Goal: Information Seeking & Learning: Learn about a topic

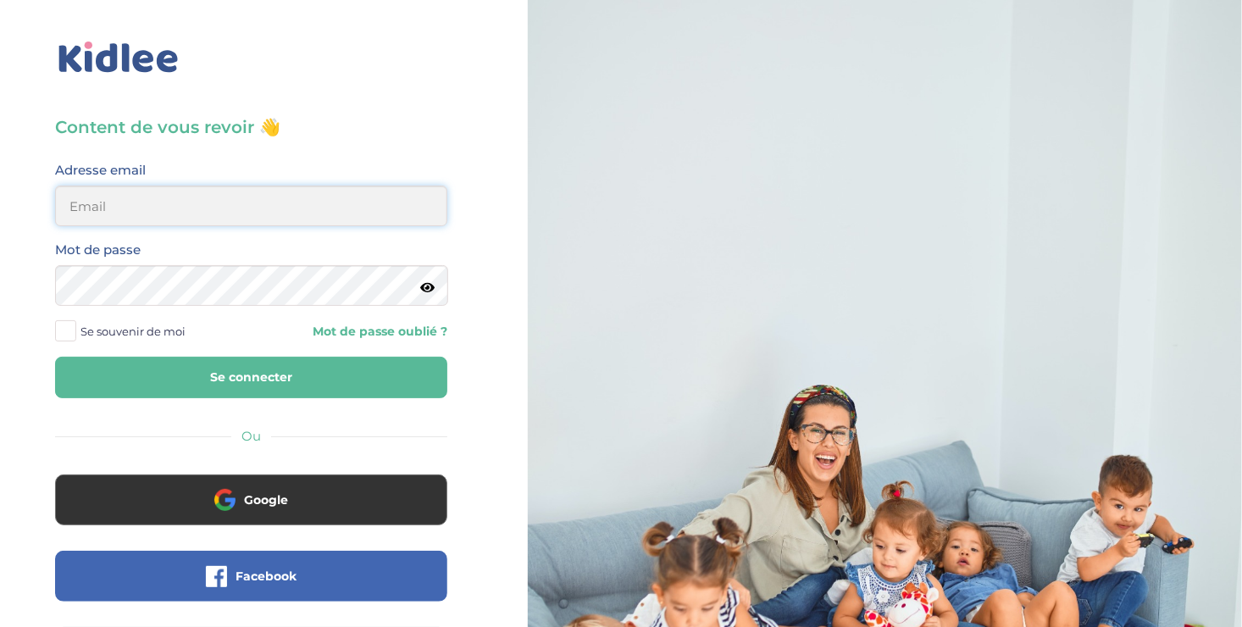
type input "ousmanealhassanetoure@gmail.com"
click at [64, 326] on span at bounding box center [65, 330] width 21 height 21
click at [0, 0] on input "Se souvenir de moi" at bounding box center [0, 0] width 0 height 0
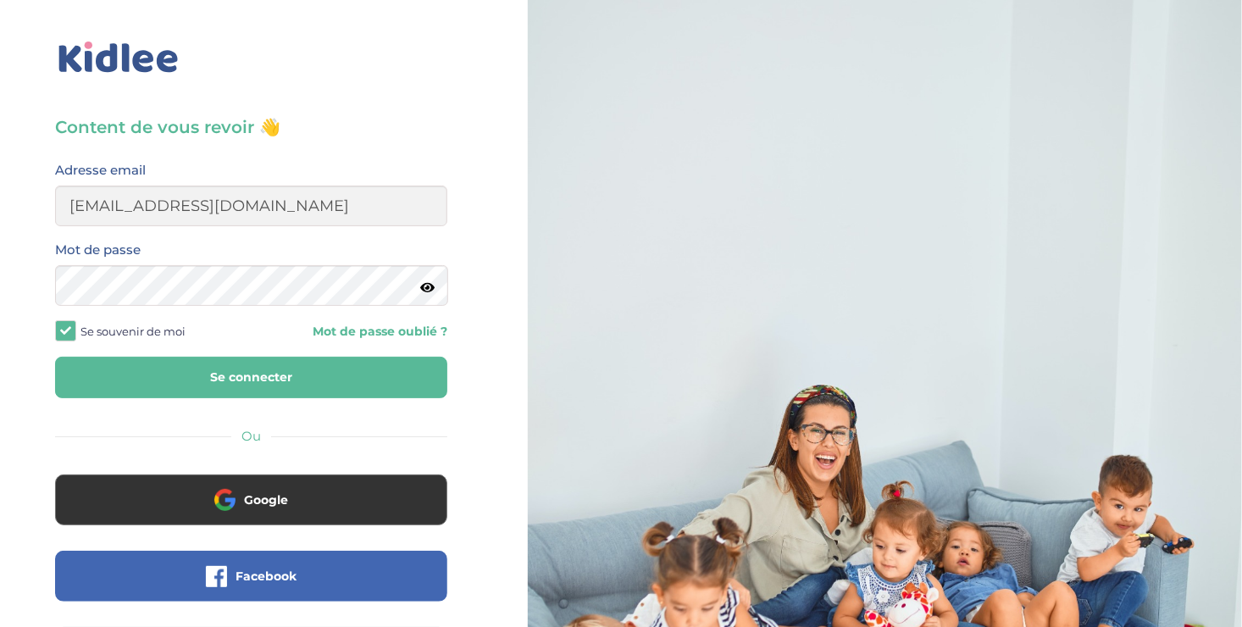
click at [208, 384] on button "Se connecter" at bounding box center [251, 378] width 392 height 42
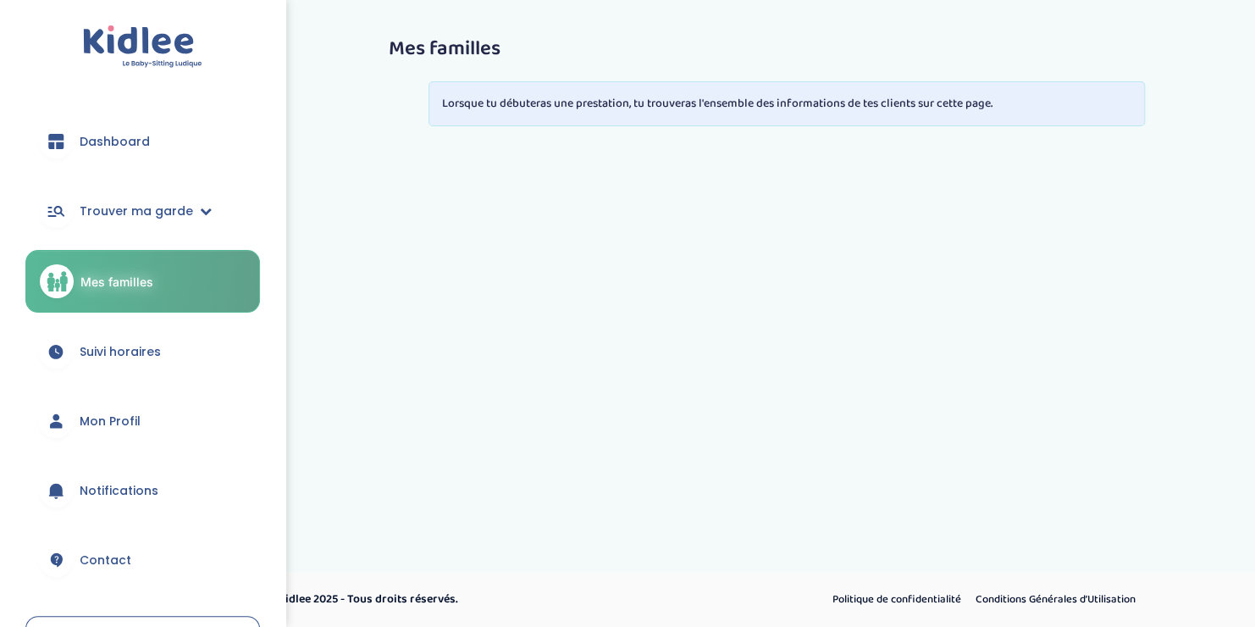
click at [117, 346] on span "Suivi horaires" at bounding box center [120, 352] width 81 height 18
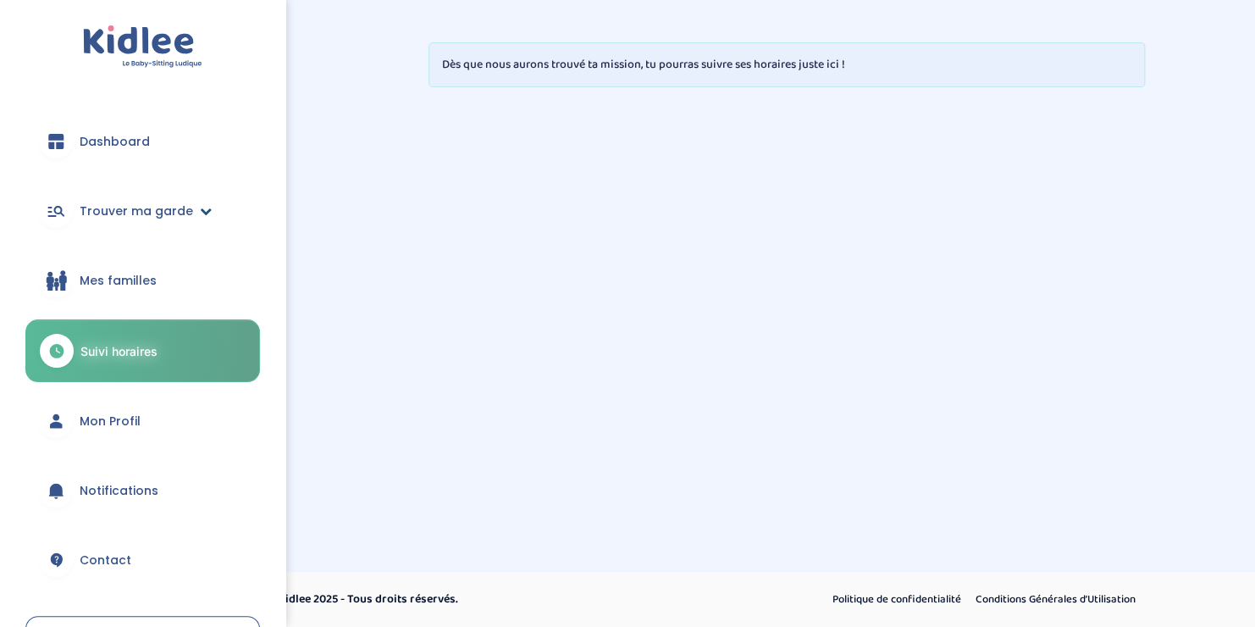
click at [159, 209] on span "Trouver ma garde" at bounding box center [137, 211] width 114 height 18
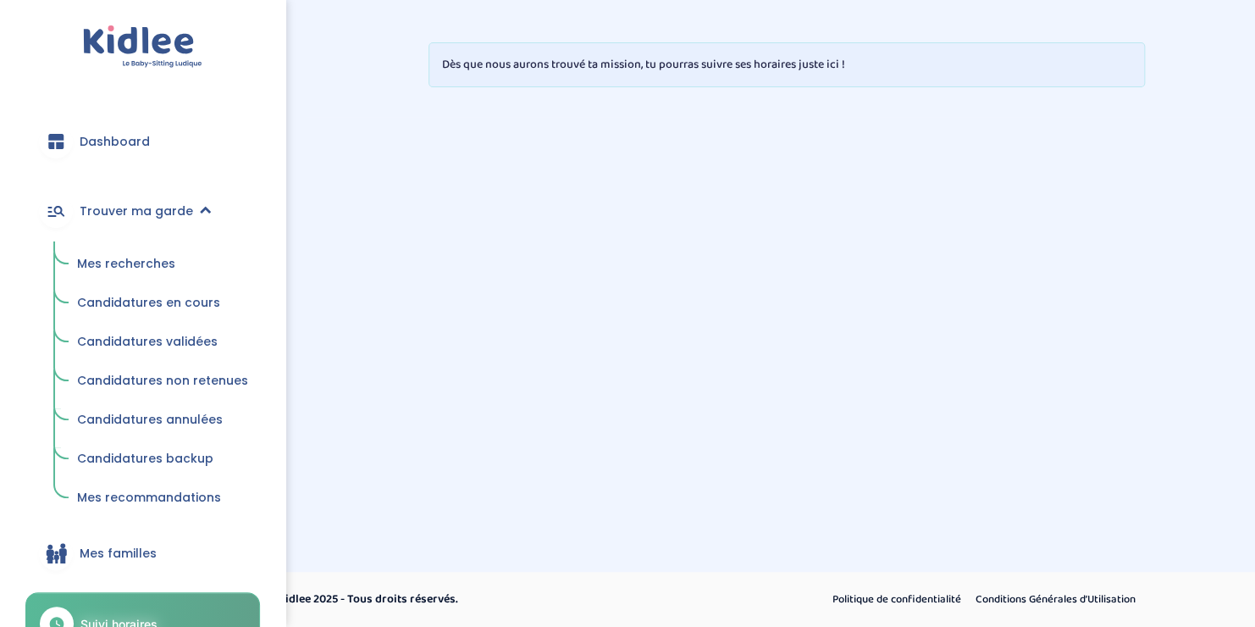
click at [127, 262] on span "Mes recherches" at bounding box center [126, 263] width 98 height 17
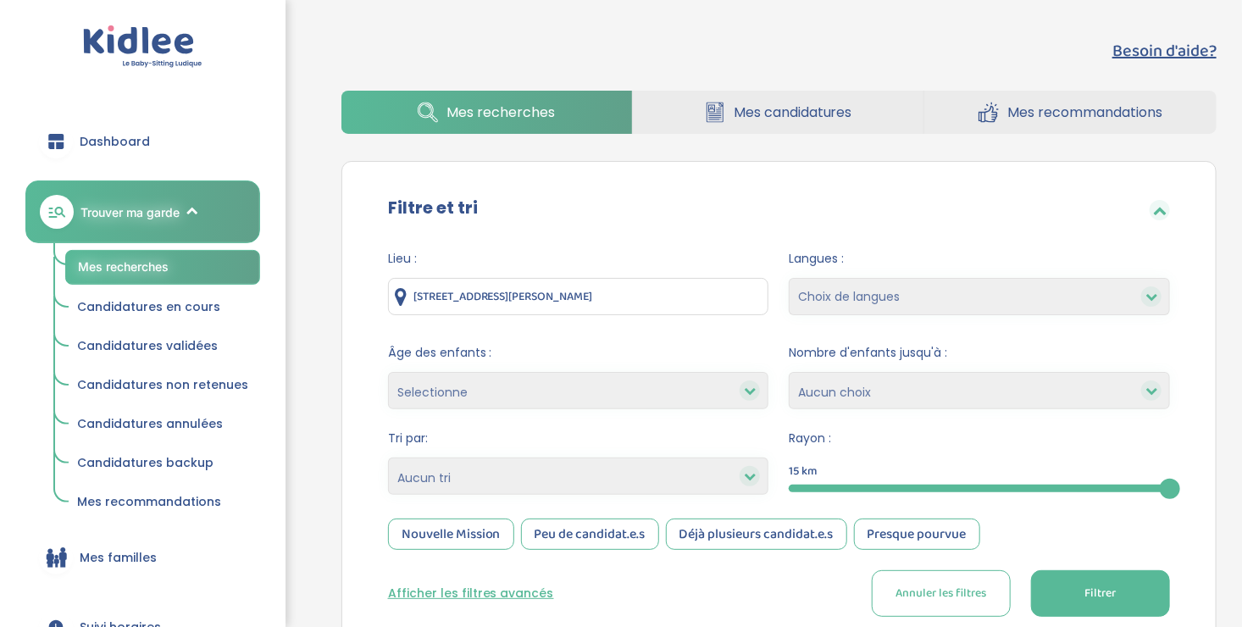
click at [684, 291] on input "68 Avenue Jean Jaurès, 93120 La Courneuve, France" at bounding box center [578, 296] width 381 height 37
click at [614, 424] on form "Lieu : 68 Avenue Jean Jaurès, 93120 La Courneuve, France Langues : Choix de lan…" at bounding box center [779, 433] width 782 height 367
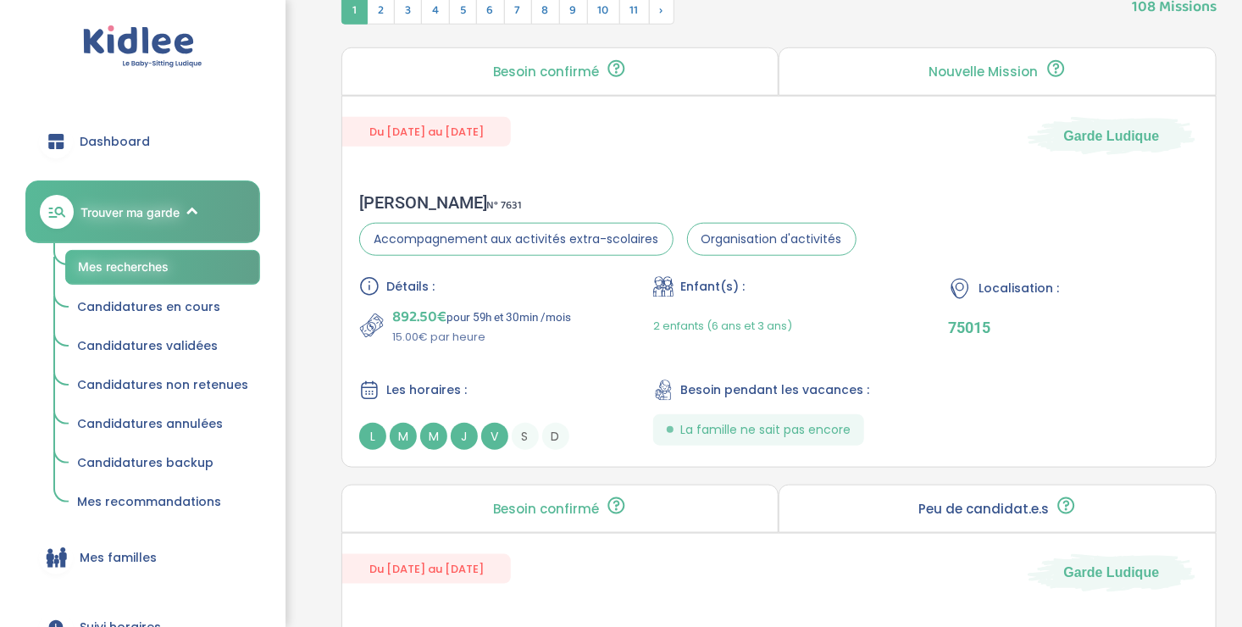
scroll to position [708, 0]
click at [604, 337] on div "892.50€ pour 59h et 30min /mois 15.00€ par heure" at bounding box center [484, 327] width 251 height 41
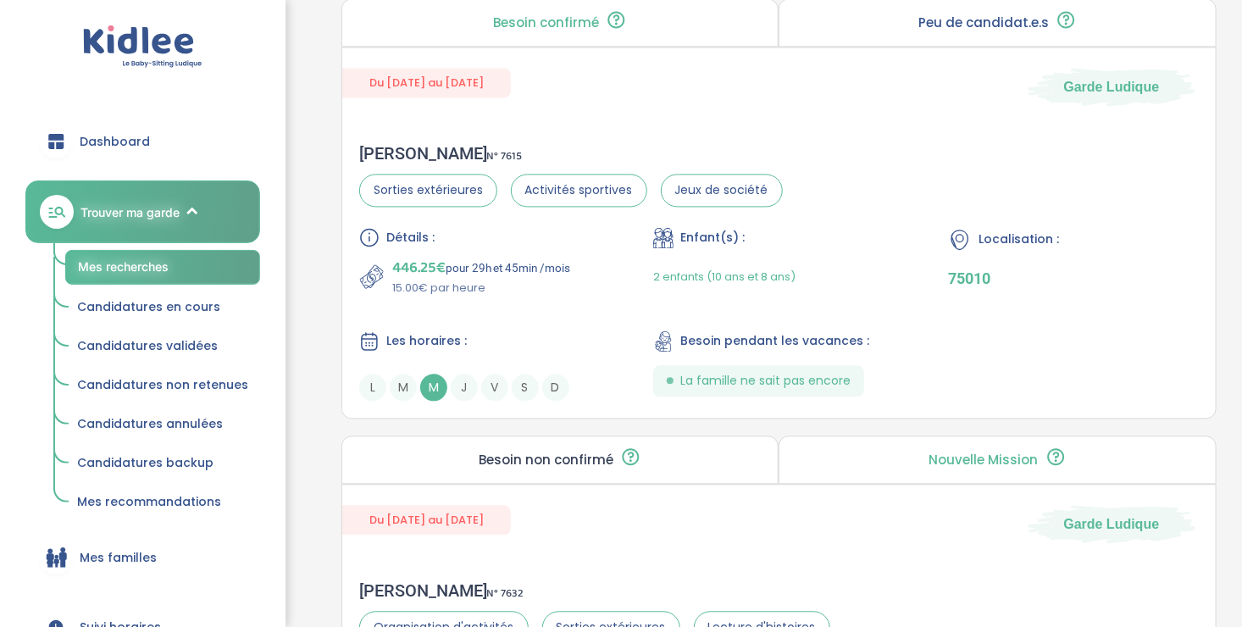
scroll to position [1632, 0]
click at [554, 302] on div "Détails : 446.25€ pour 29h et 45min /mois 15.00€ par heure Enfant(s) : 2 enfant…" at bounding box center [778, 315] width 839 height 174
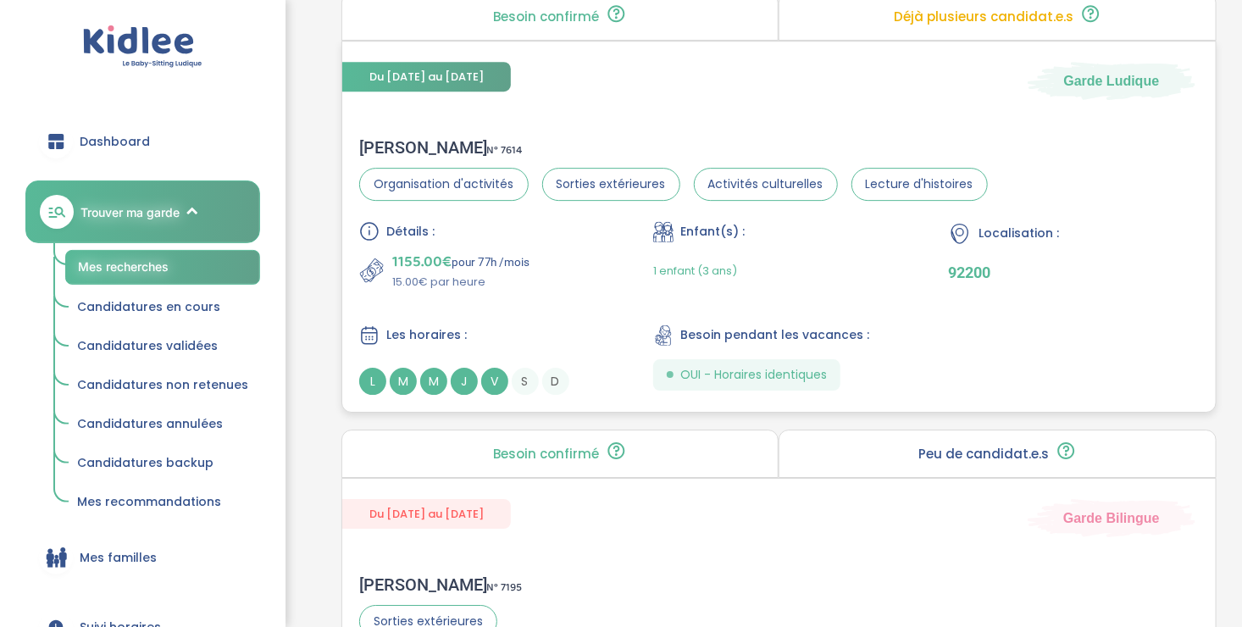
scroll to position [2507, 0]
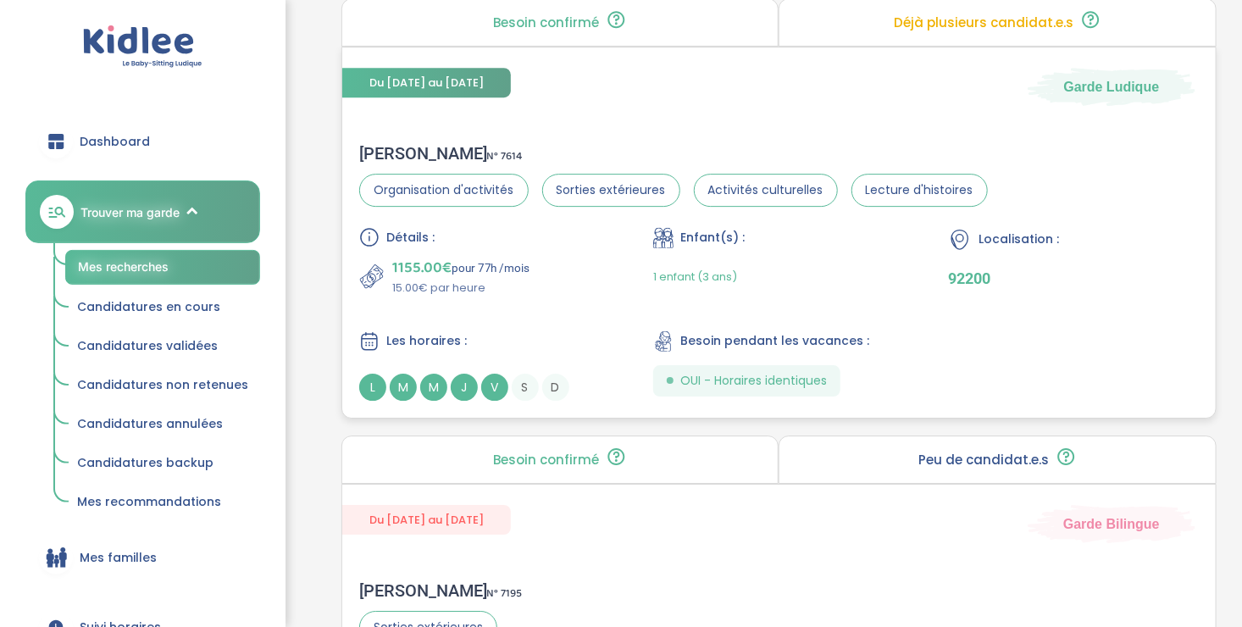
click at [843, 274] on div "1 enfant (3 ans)" at bounding box center [778, 277] width 251 height 40
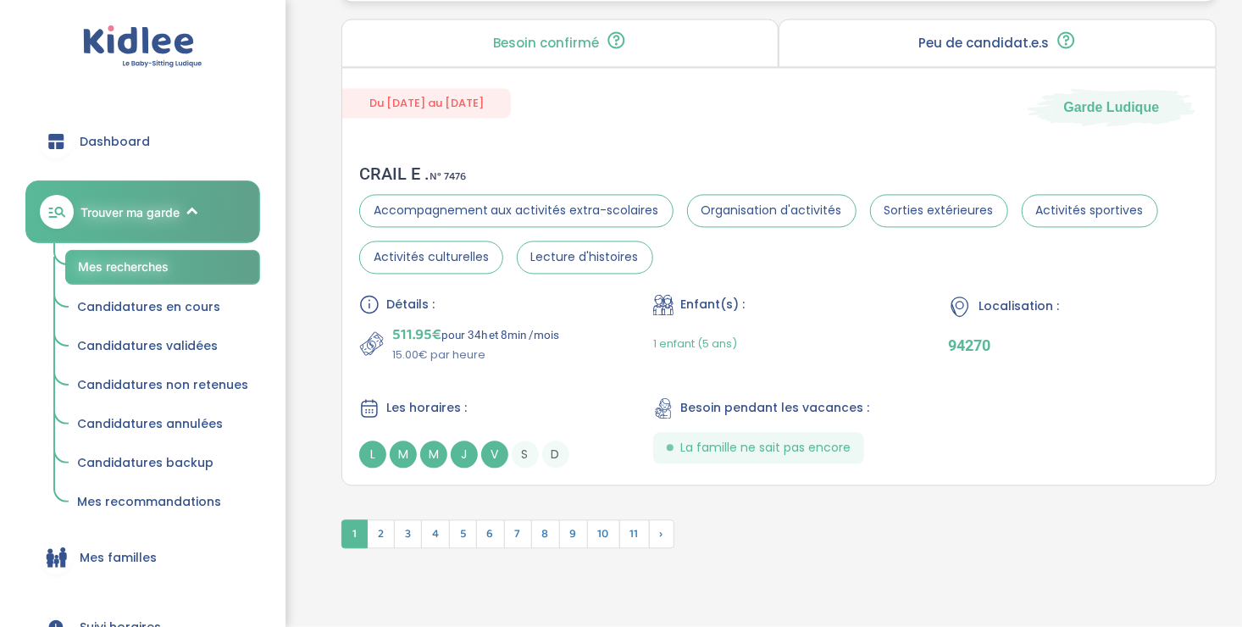
scroll to position [4717, 0]
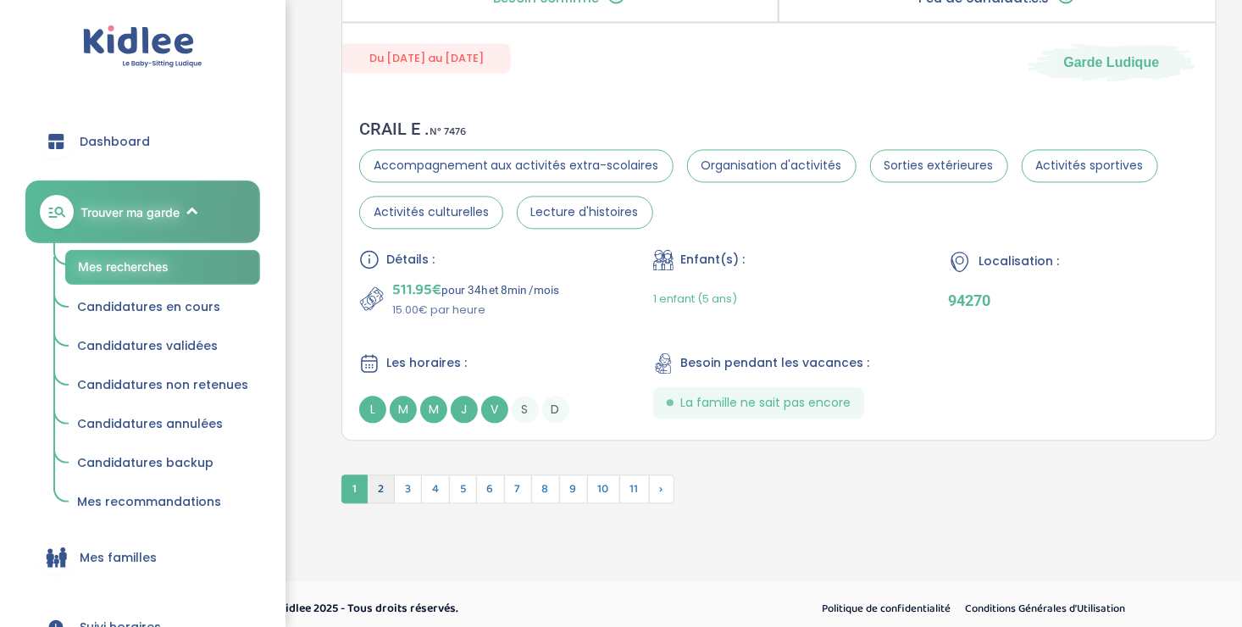
click at [377, 474] on span "2" at bounding box center [381, 488] width 28 height 29
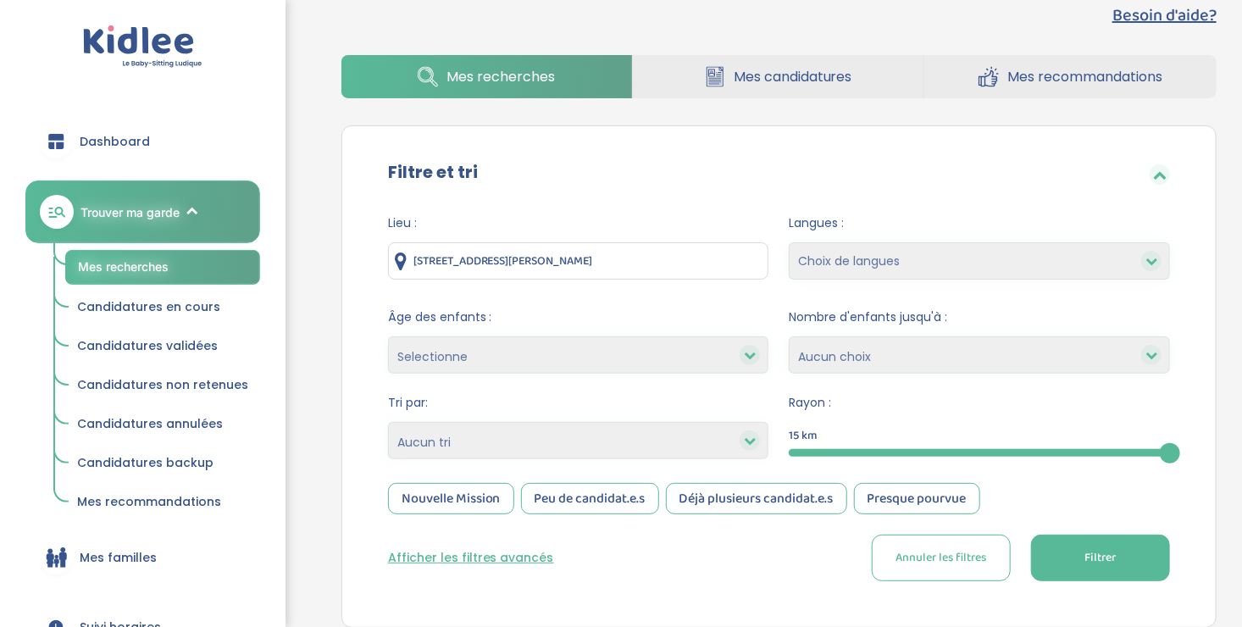
scroll to position [41, 0]
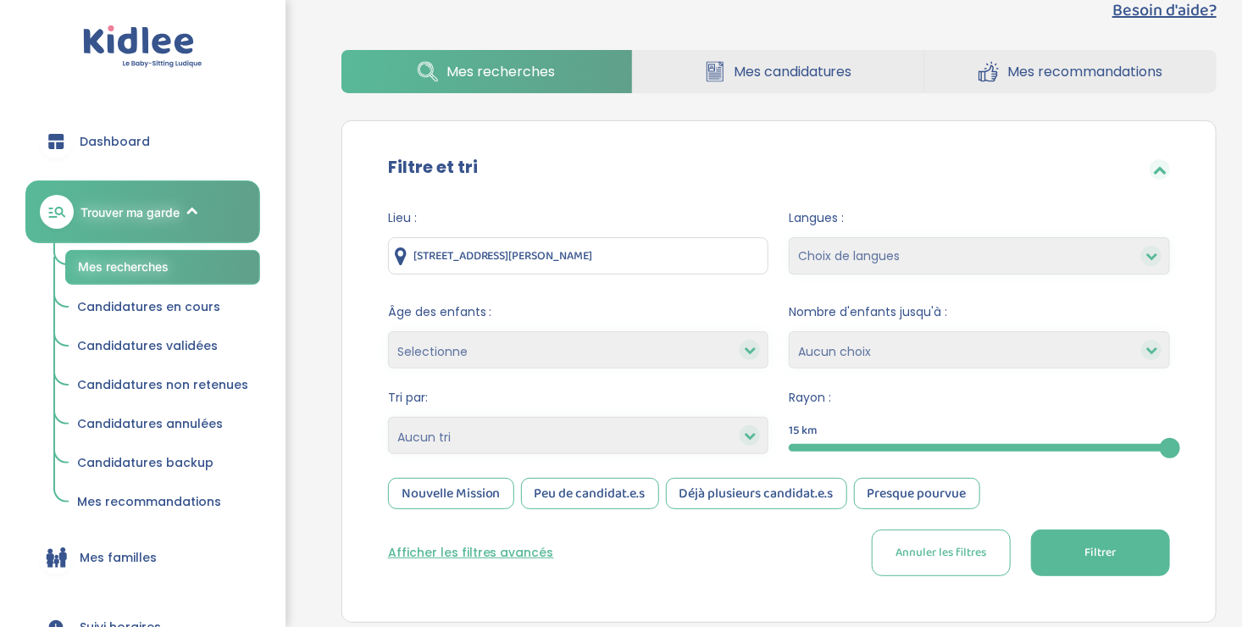
click at [1186, 447] on div "Lieu : 68 Avenue Jean Jaurès, 93120 La Courneuve, France Langues : Choix de lan…" at bounding box center [779, 399] width 833 height 405
click at [457, 493] on div "Nouvelle Mission" at bounding box center [451, 493] width 126 height 31
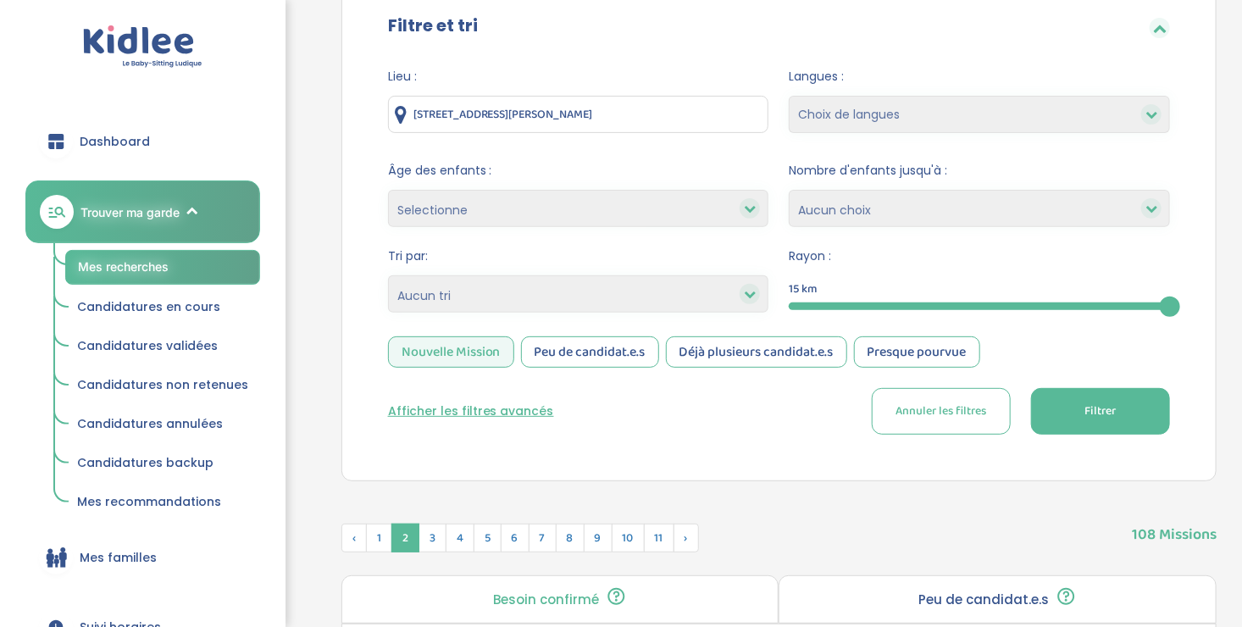
scroll to position [183, 0]
click at [1121, 418] on button "Filtrer" at bounding box center [1100, 410] width 139 height 47
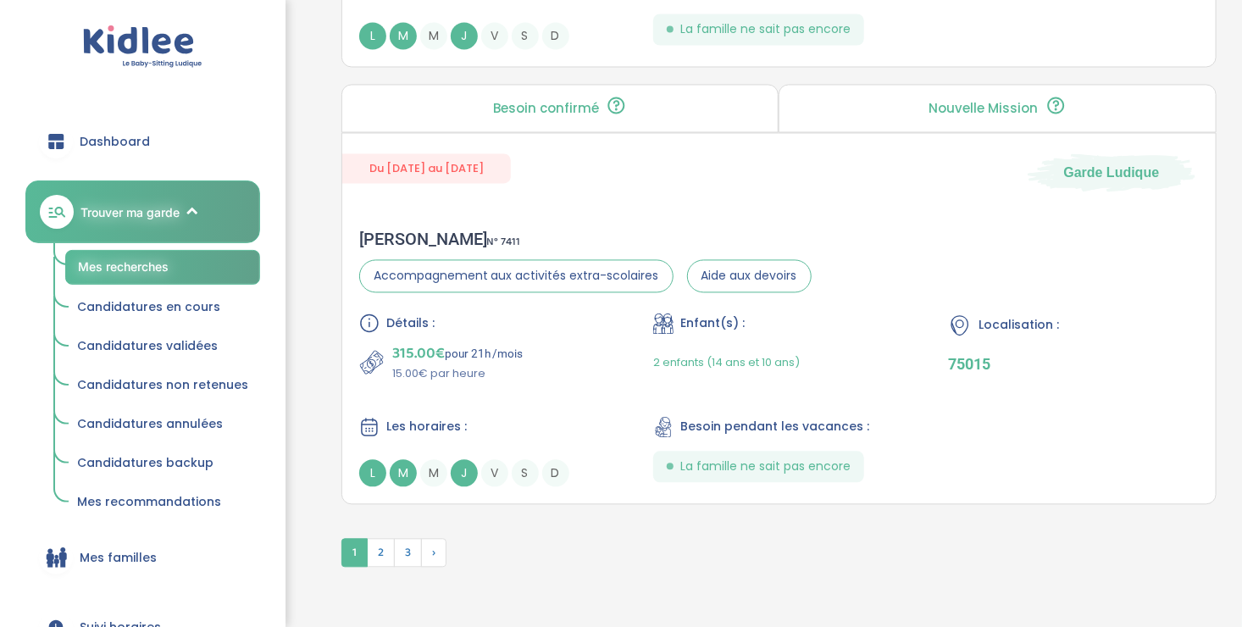
scroll to position [4652, 0]
click at [383, 547] on span "2" at bounding box center [381, 554] width 28 height 29
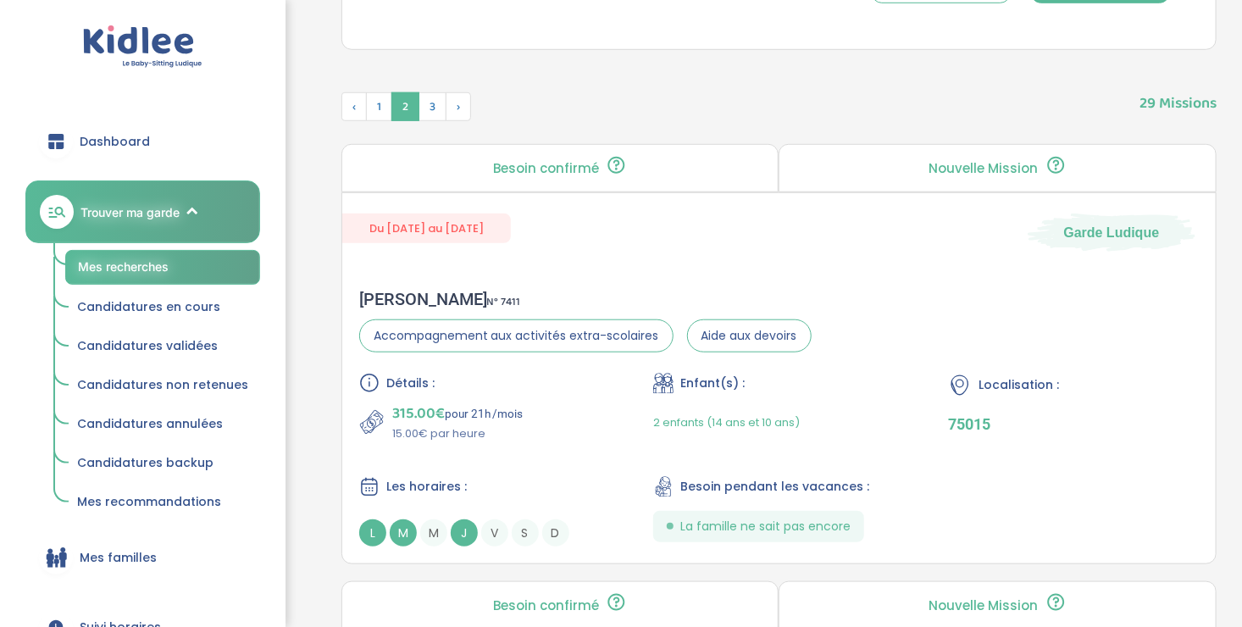
scroll to position [602, 0]
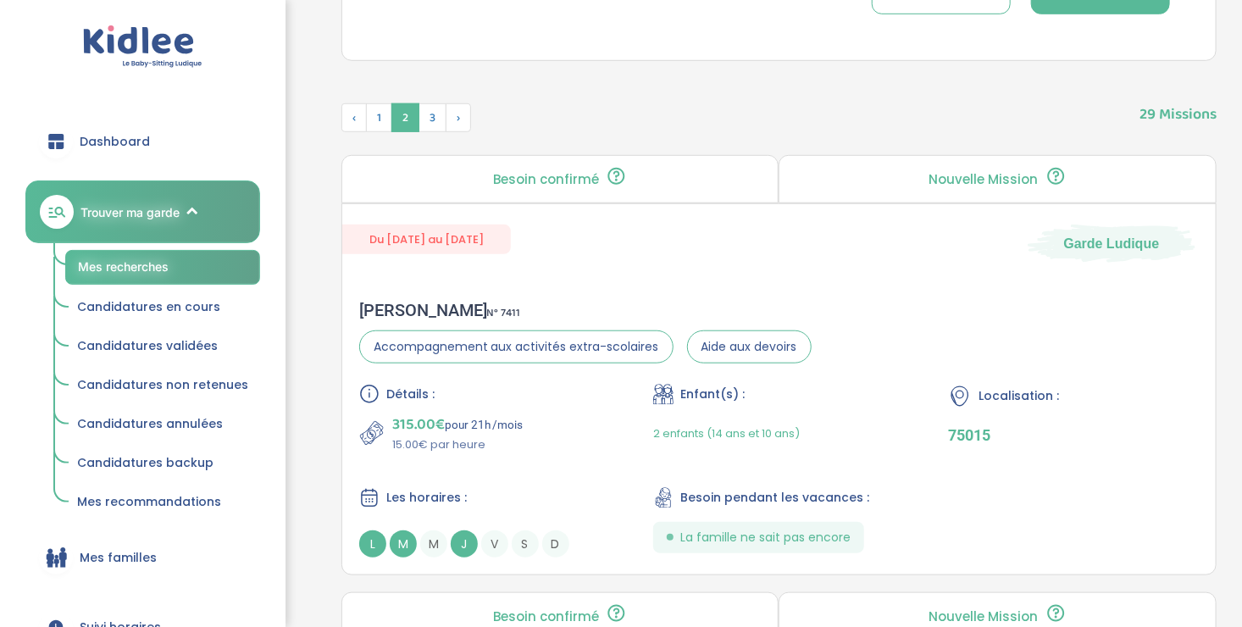
click at [654, 235] on div "Du 01-09-2025 au 31-07-2026 Garde Ludique" at bounding box center [778, 233] width 873 height 58
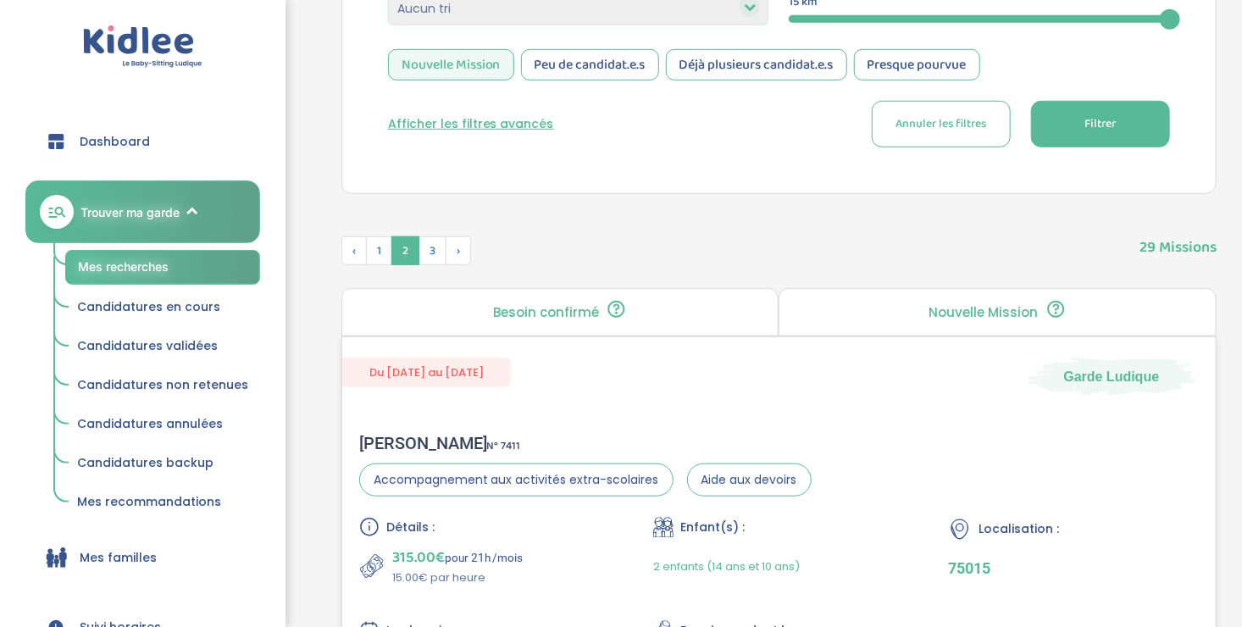
scroll to position [461, 0]
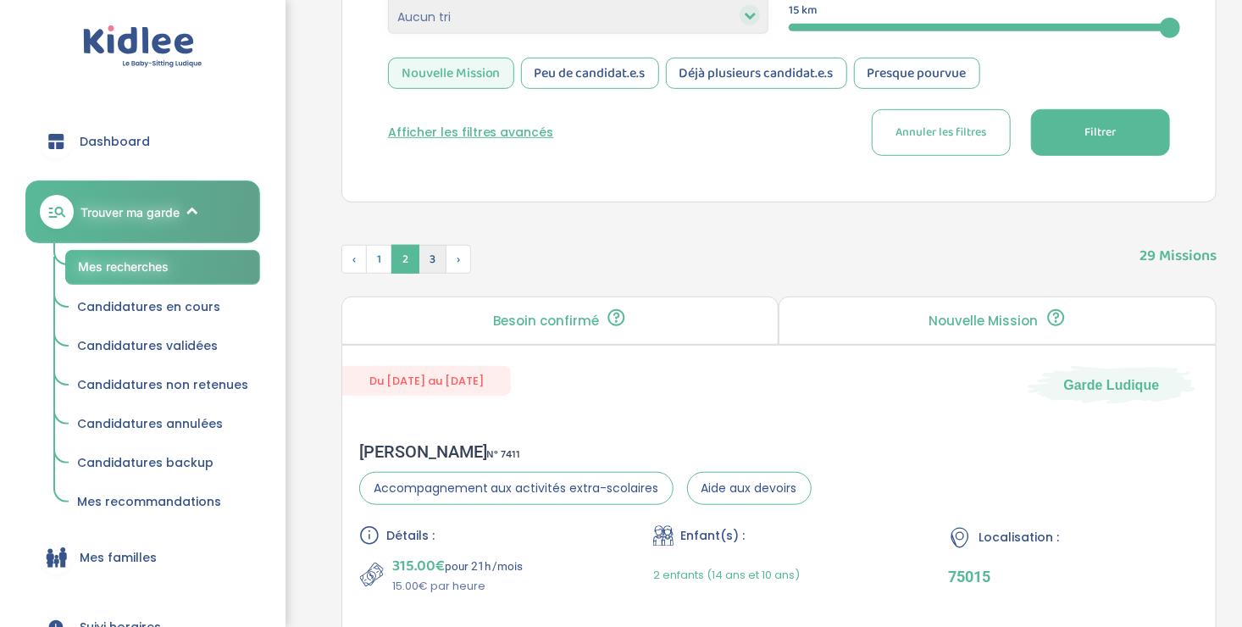
click at [428, 257] on span "3" at bounding box center [432, 259] width 28 height 29
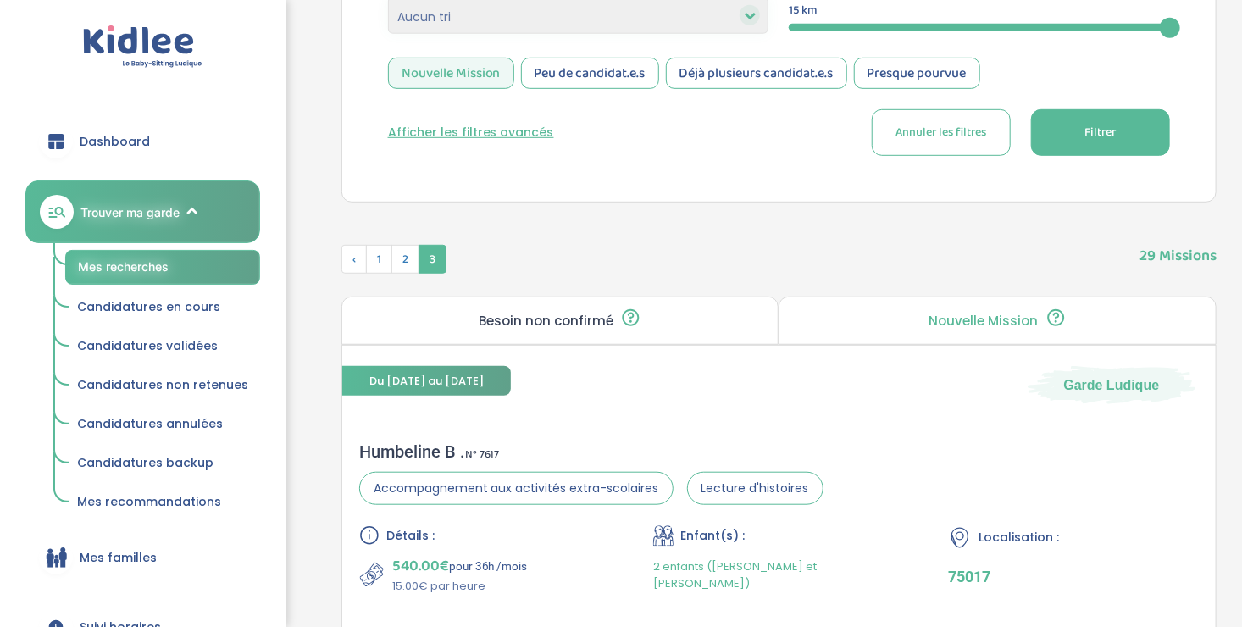
click at [428, 257] on span "3" at bounding box center [432, 259] width 28 height 29
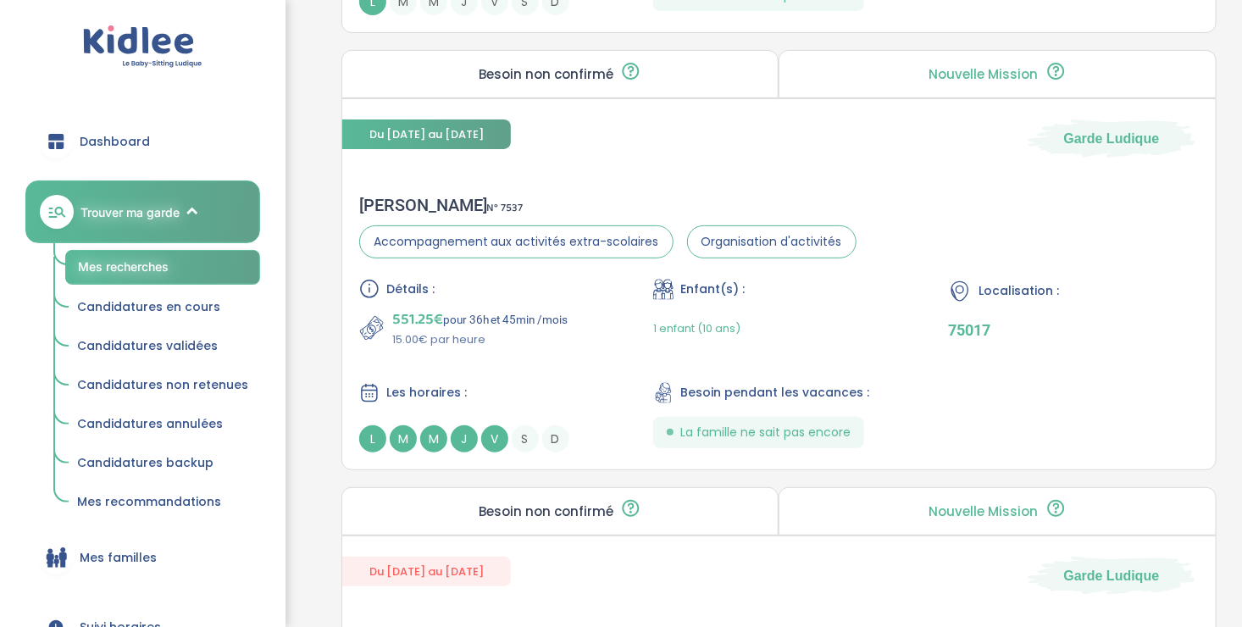
scroll to position [3347, 0]
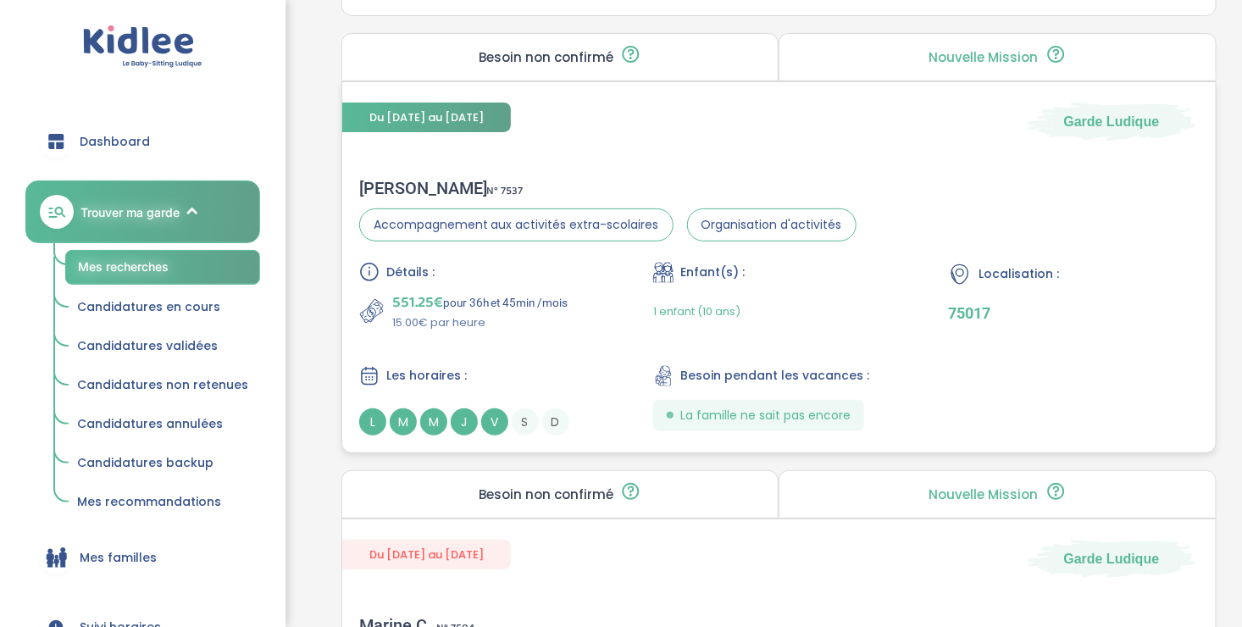
click at [584, 346] on div "Détails : 551.25€ pour 36h et 45min /mois 15.00€ par heure Enfant(s) : 1 enfant…" at bounding box center [778, 349] width 839 height 174
click at [597, 306] on div "551.25€ pour 36h et 45min /mois 15.00€ par heure" at bounding box center [484, 311] width 251 height 41
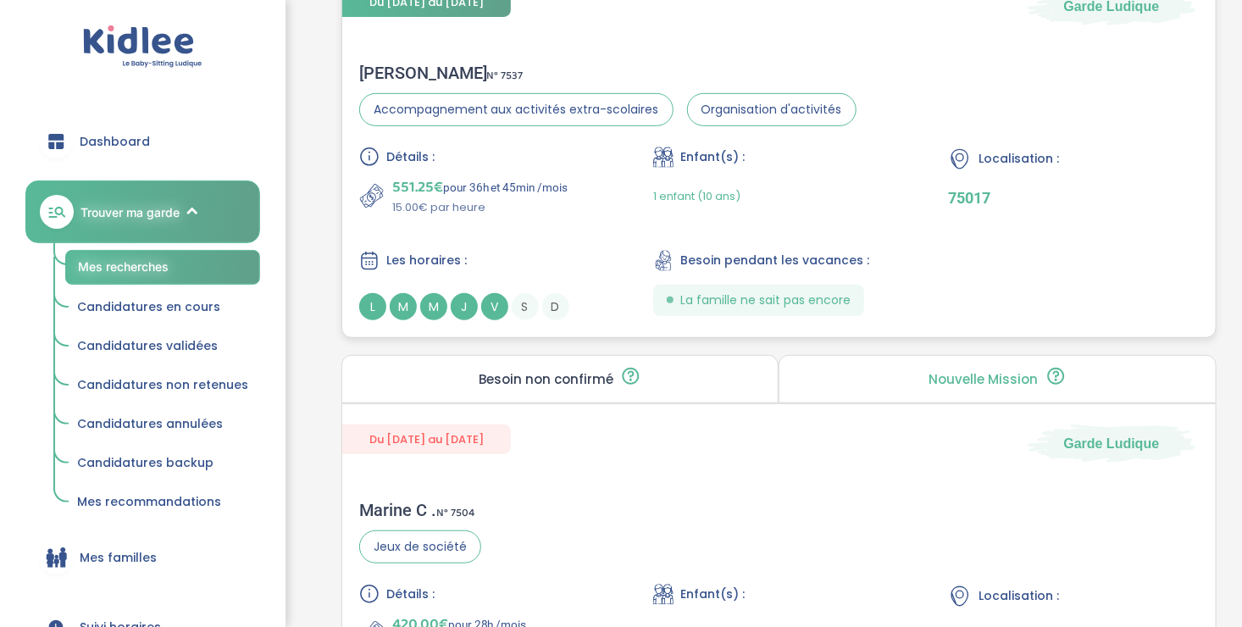
scroll to position [3619, 0]
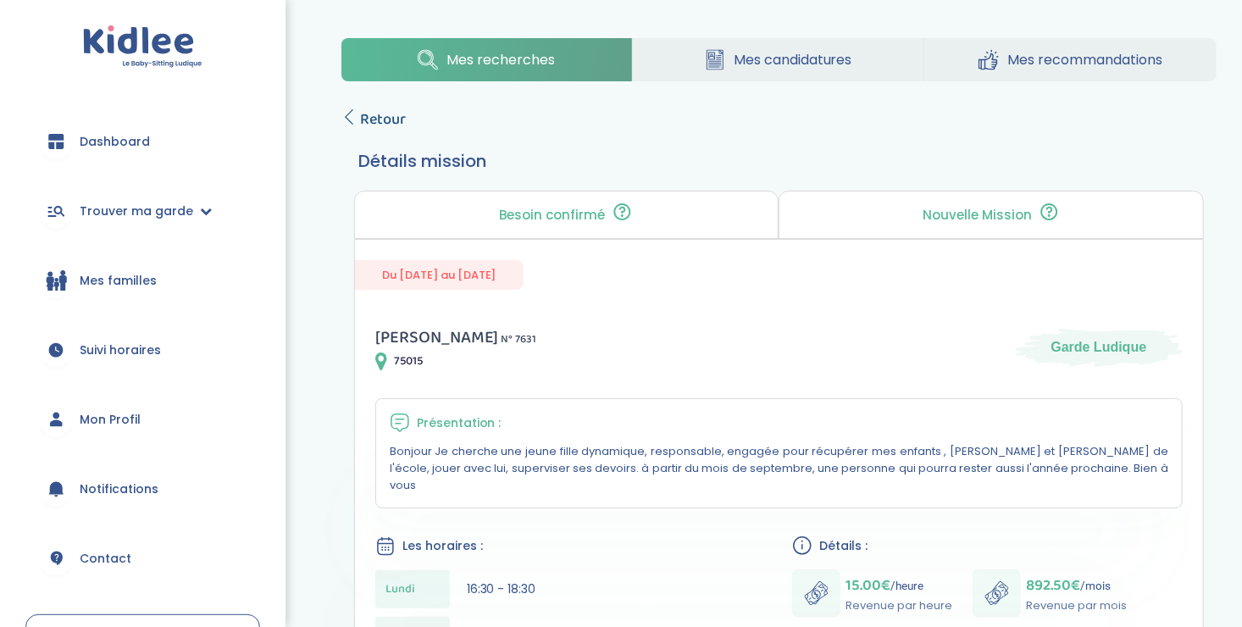
click at [346, 111] on icon at bounding box center [348, 116] width 15 height 15
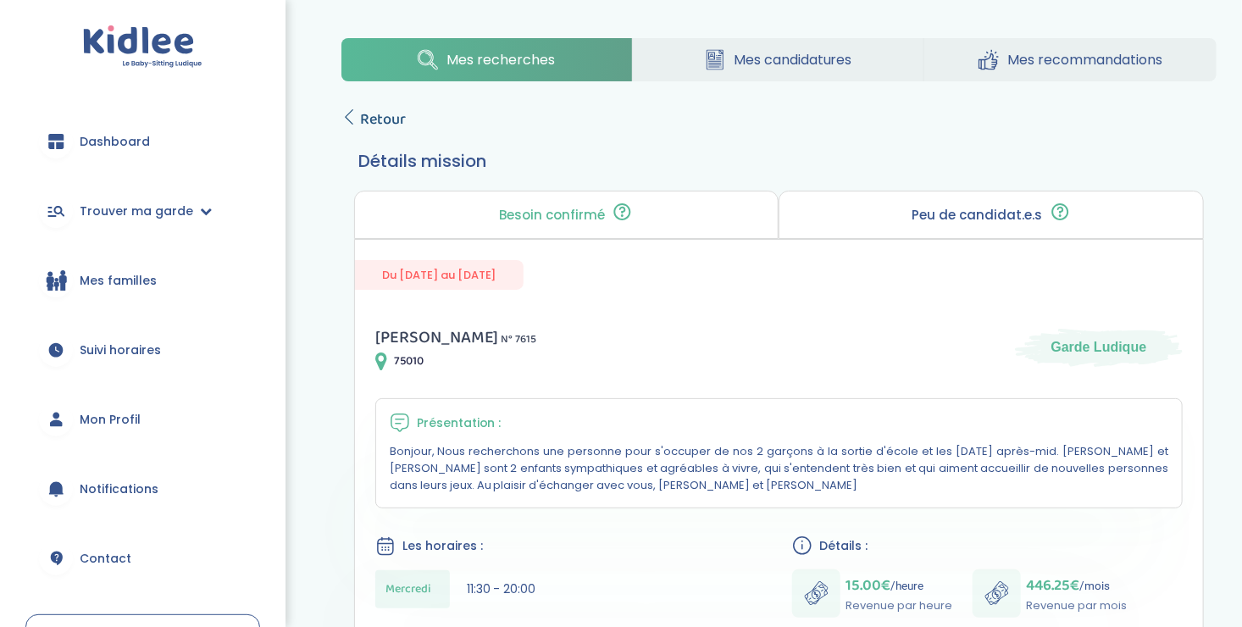
click at [348, 115] on icon at bounding box center [348, 116] width 15 height 15
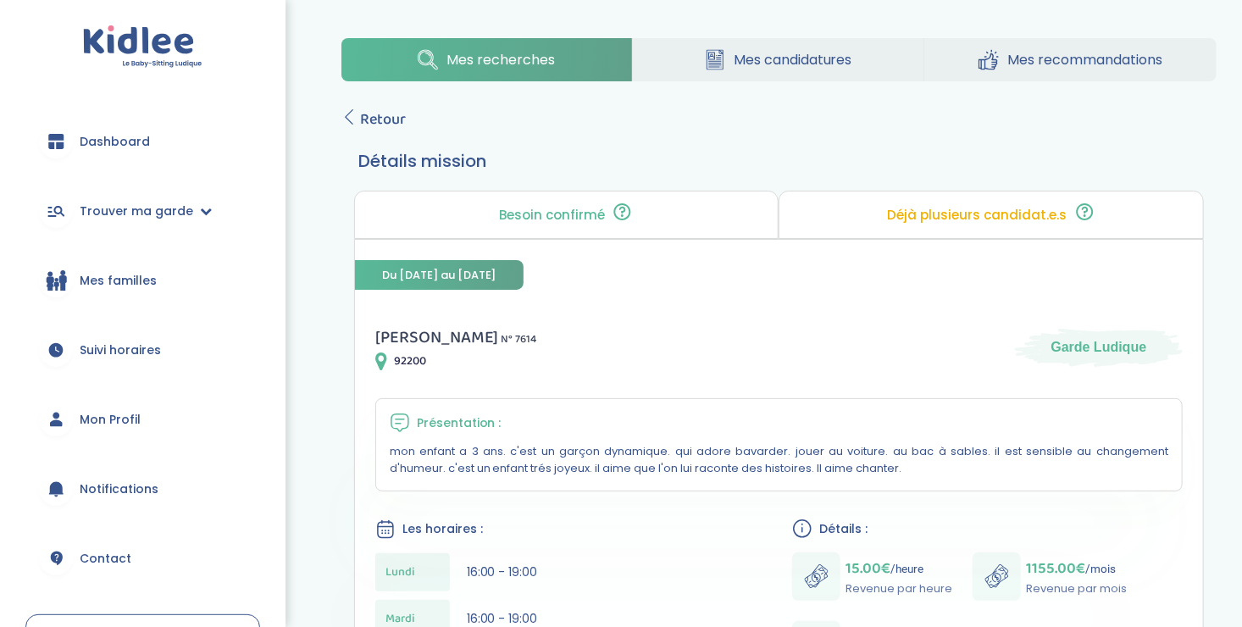
click at [362, 110] on span "Retour" at bounding box center [383, 120] width 46 height 24
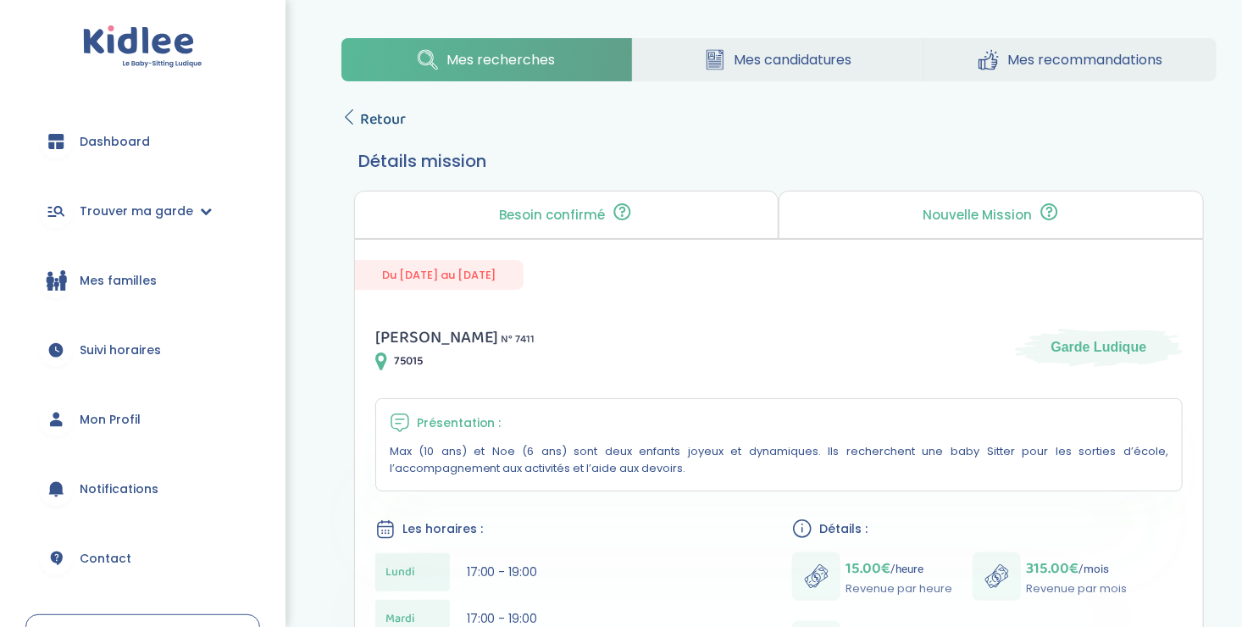
click at [352, 108] on link "Retour" at bounding box center [373, 120] width 64 height 24
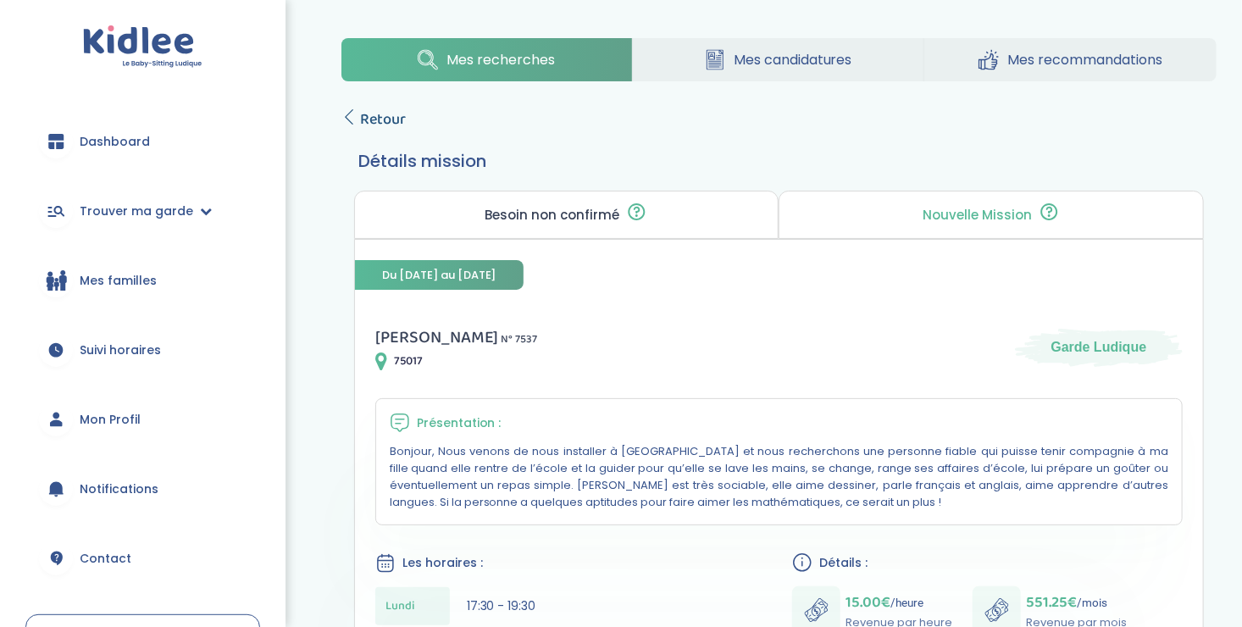
click at [346, 110] on icon at bounding box center [348, 116] width 15 height 15
click at [116, 350] on span "Suivi horaires" at bounding box center [120, 350] width 81 height 18
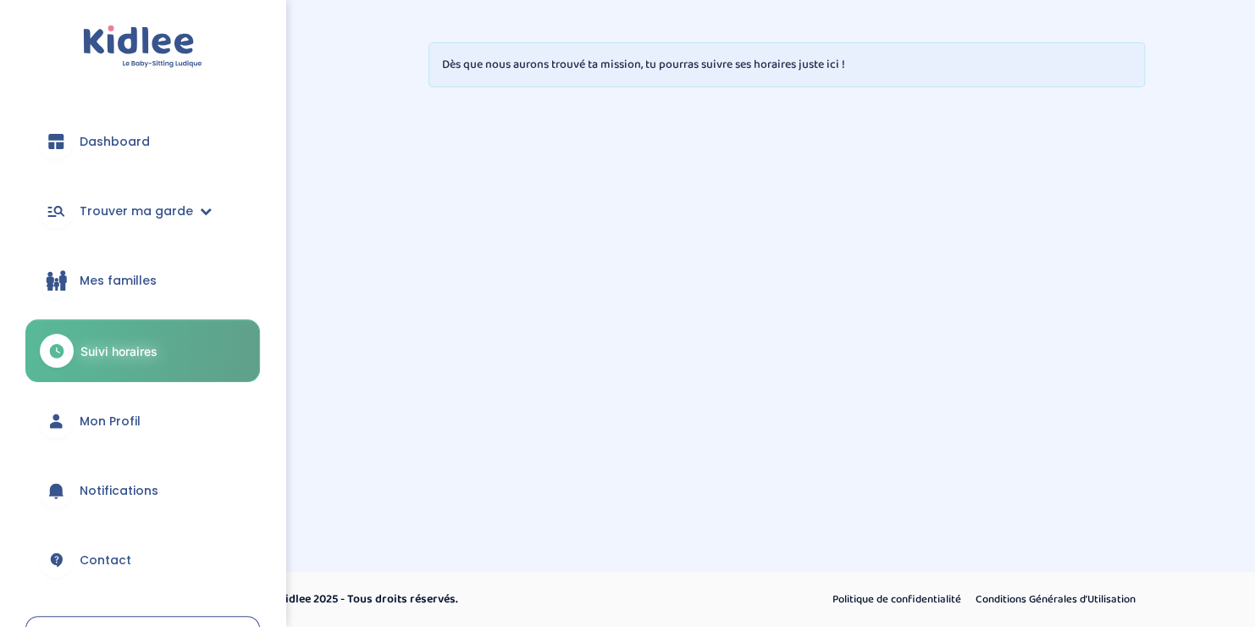
click at [86, 285] on span "Mes familles" at bounding box center [118, 281] width 77 height 18
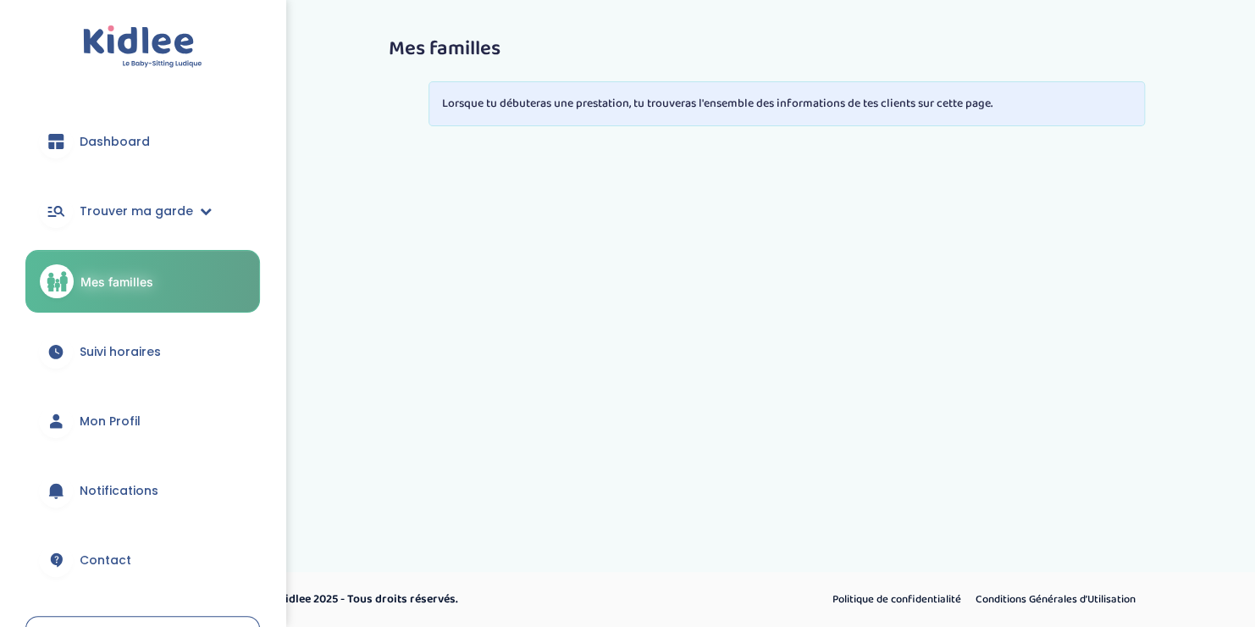
click at [86, 552] on span "Contact" at bounding box center [106, 560] width 52 height 18
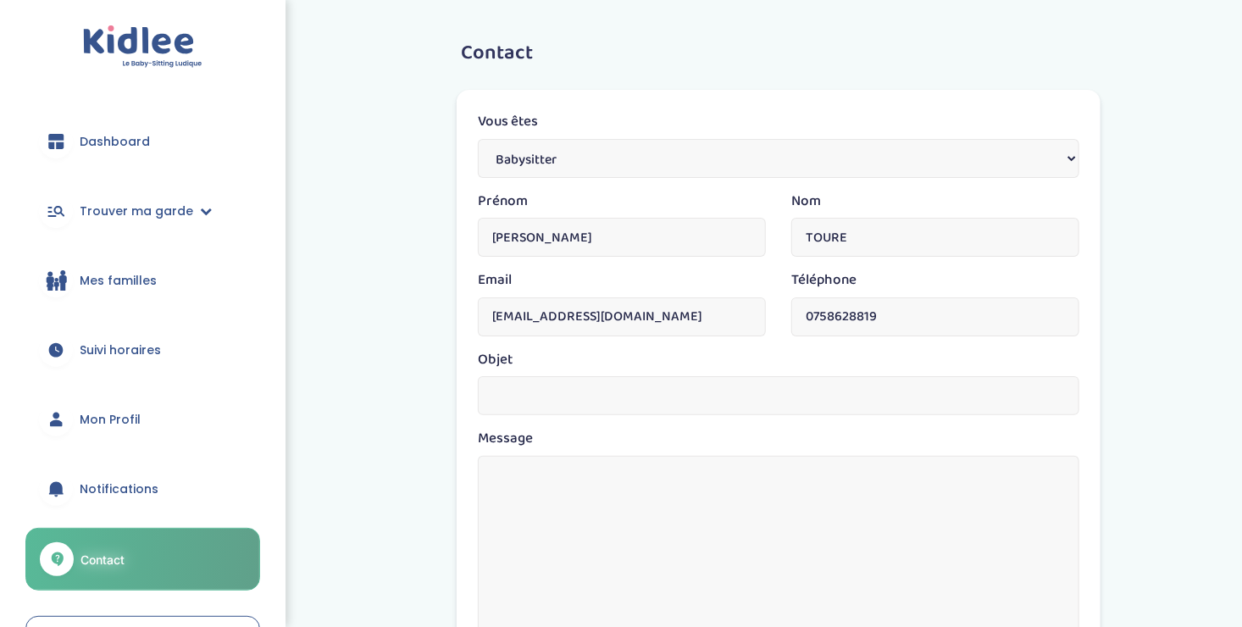
click at [108, 486] on span "Notifications" at bounding box center [119, 489] width 79 height 18
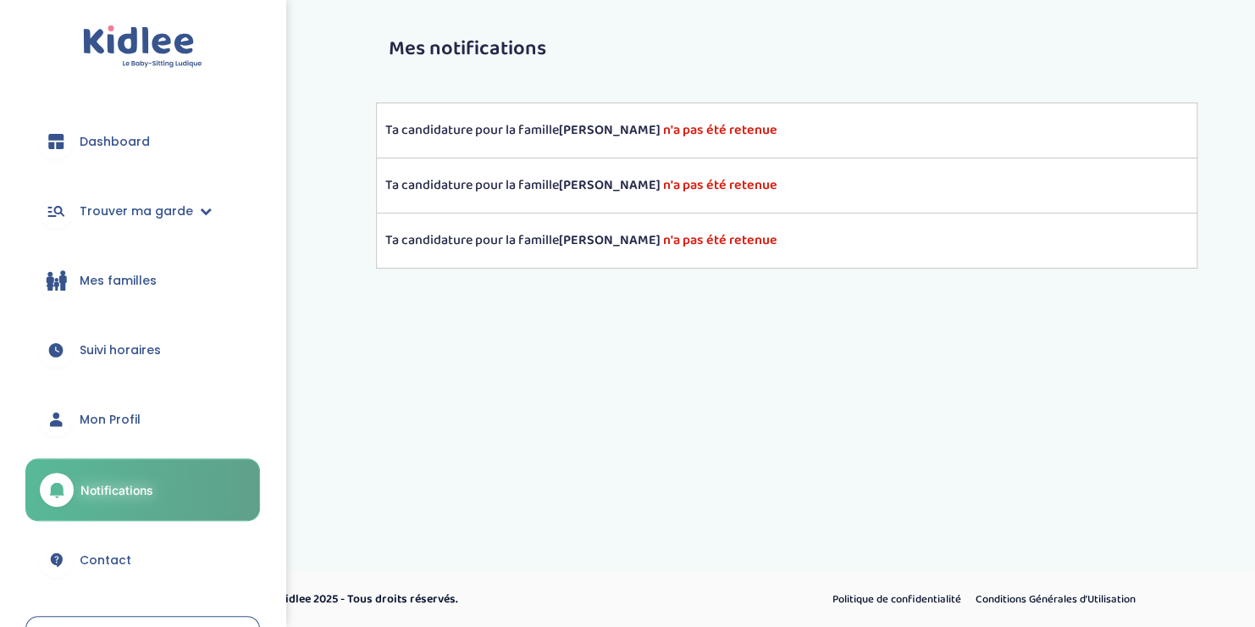
click at [625, 116] on div "Ta candidature pour la famille Constance Arthur S. n'a pas été retenue" at bounding box center [787, 129] width 822 height 55
drag, startPoint x: 625, startPoint y: 116, endPoint x: 645, endPoint y: 119, distance: 19.8
click at [625, 116] on div "Ta candidature pour la famille Constance Arthur S. n'a pas été retenue" at bounding box center [787, 129] width 822 height 55
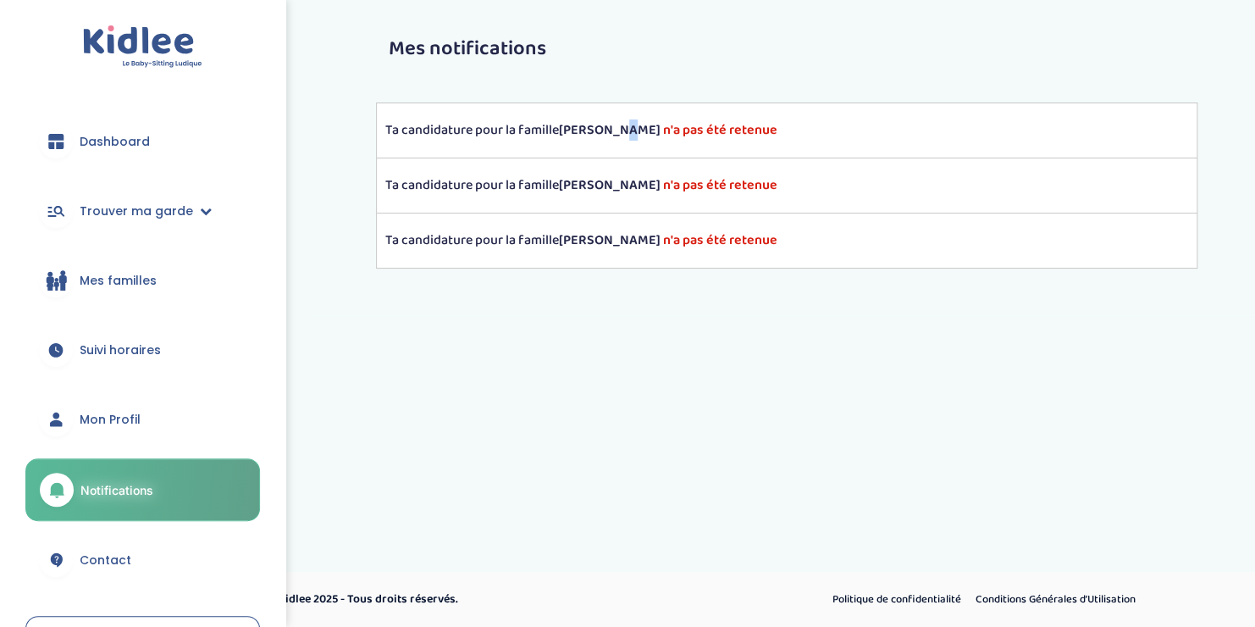
click at [645, 119] on div "Ta candidature pour la famille Constance Arthur S. n'a pas été retenue" at bounding box center [787, 129] width 822 height 55
drag, startPoint x: 645, startPoint y: 119, endPoint x: 811, endPoint y: 171, distance: 173.9
click at [811, 171] on div "Ta candidature pour la famille Nathalie G. n'a pas été retenue" at bounding box center [787, 185] width 822 height 55
click at [728, 190] on strong "n'a pas été retenue" at bounding box center [720, 184] width 114 height 21
click at [601, 193] on strong "Nathalie G." at bounding box center [610, 184] width 102 height 21
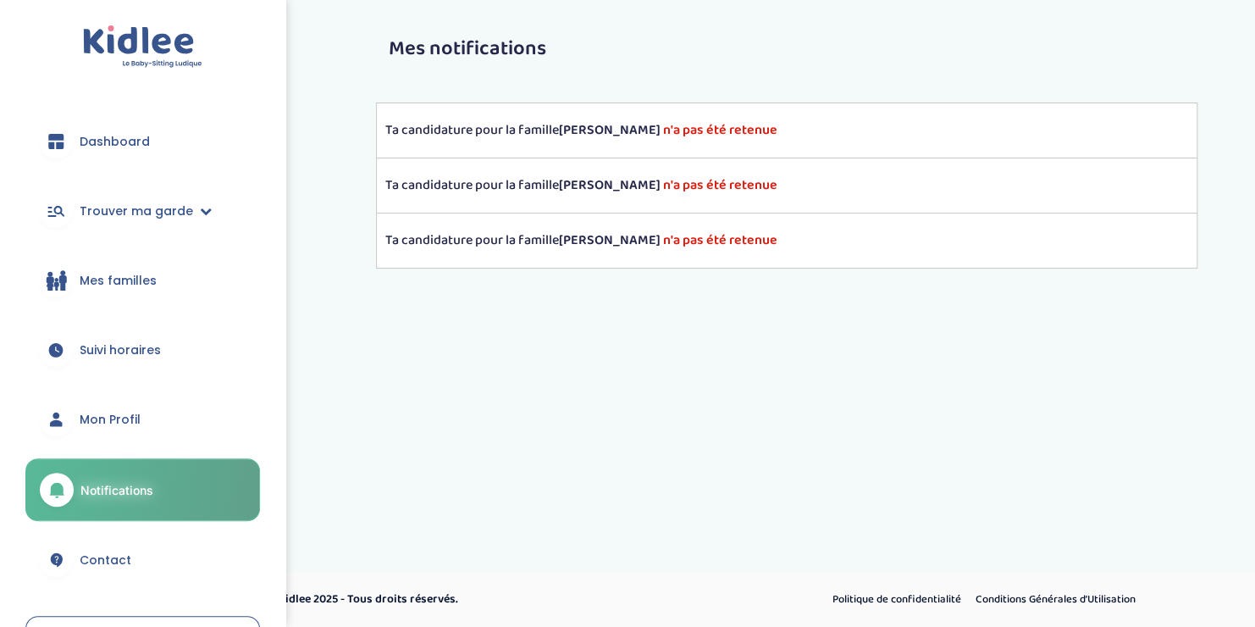
click at [654, 129] on strong "Constance Arthur S." at bounding box center [610, 129] width 102 height 21
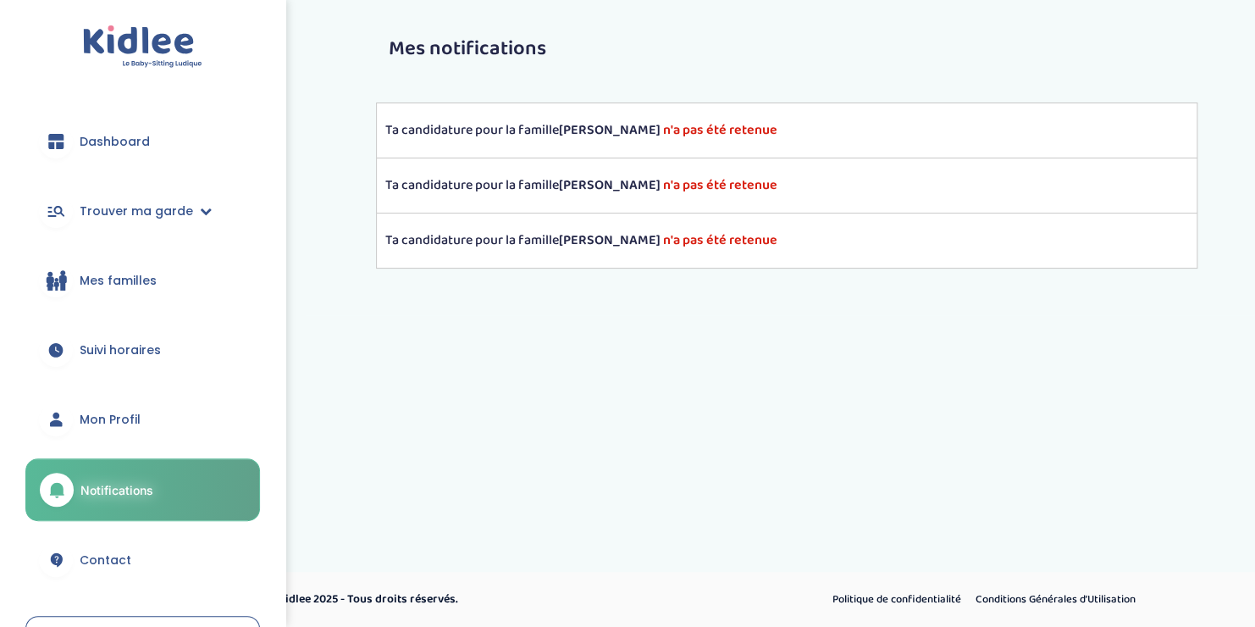
click at [654, 129] on strong "Constance Arthur S." at bounding box center [610, 129] width 102 height 21
click at [888, 153] on div "Ta candidature pour la famille Constance Arthur S. n'a pas été retenue" at bounding box center [787, 129] width 822 height 55
click at [108, 409] on link "Mon Profil" at bounding box center [142, 419] width 235 height 61
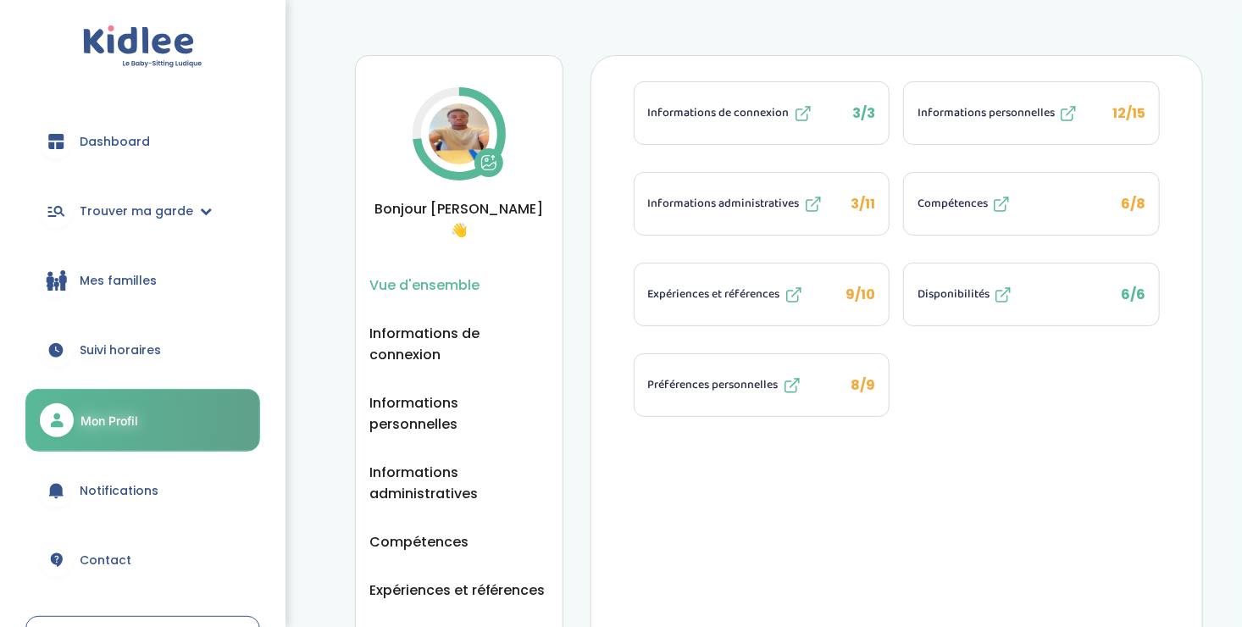
click at [458, 135] on img at bounding box center [459, 133] width 61 height 61
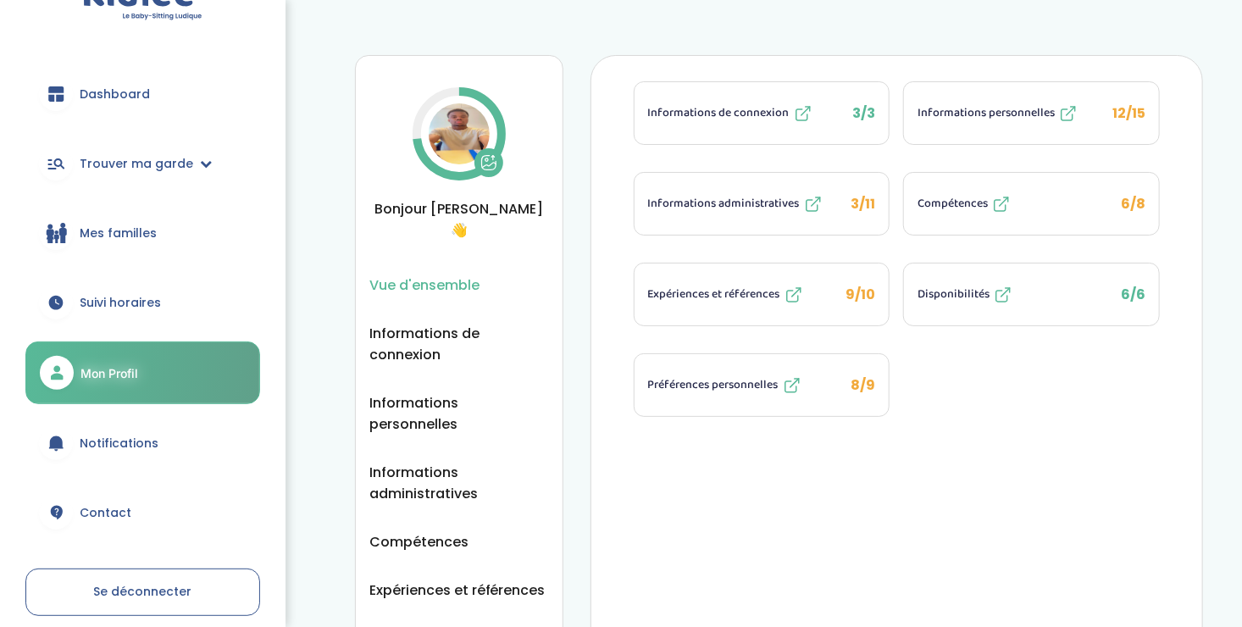
scroll to position [47, 0]
click at [106, 446] on span "Notifications" at bounding box center [119, 444] width 79 height 18
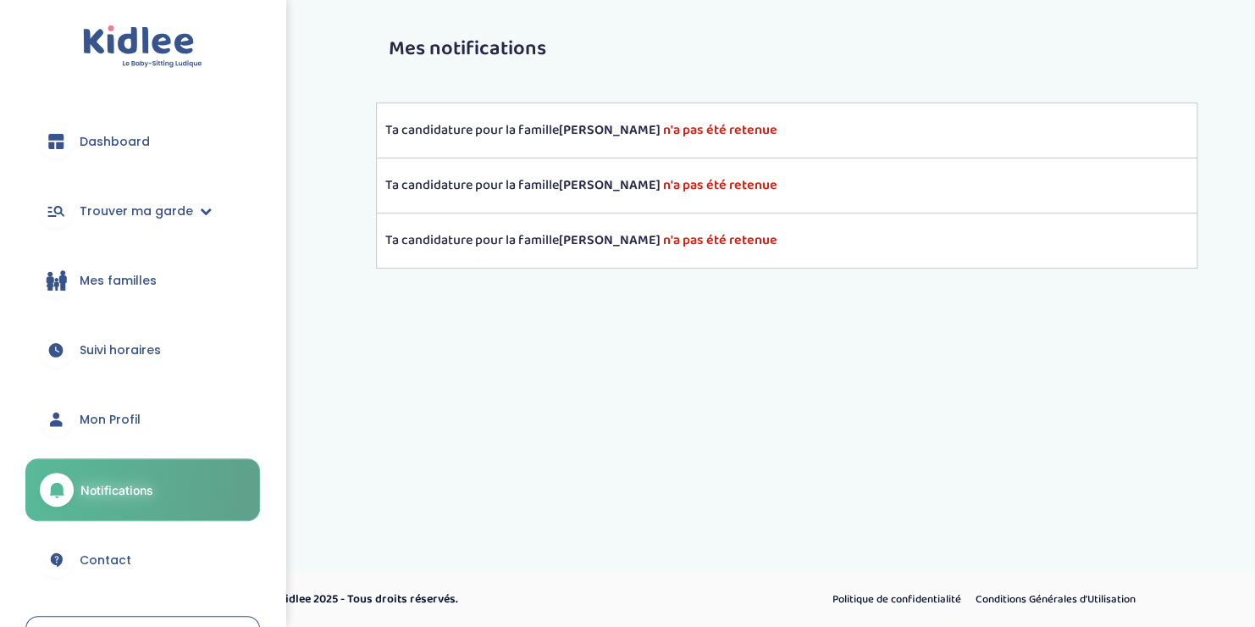
click at [110, 341] on span "Suivi horaires" at bounding box center [120, 350] width 81 height 18
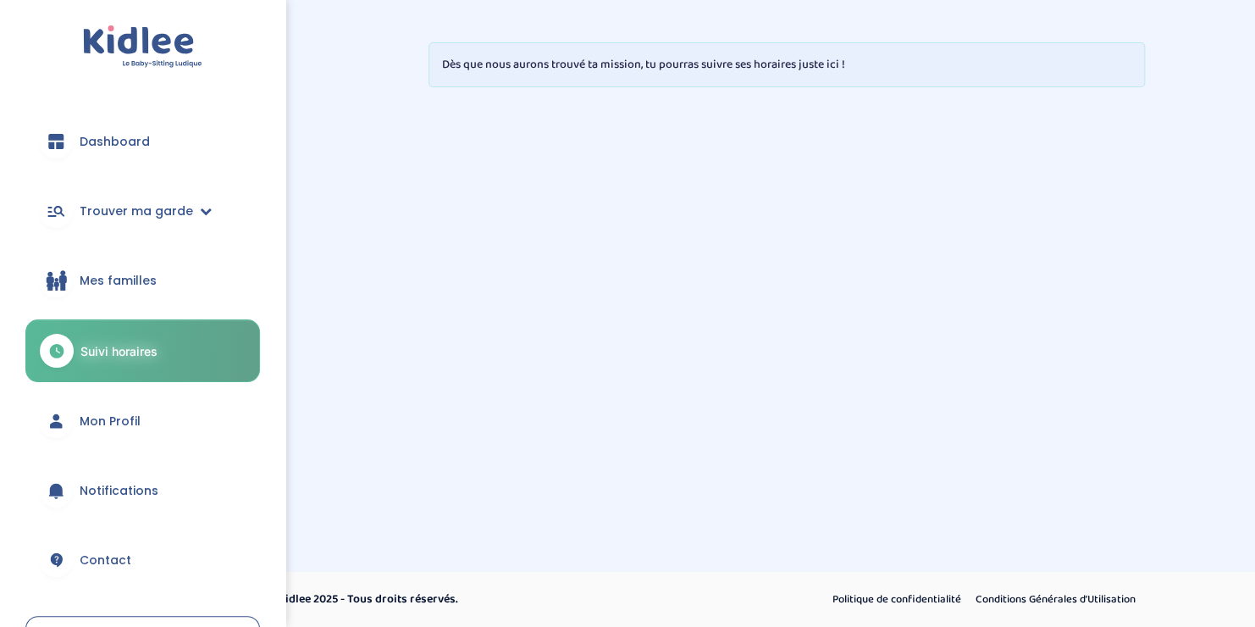
click at [119, 285] on span "Mes familles" at bounding box center [118, 281] width 77 height 18
click at [119, 278] on span "Mes familles" at bounding box center [118, 281] width 77 height 18
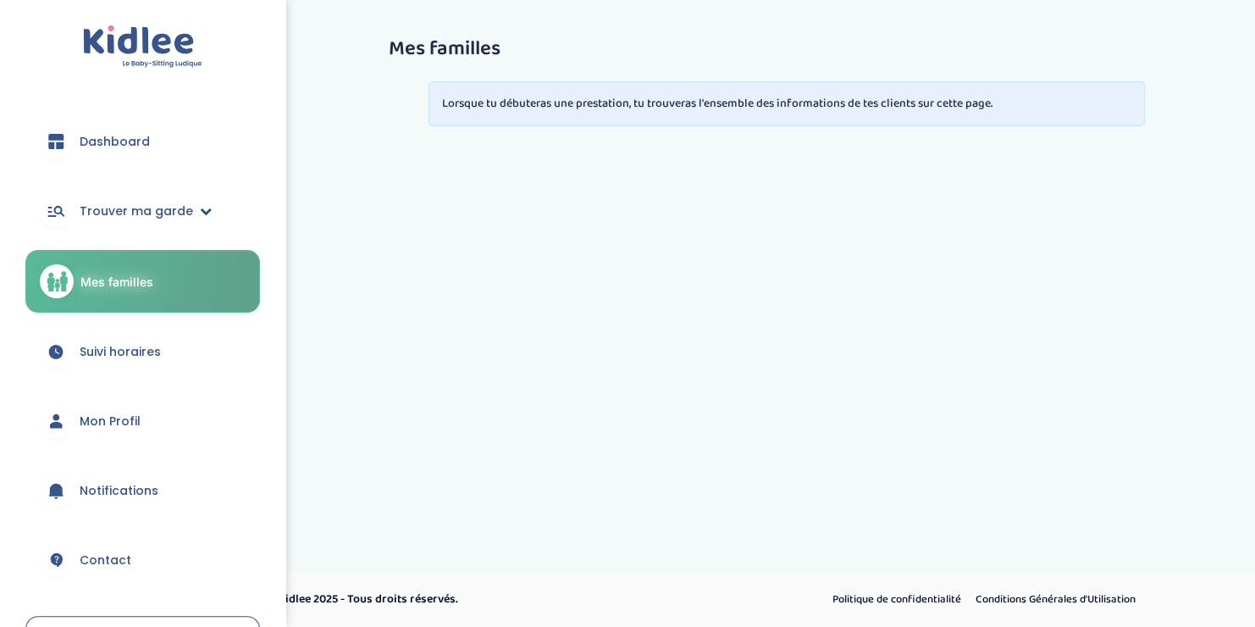
click at [142, 203] on span "Trouver ma garde" at bounding box center [137, 211] width 114 height 18
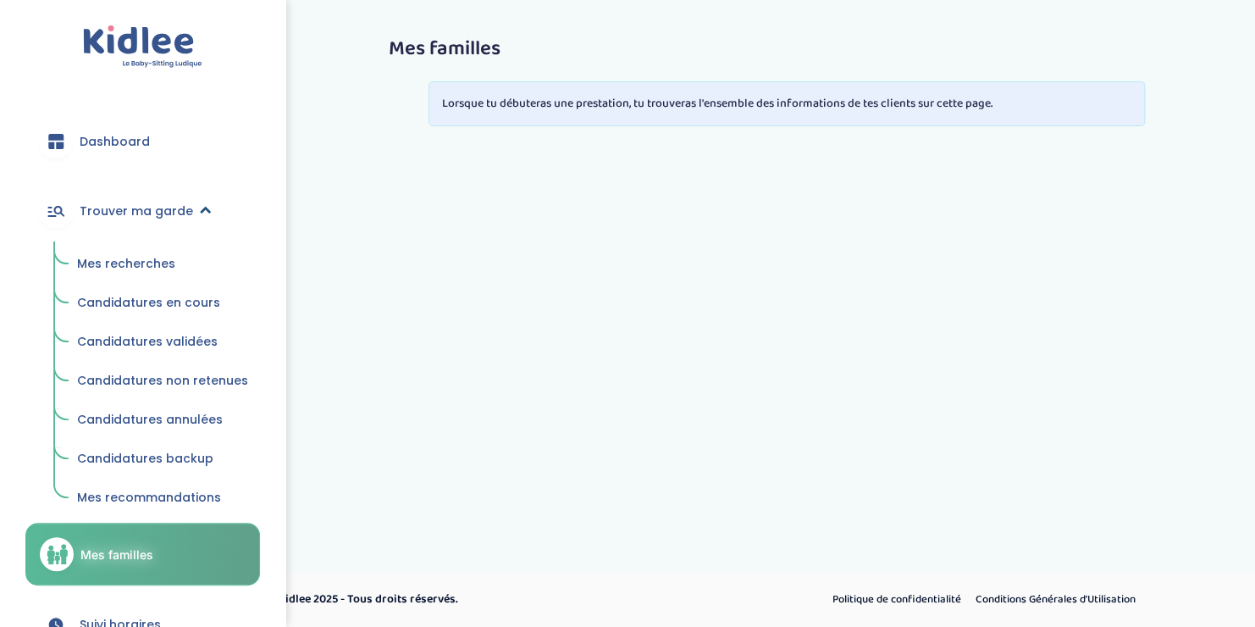
click at [142, 203] on span "Trouver ma garde" at bounding box center [137, 211] width 114 height 18
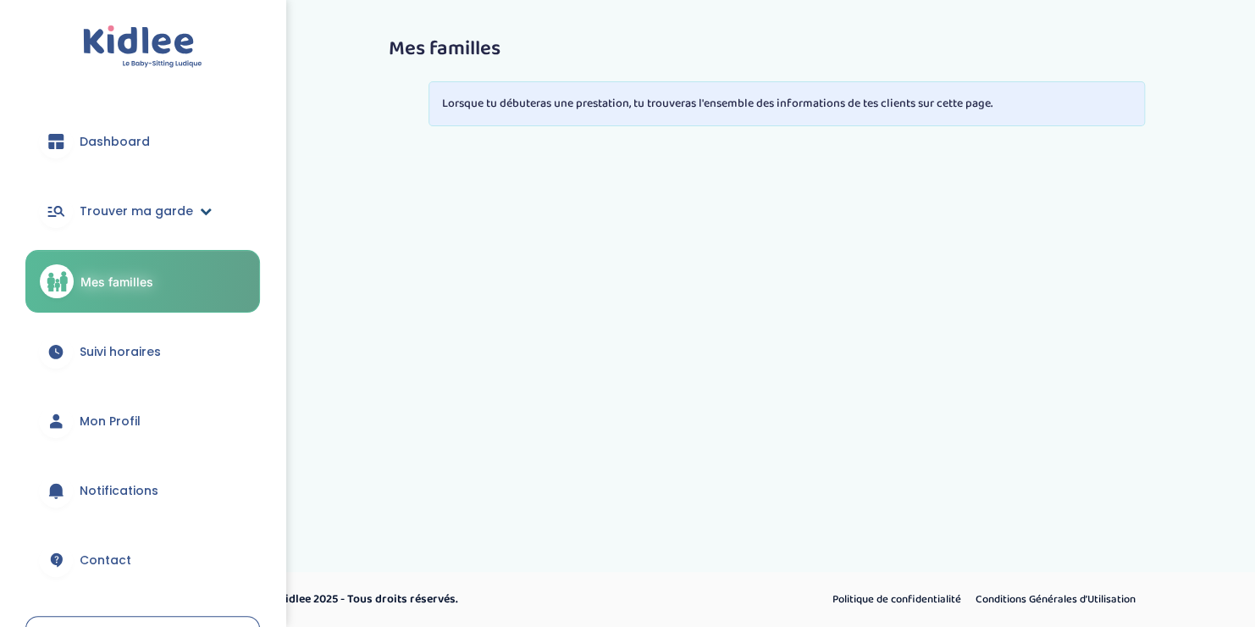
click at [142, 203] on span "Trouver ma garde" at bounding box center [137, 211] width 114 height 18
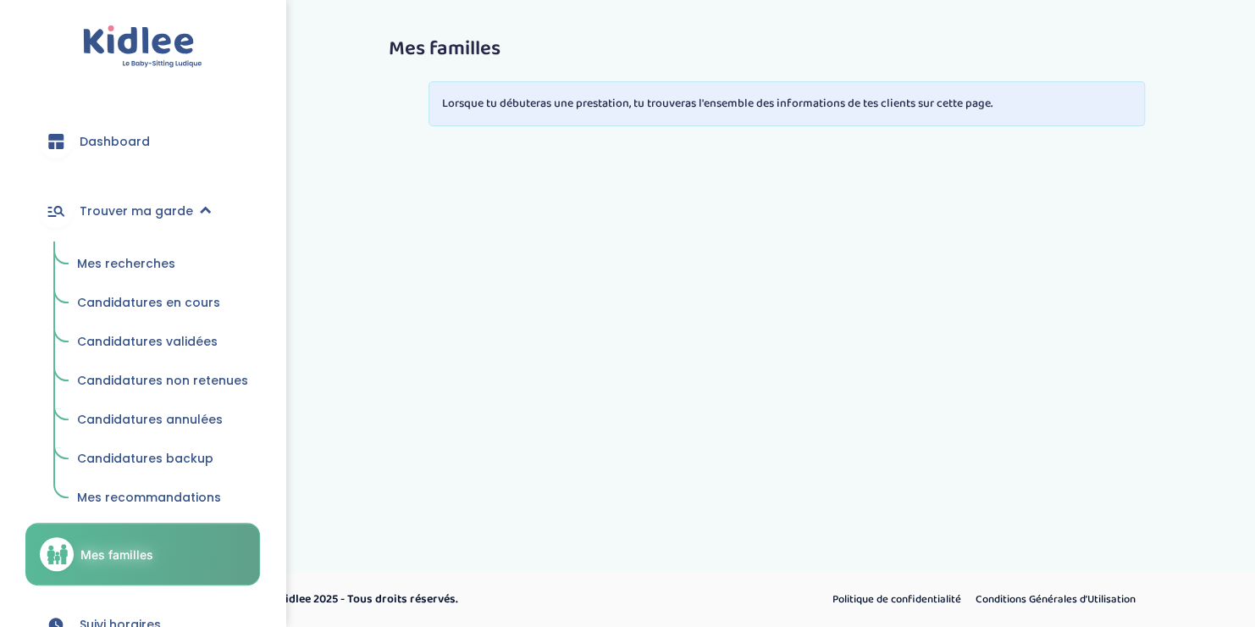
click at [176, 417] on span "Candidatures annulées" at bounding box center [150, 419] width 146 height 17
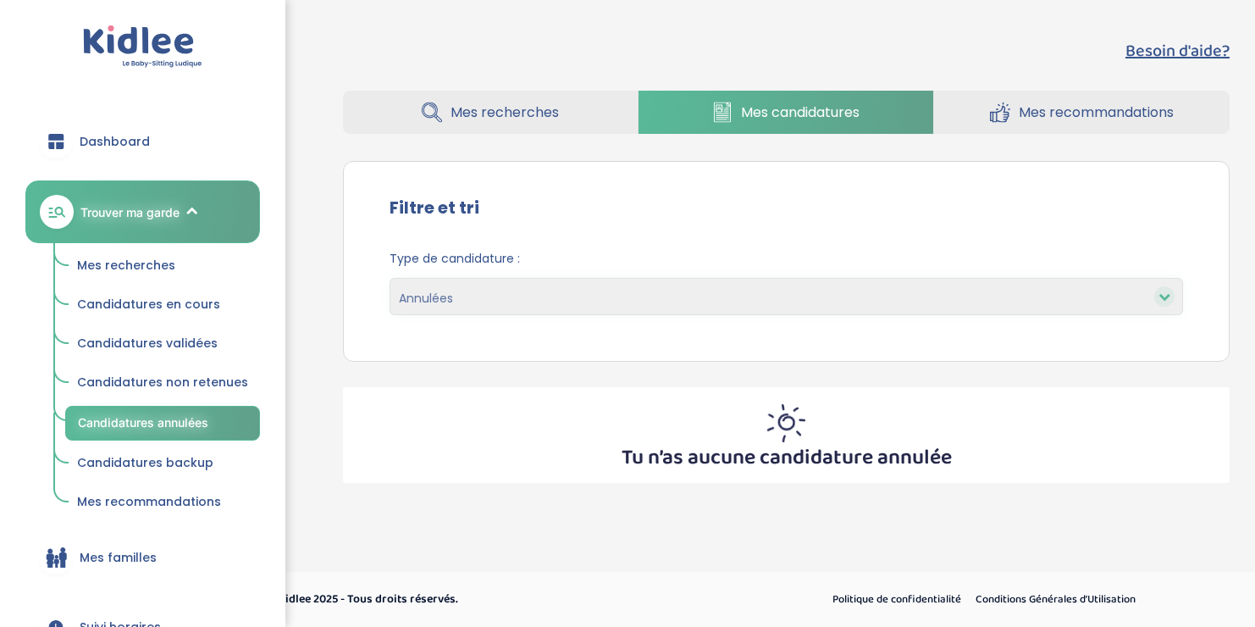
select select "canceled"
click at [1161, 292] on icon at bounding box center [1165, 297] width 12 height 12
click at [207, 374] on span "Candidatures non retenues" at bounding box center [162, 382] width 171 height 17
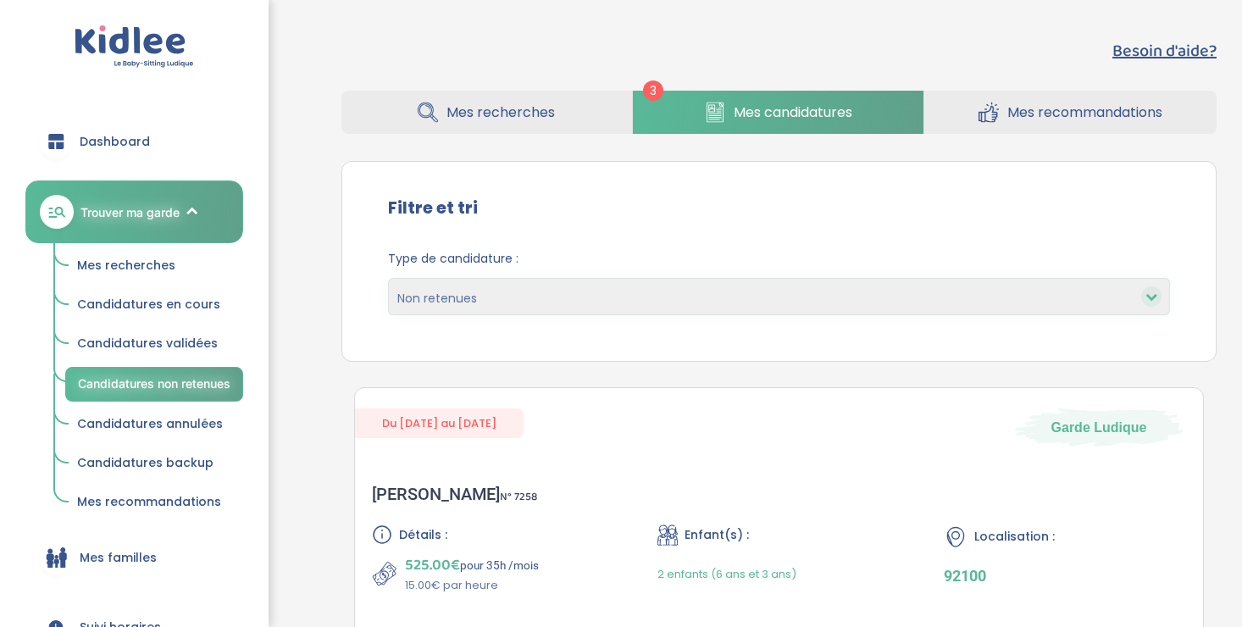
select select "declined"
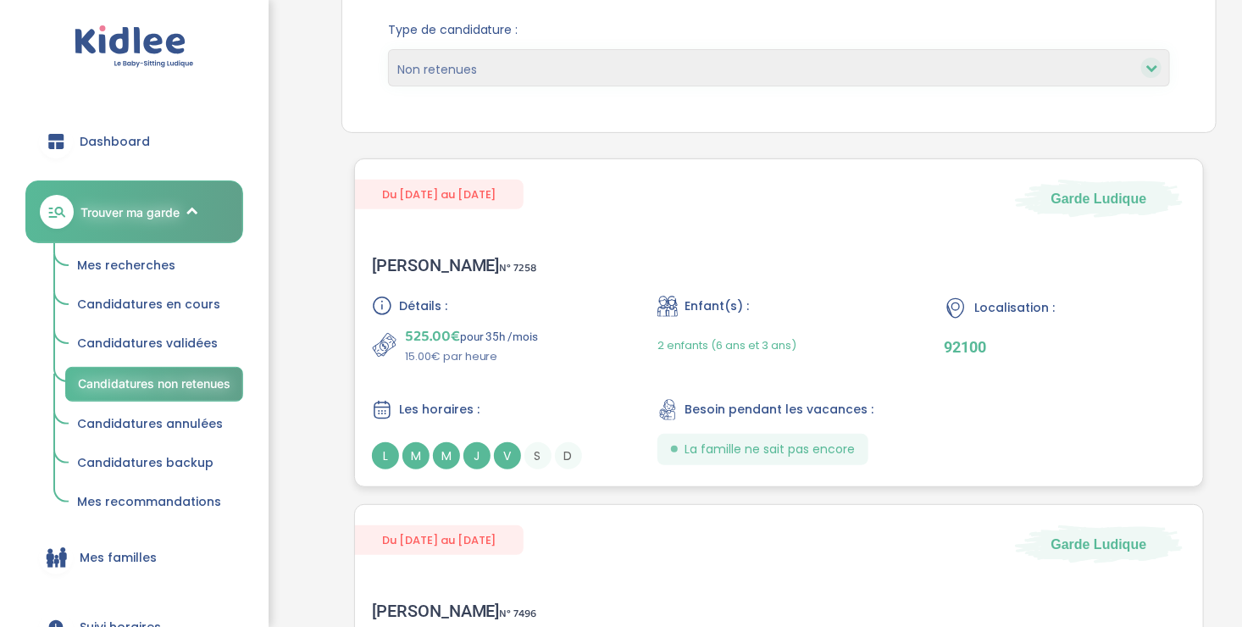
scroll to position [230, 0]
click at [545, 365] on div "Détails : 525.00€ pour 35h /mois 15.00€ par heure Enfant(s) : 2 enfants (6 ans …" at bounding box center [779, 382] width 814 height 174
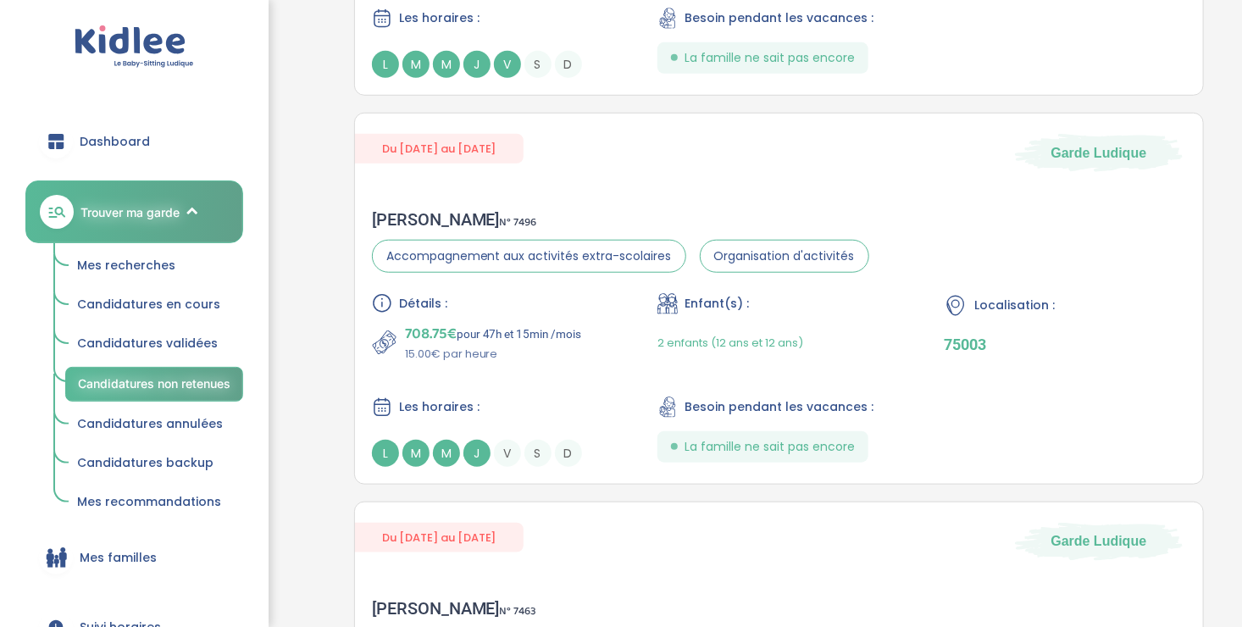
scroll to position [636, 0]
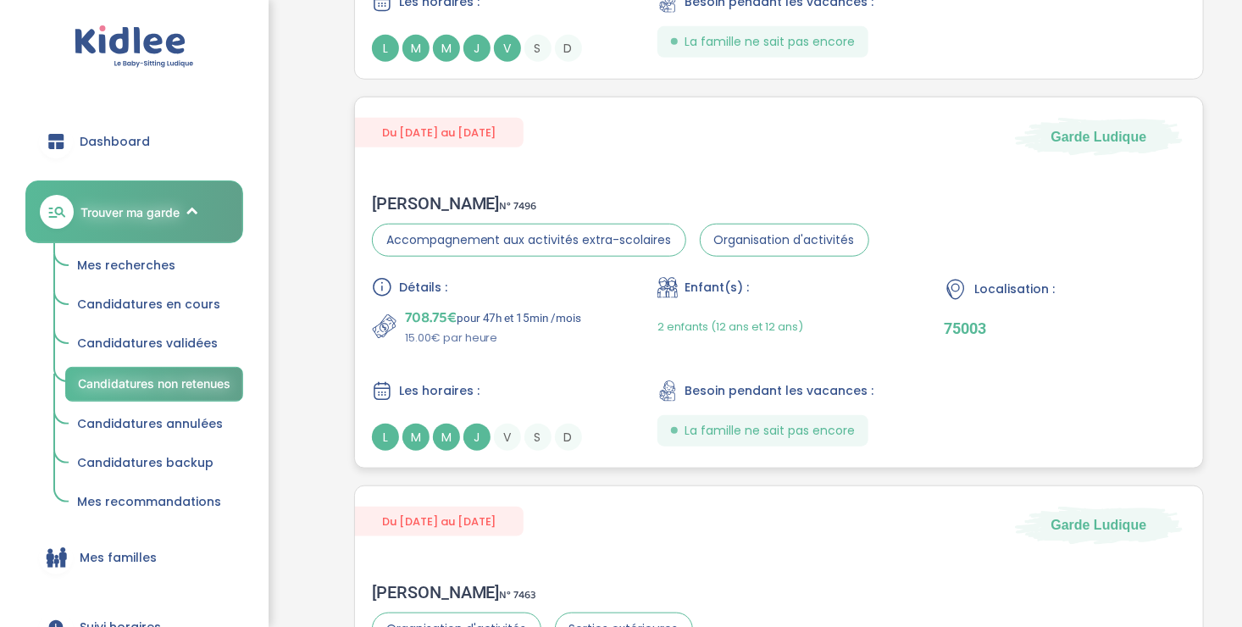
click at [567, 353] on div "Détails : 708.75€ pour 47h et 15min /mois 15.00€ par heure Enfant(s) : 2 enfant…" at bounding box center [779, 364] width 814 height 174
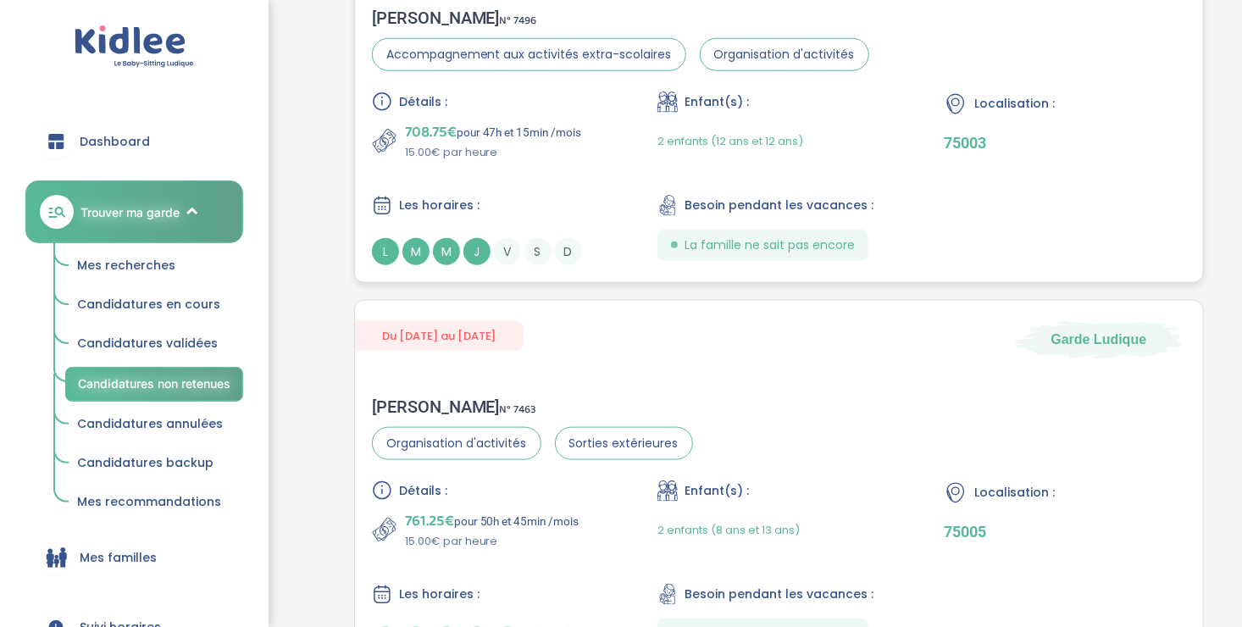
scroll to position [981, 0]
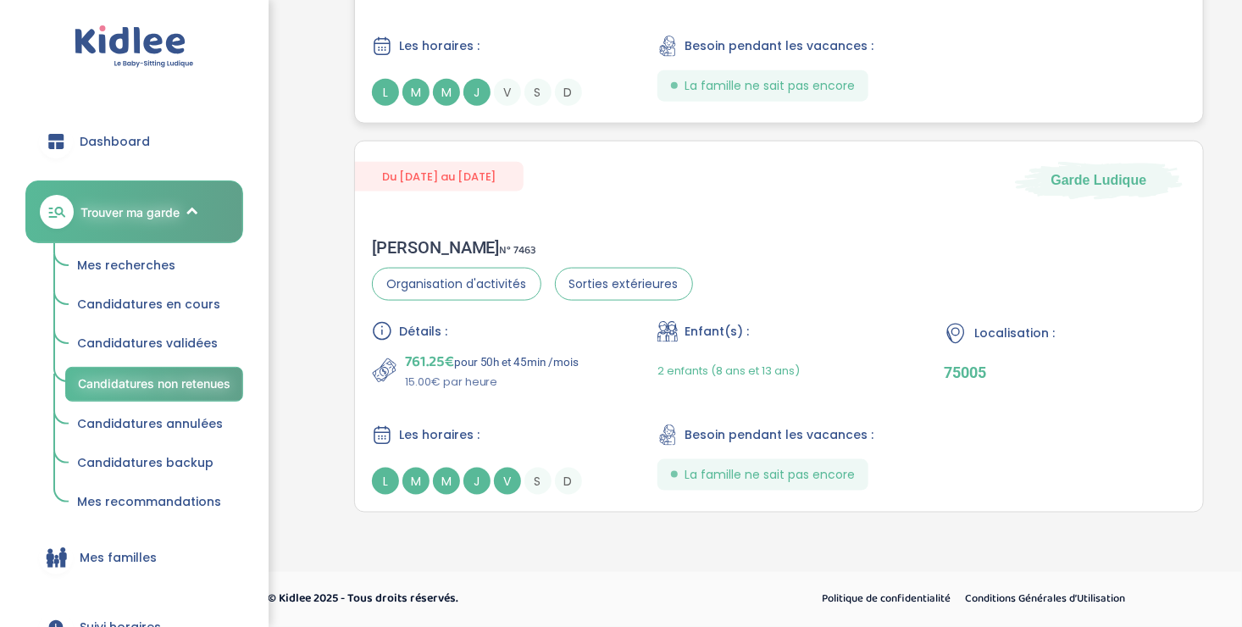
click at [533, 380] on p "15.00€ par heure" at bounding box center [492, 382] width 174 height 17
drag, startPoint x: 431, startPoint y: 200, endPoint x: 600, endPoint y: 402, distance: 263.4
click at [600, 402] on div "Du 03-09-2025 au 31-07-2026 Garde Ludique Lennie s . N° 7463 Organisation d'act…" at bounding box center [779, 327] width 850 height 372
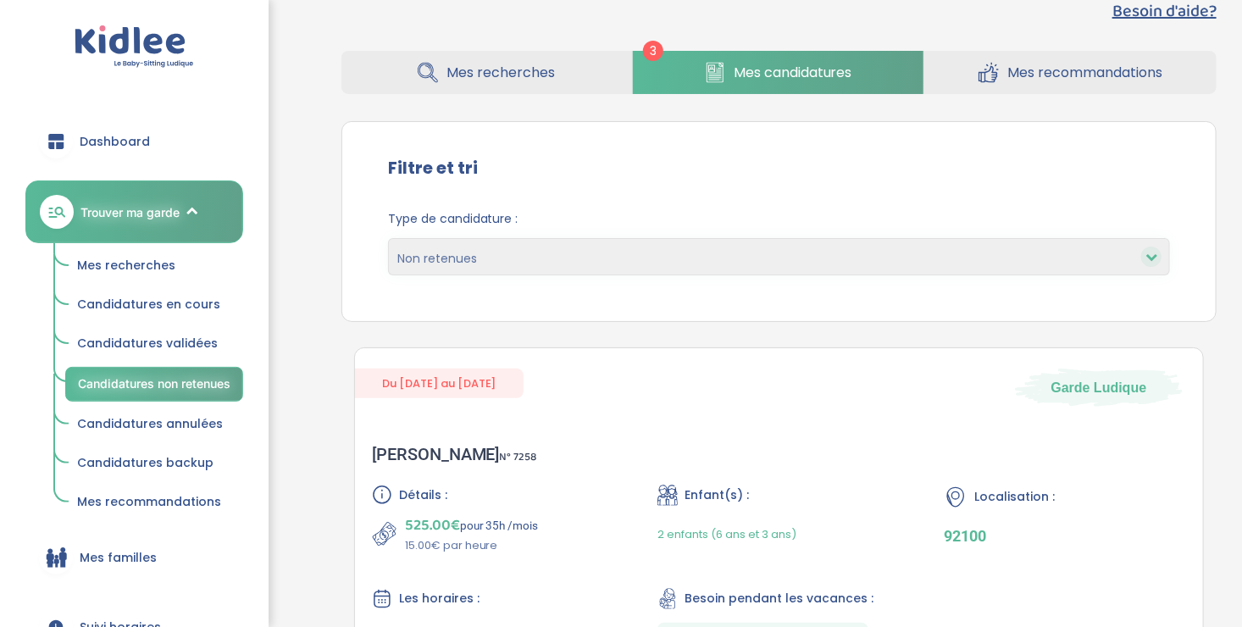
scroll to position [0, 0]
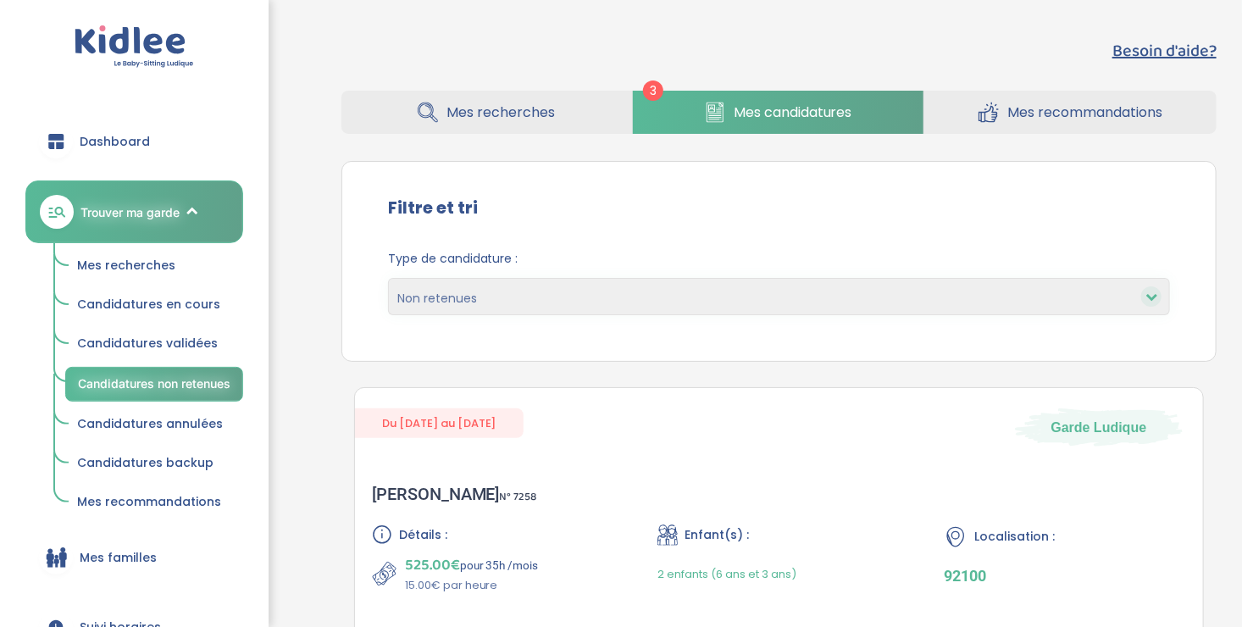
click at [148, 264] on span "Mes recherches" at bounding box center [126, 265] width 98 height 17
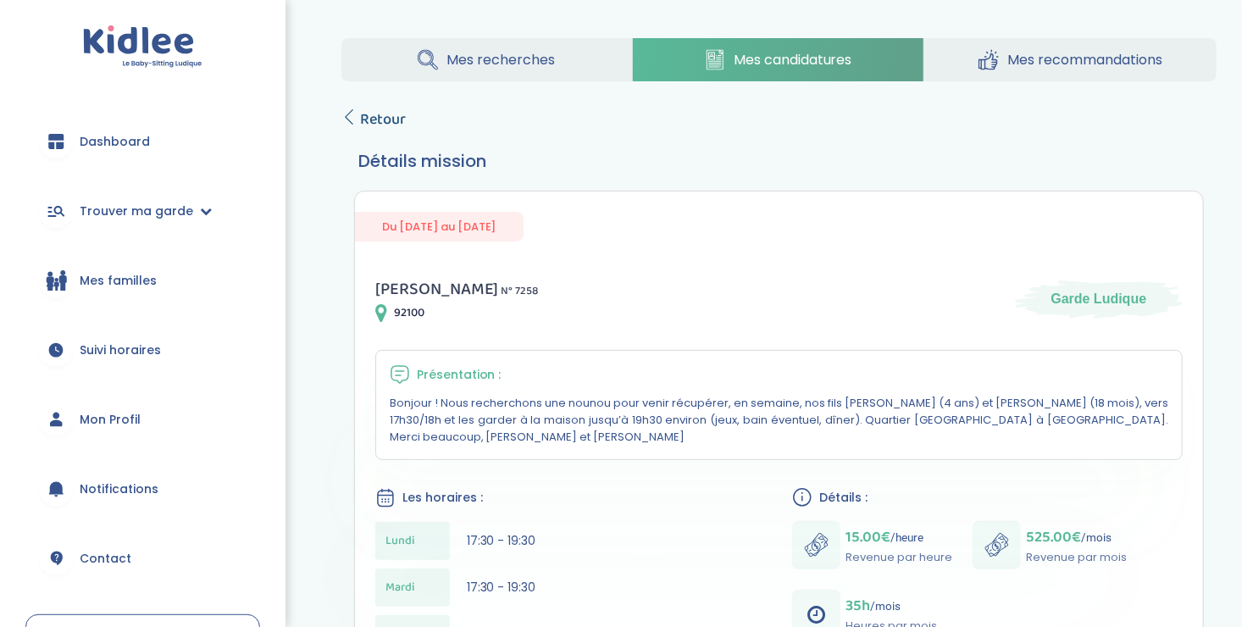
click at [360, 121] on span "Retour" at bounding box center [383, 120] width 46 height 24
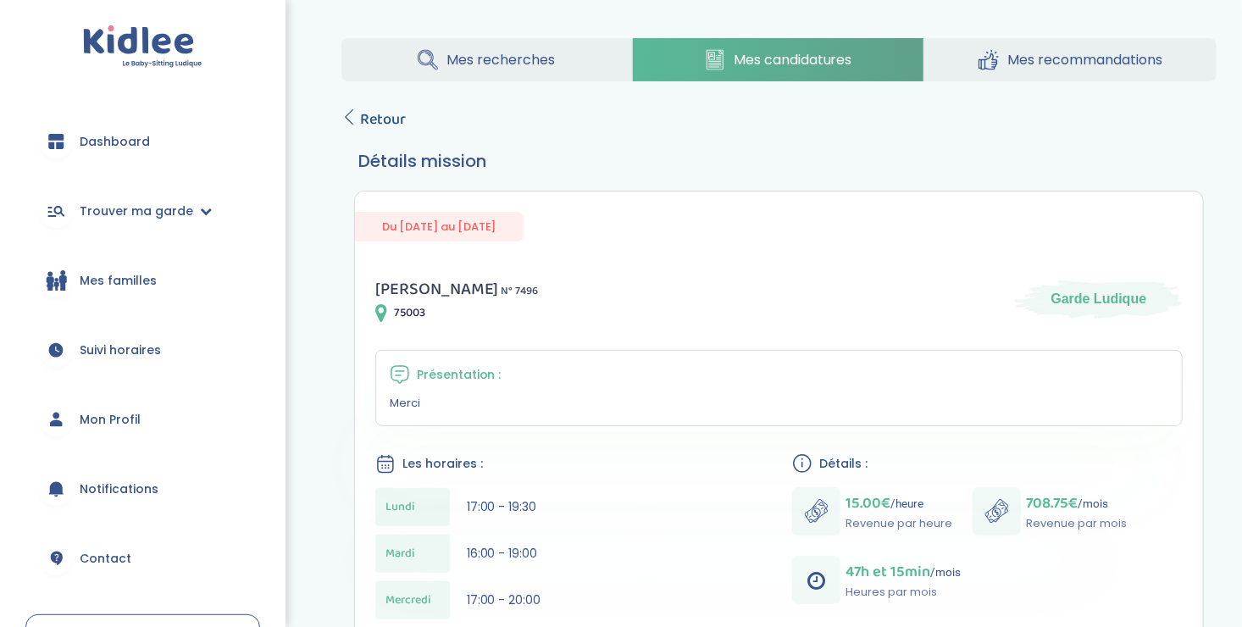
click at [360, 113] on span "Retour" at bounding box center [383, 120] width 46 height 24
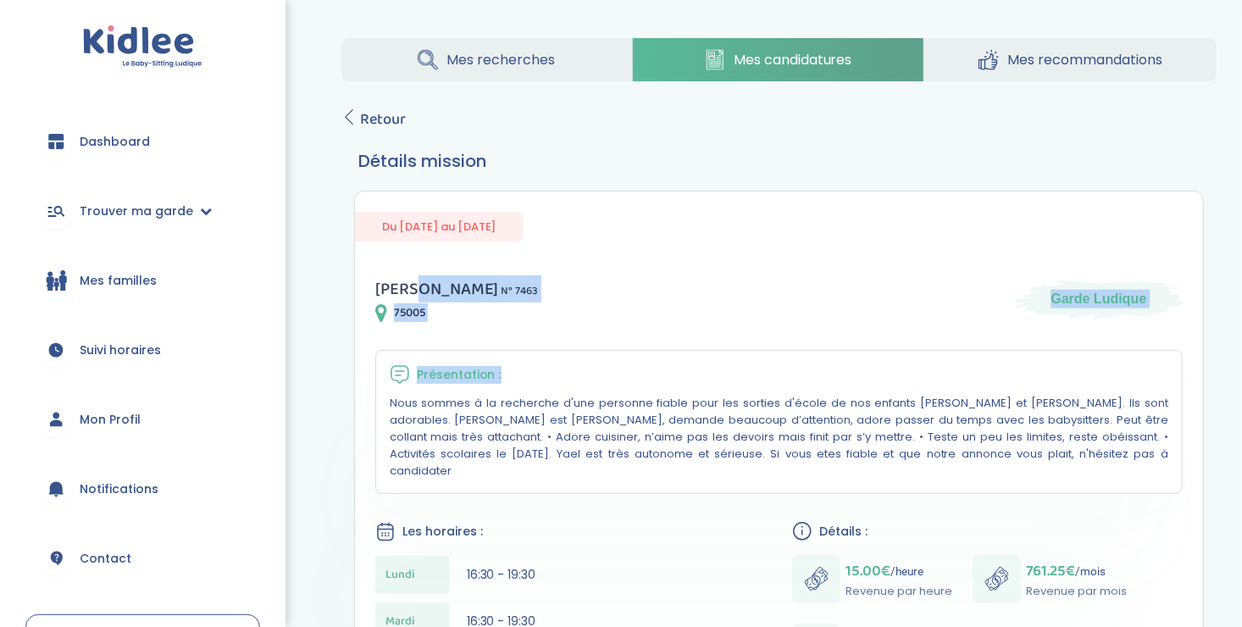
drag, startPoint x: 0, startPoint y: 0, endPoint x: 422, endPoint y: 234, distance: 482.3
drag, startPoint x: 422, startPoint y: 234, endPoint x: 329, endPoint y: 344, distance: 143.7
click at [348, 114] on icon at bounding box center [348, 116] width 15 height 15
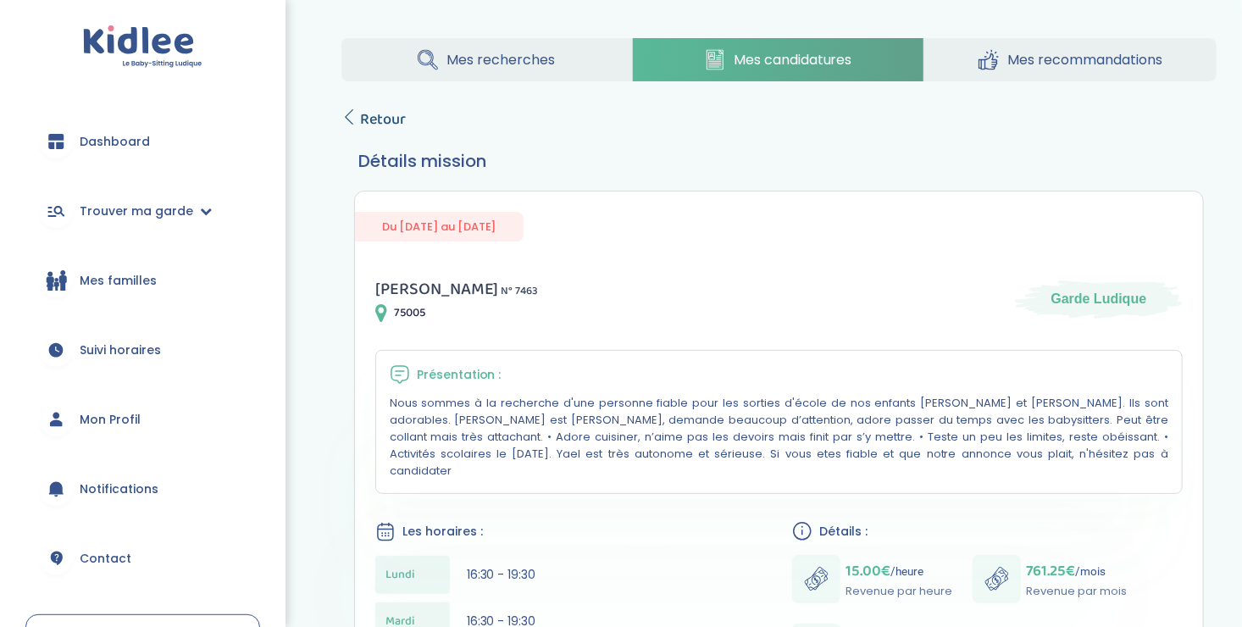
click at [357, 115] on link "Retour" at bounding box center [373, 120] width 64 height 24
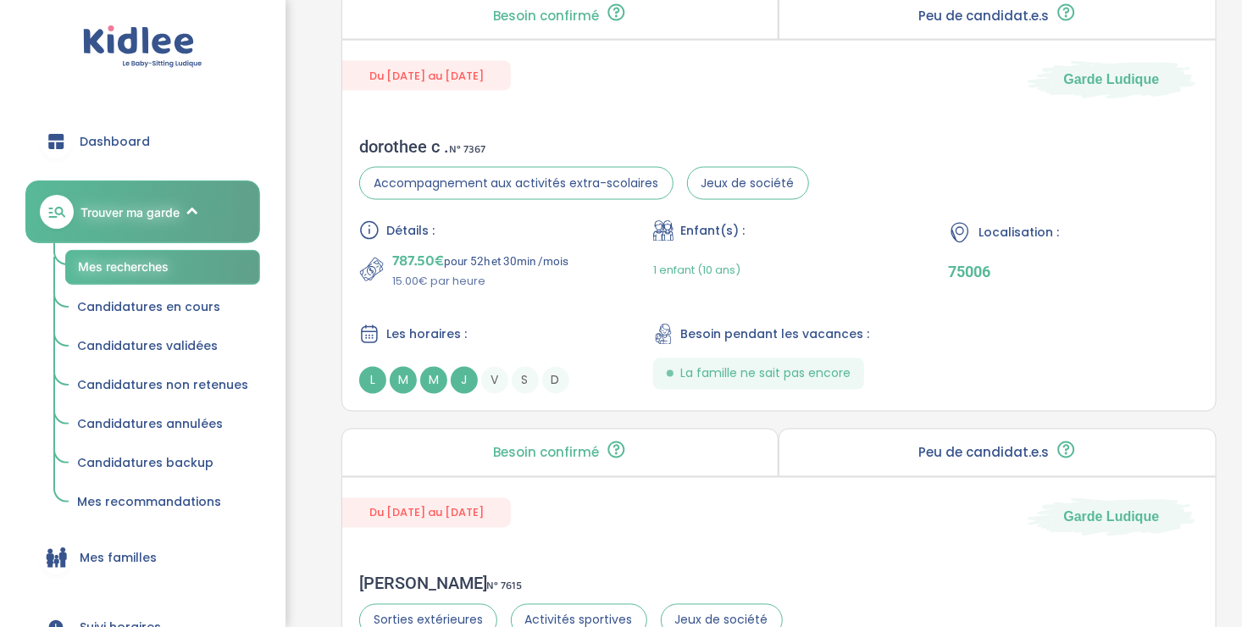
scroll to position [1203, 0]
click at [511, 324] on div "Les horaires :" at bounding box center [484, 334] width 251 height 21
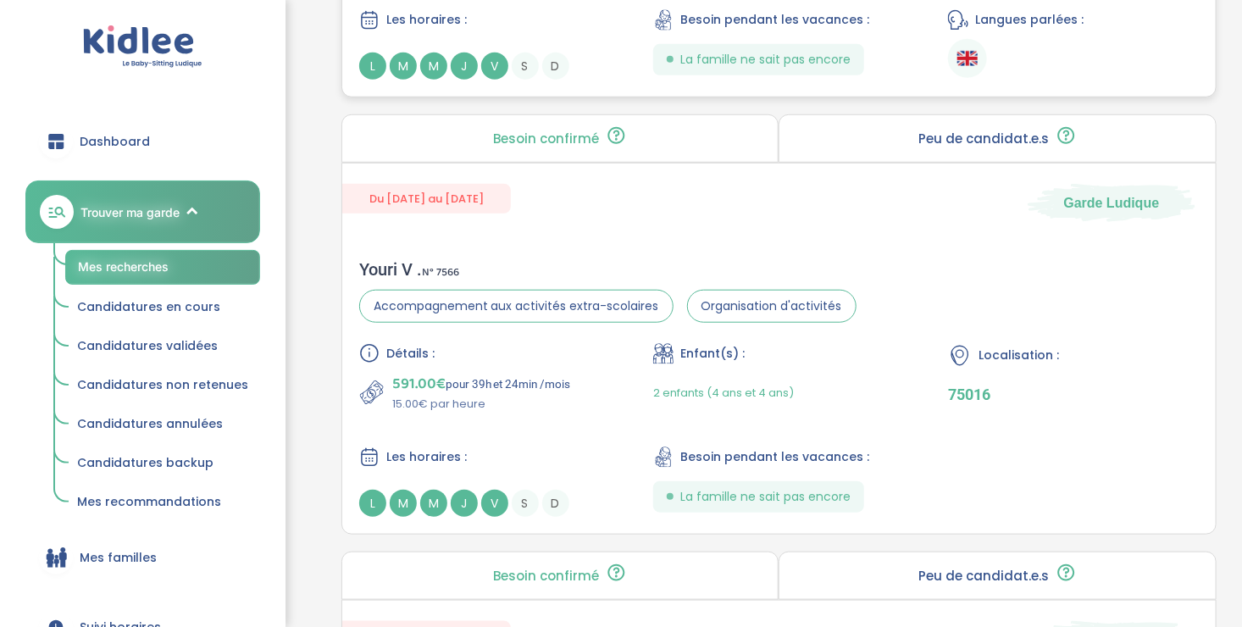
scroll to position [3702, 0]
click at [584, 408] on div "Détails : 591.00€ pour 39h et 24min /mois 15.00€ par heure Enfant(s) : 2 enfant…" at bounding box center [778, 430] width 839 height 174
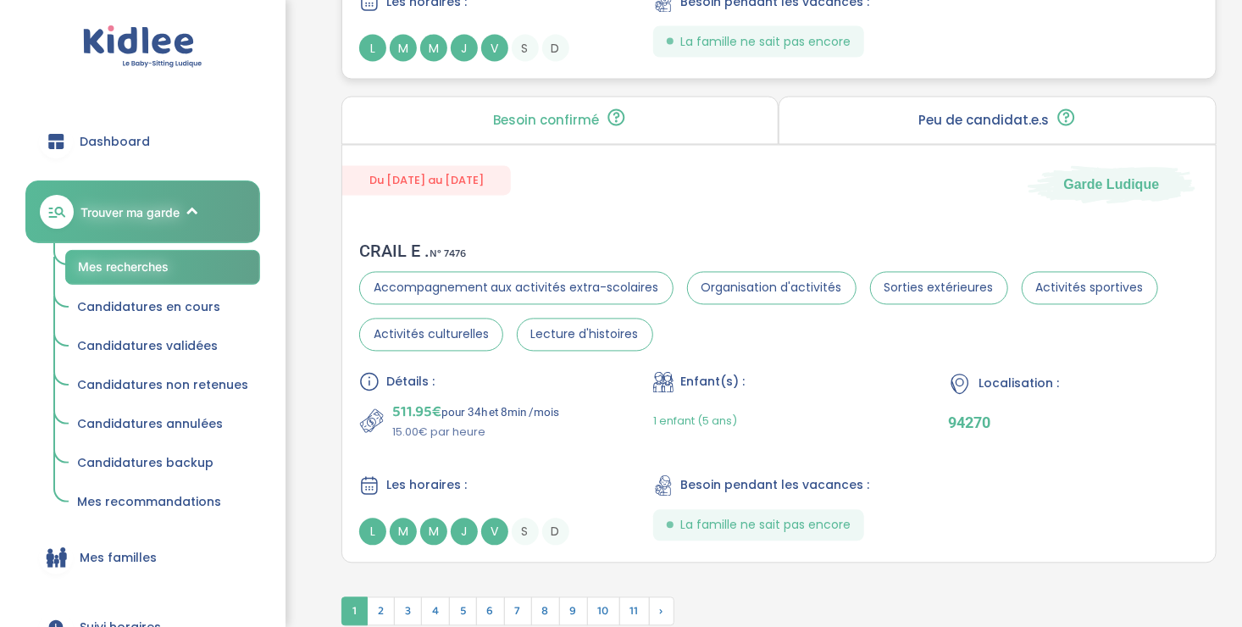
scroll to position [4717, 0]
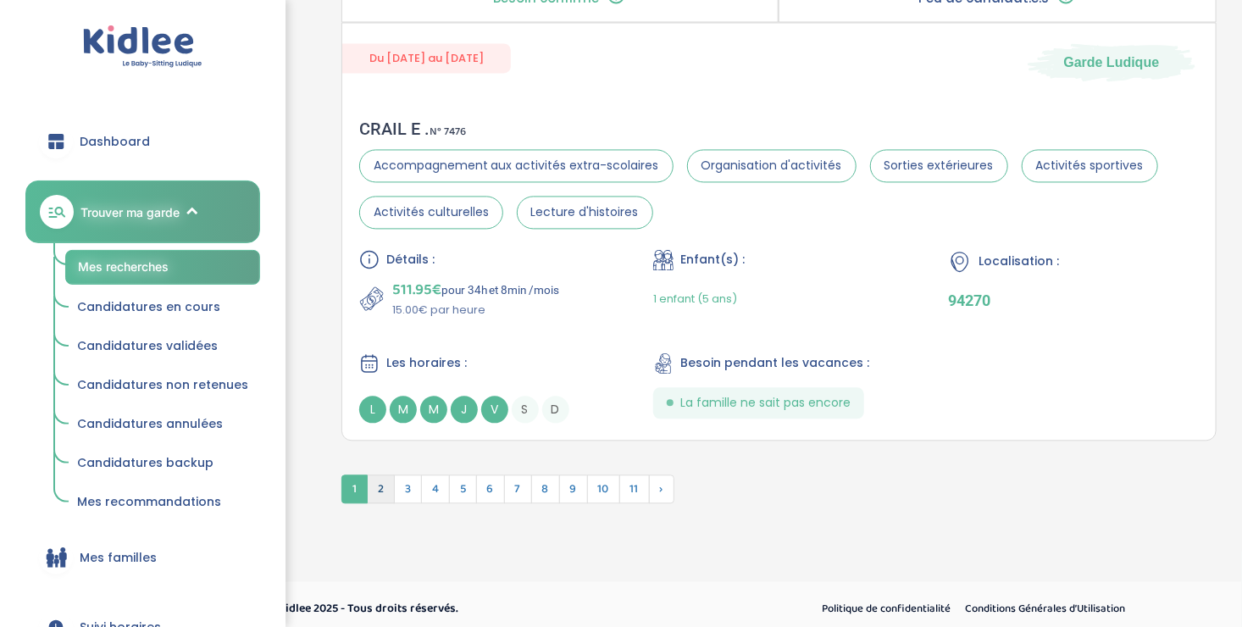
click at [378, 474] on span "2" at bounding box center [381, 488] width 28 height 29
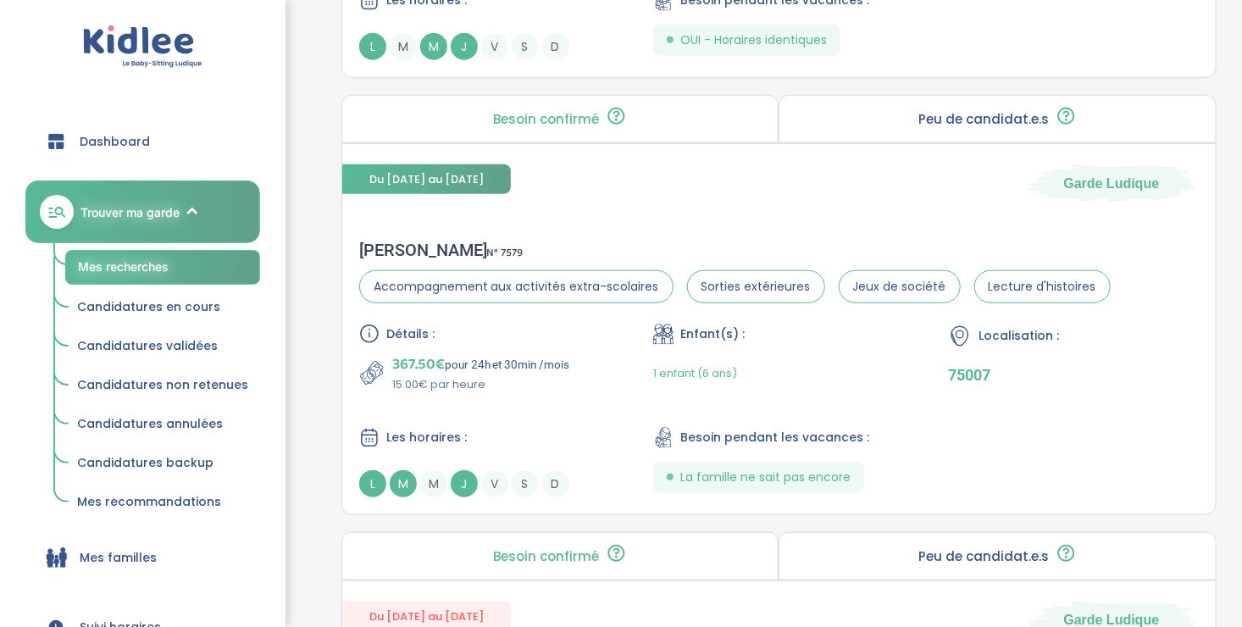
scroll to position [3683, 0]
click at [555, 242] on div "Ghita C . N° 7579" at bounding box center [734, 249] width 751 height 20
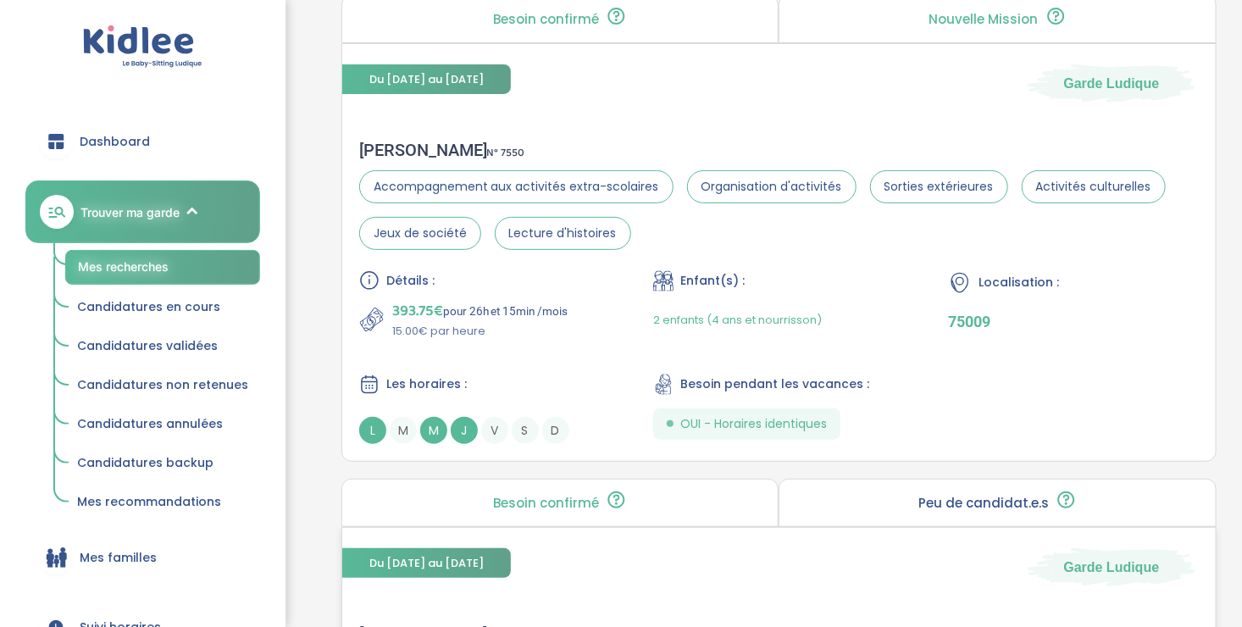
scroll to position [3299, 0]
click at [617, 278] on div "Détails : 393.75€ pour 26h et 15min /mois 15.00€ par heure Enfant(s) : 2 enfant…" at bounding box center [778, 356] width 839 height 174
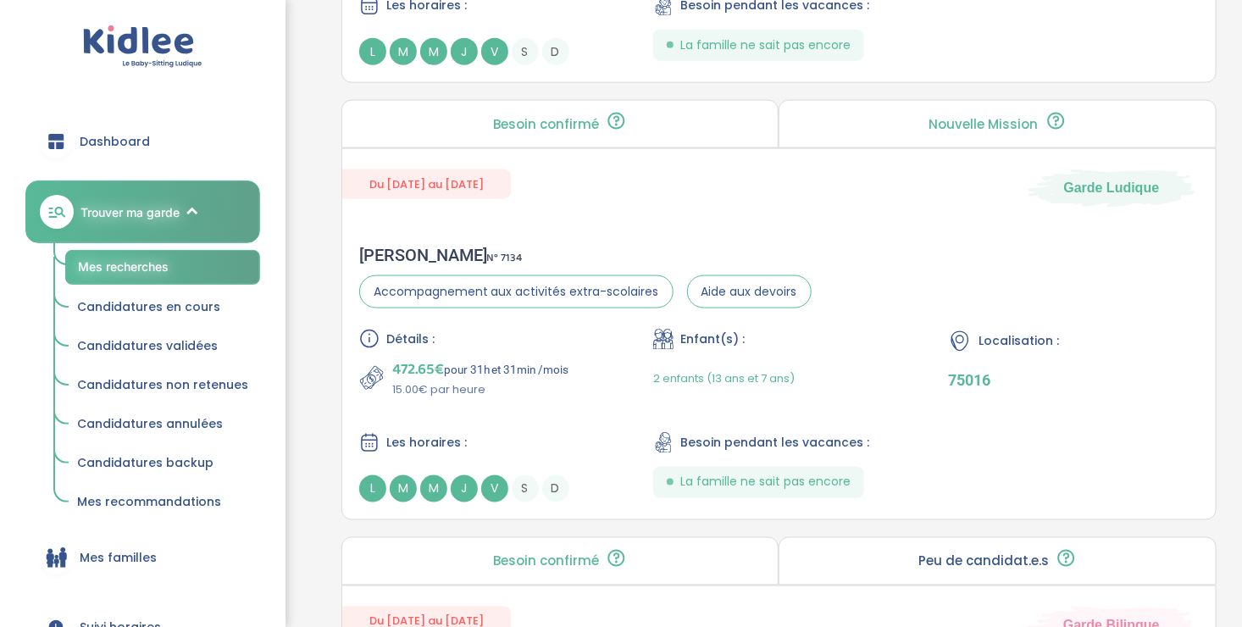
scroll to position [1094, 0]
click at [584, 398] on div "Détails : 472.65€ pour 31h et 31min /mois 15.00€ par heure Enfant(s) : 2 enfant…" at bounding box center [778, 416] width 839 height 174
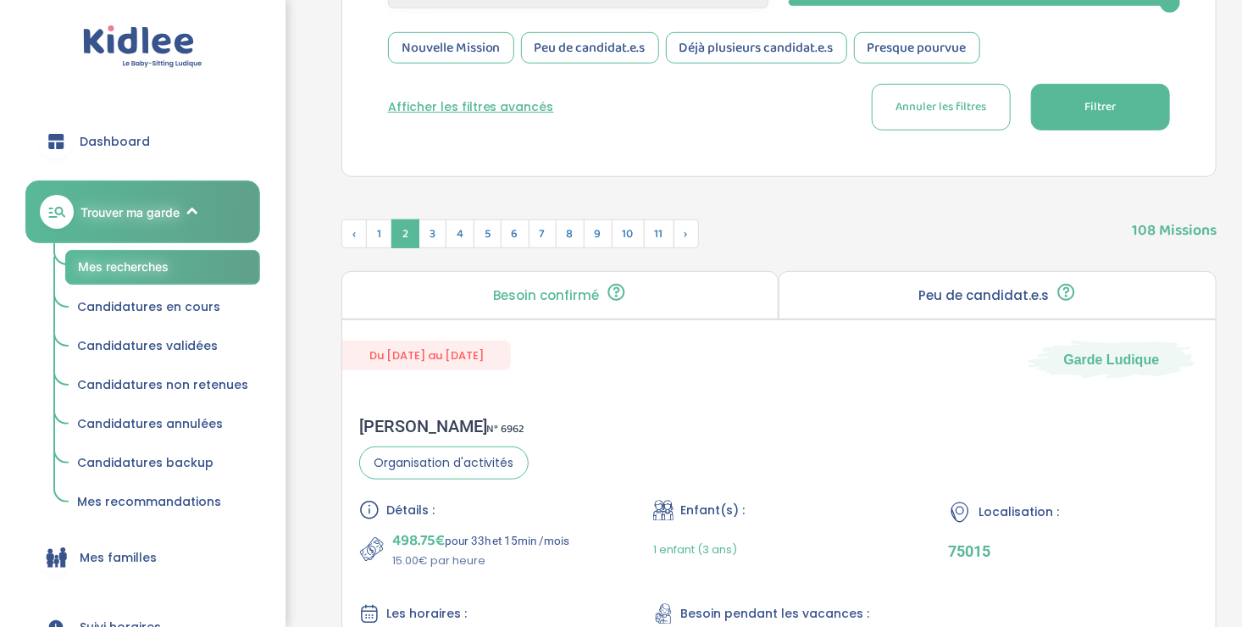
scroll to position [485, 0]
click at [429, 236] on span "3" at bounding box center [432, 235] width 28 height 29
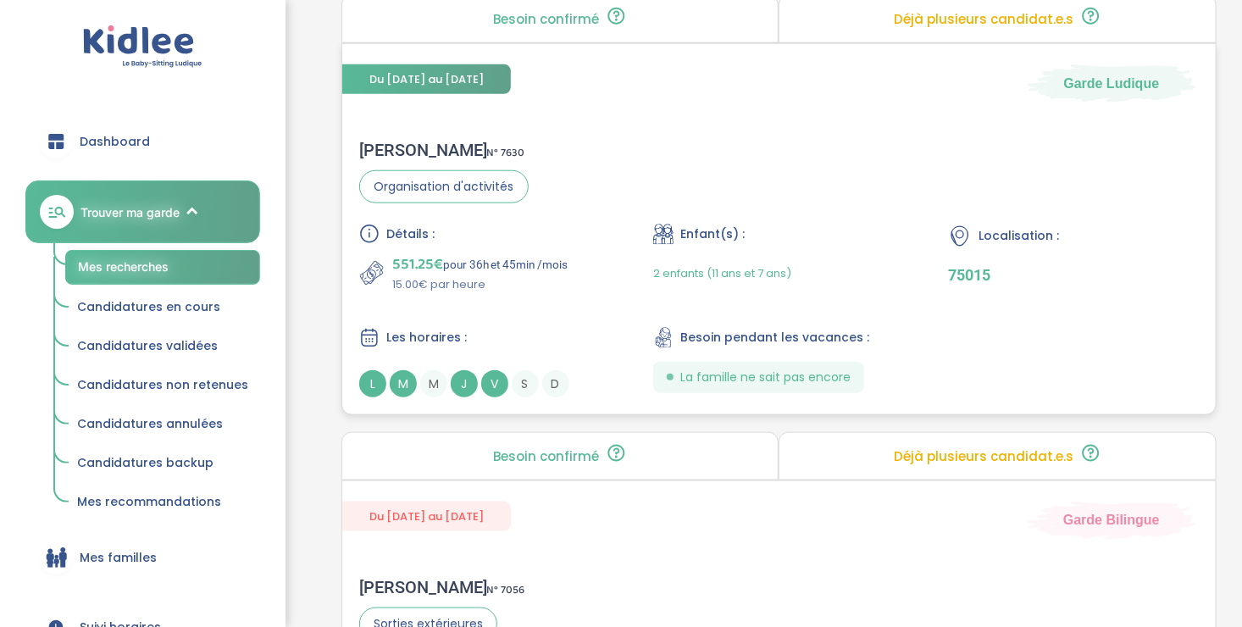
scroll to position [764, 0]
click at [598, 315] on div "Détails : 551.25€ pour 36h et 45min /mois 15.00€ par heure Enfant(s) : 2 enfant…" at bounding box center [778, 309] width 839 height 174
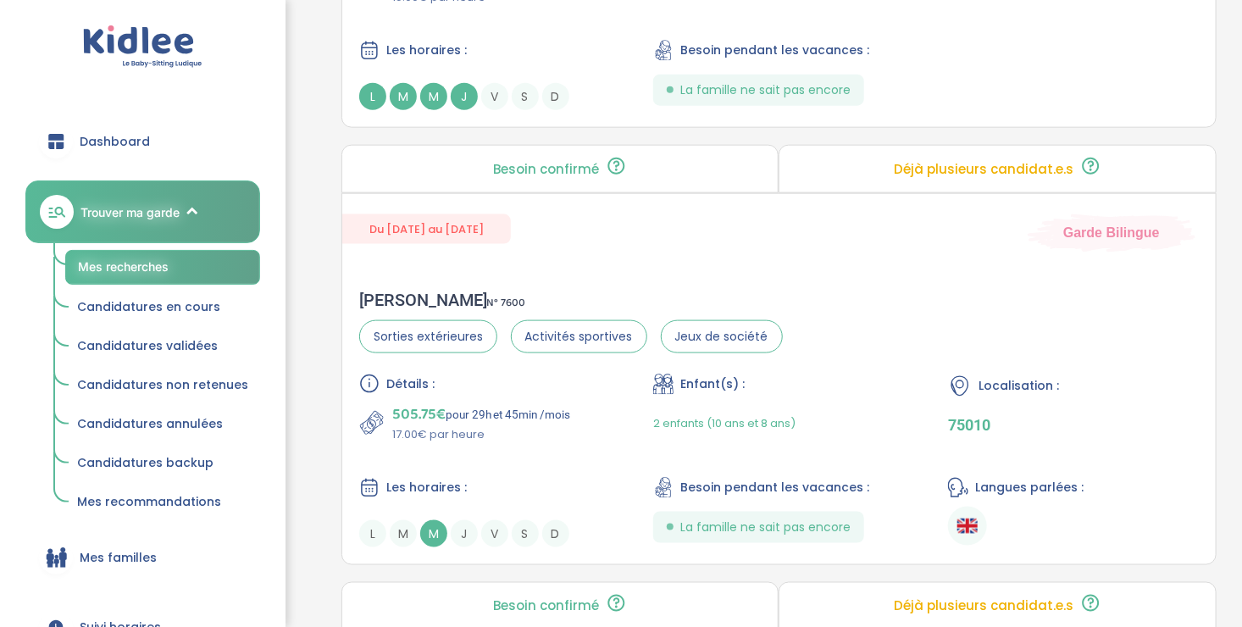
scroll to position [4067, 0]
click at [519, 448] on div "Détails : 505.75€ pour 29h et 45min /mois 17.00€ par heure Enfant(s) : 2 enfant…" at bounding box center [778, 459] width 839 height 174
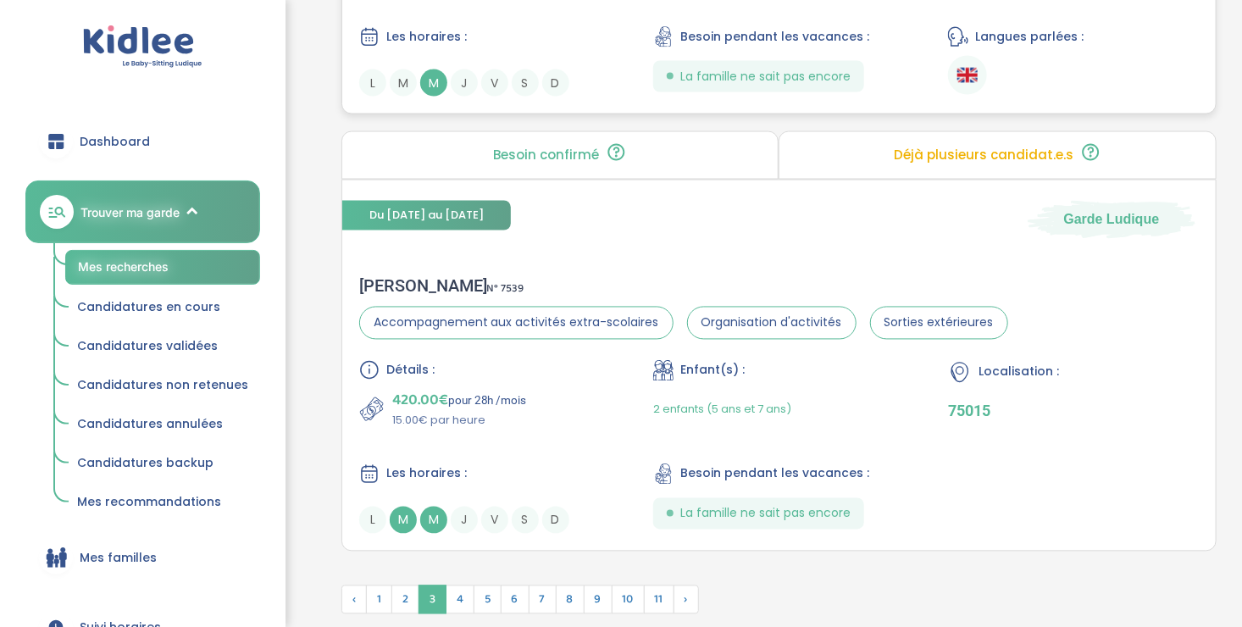
scroll to position [4604, 0]
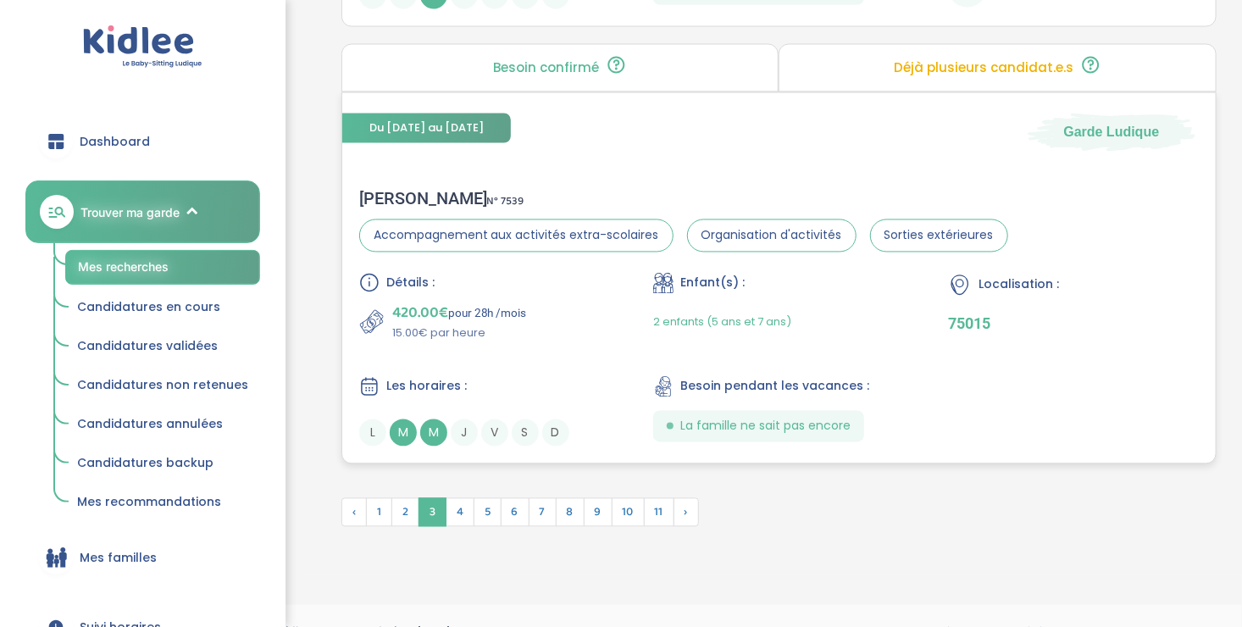
click at [513, 347] on div "Détails : 420.00€ pour 28h /mois 15.00€ par heure Enfant(s) : 2 enfants (5 ans …" at bounding box center [778, 360] width 839 height 174
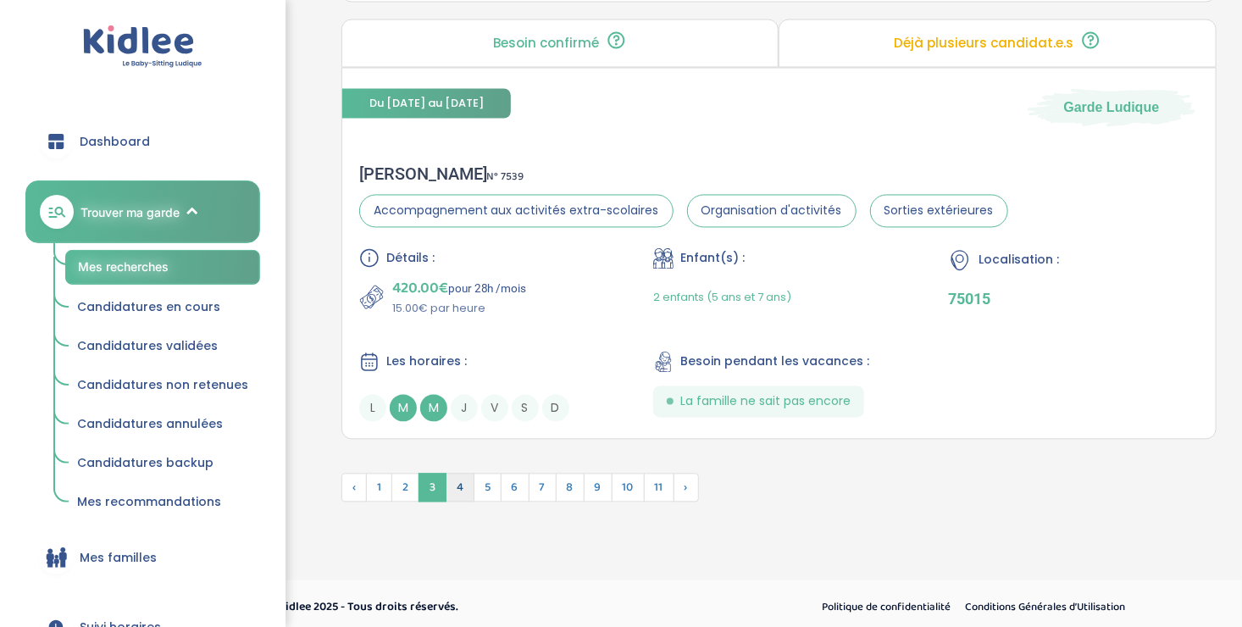
click at [460, 479] on span "4" at bounding box center [460, 487] width 29 height 29
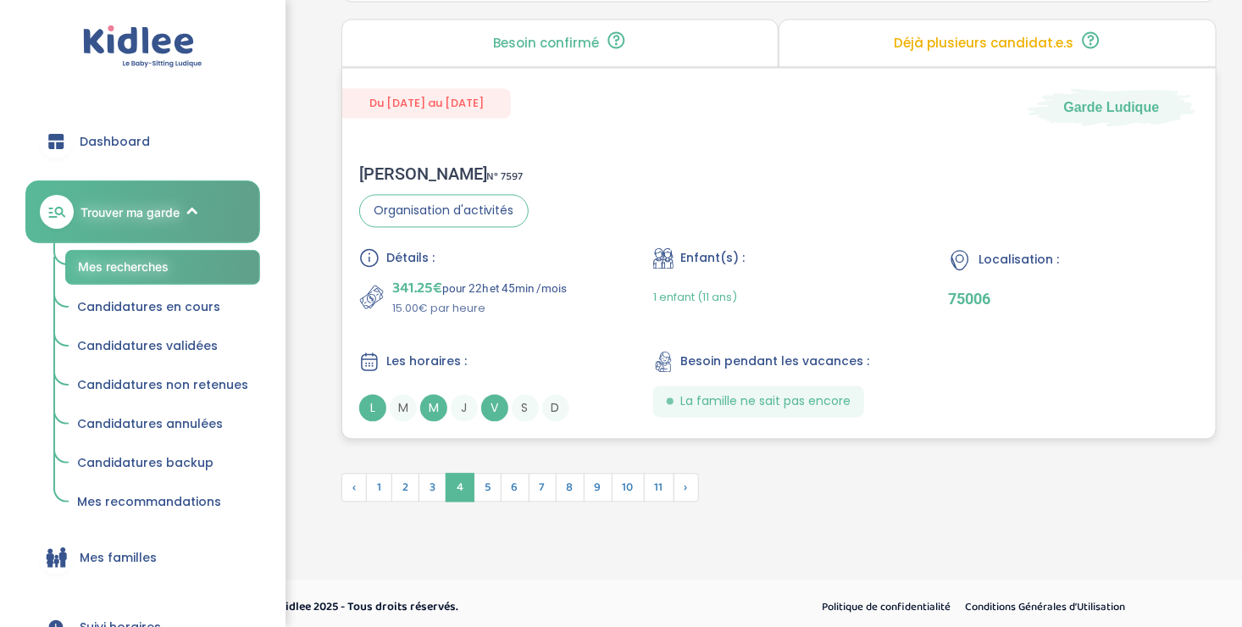
click at [562, 317] on div "Détails : 341.25€ pour 22h et 45min /mois 15.00€ par heure Enfant(s) : 1 enfant…" at bounding box center [778, 335] width 839 height 174
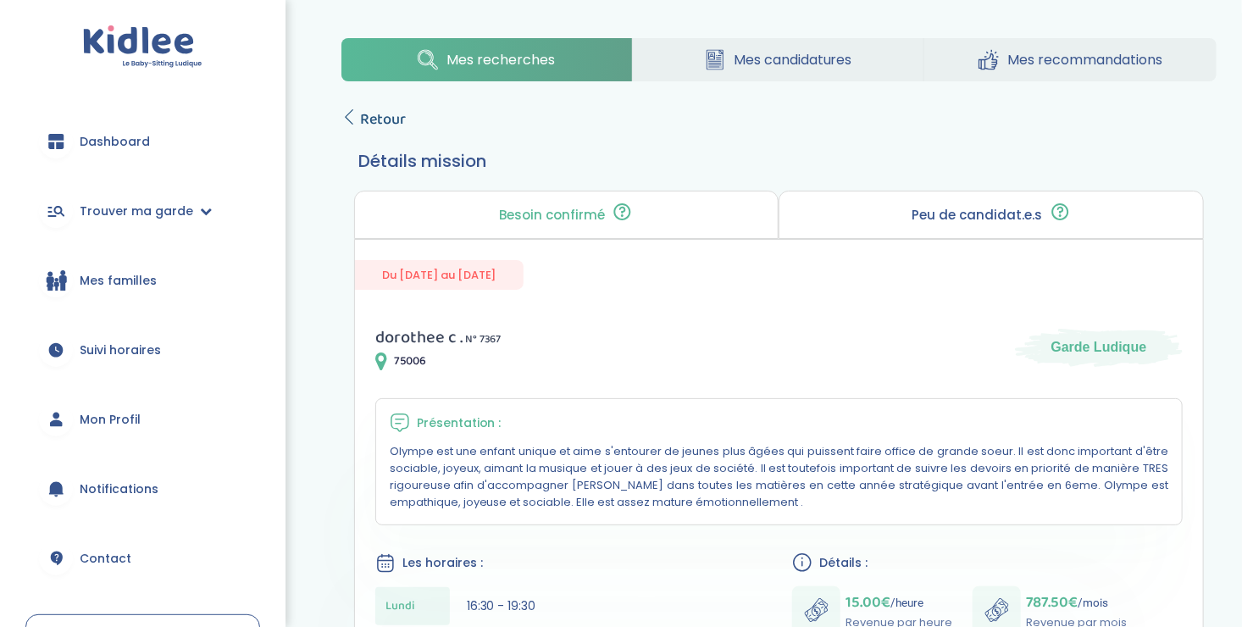
click at [351, 110] on icon at bounding box center [348, 116] width 15 height 15
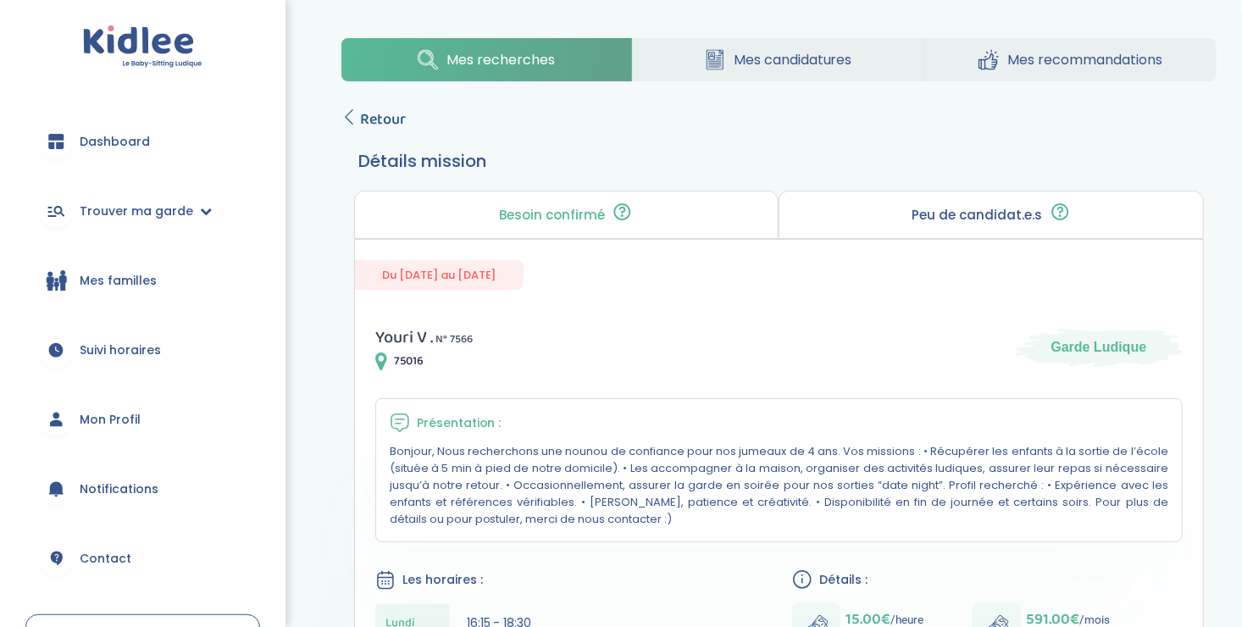
click at [367, 118] on span "Retour" at bounding box center [383, 120] width 46 height 24
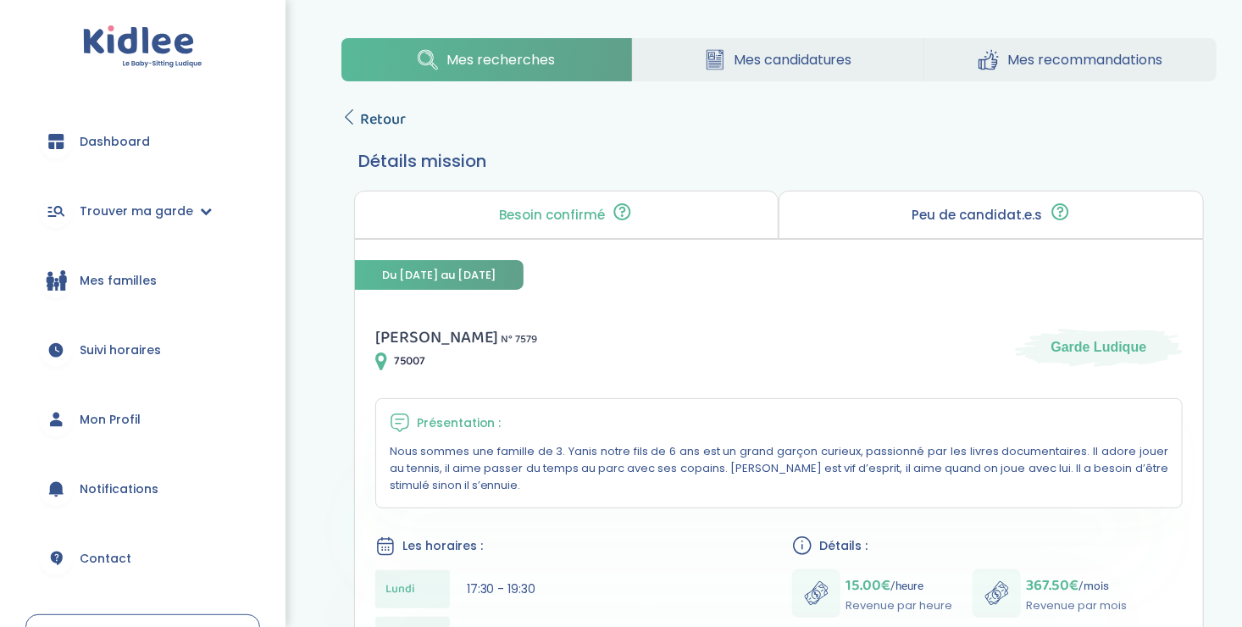
click at [350, 112] on icon at bounding box center [348, 116] width 15 height 15
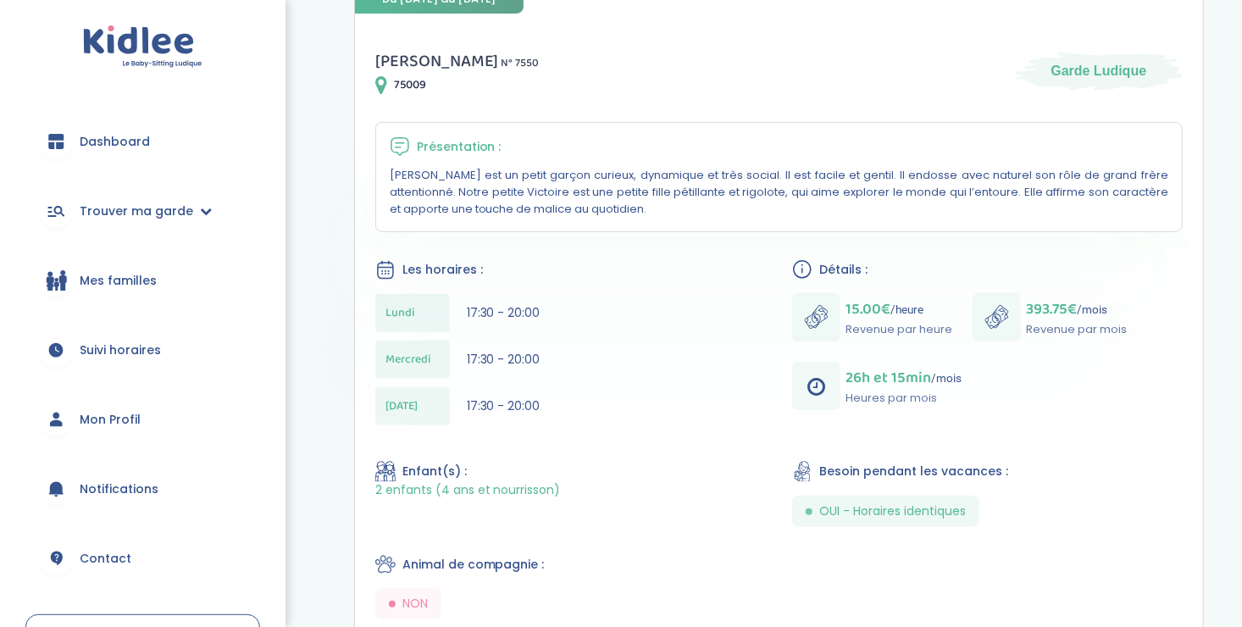
scroll to position [263, 0]
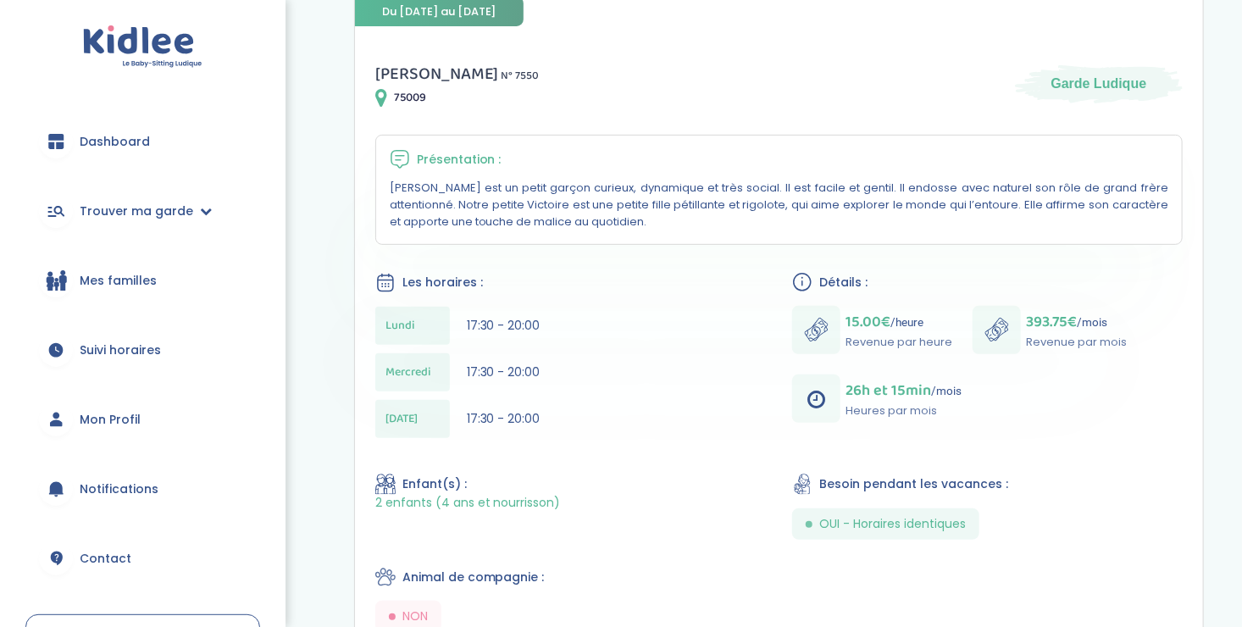
click at [428, 102] on div "75009" at bounding box center [457, 97] width 164 height 20
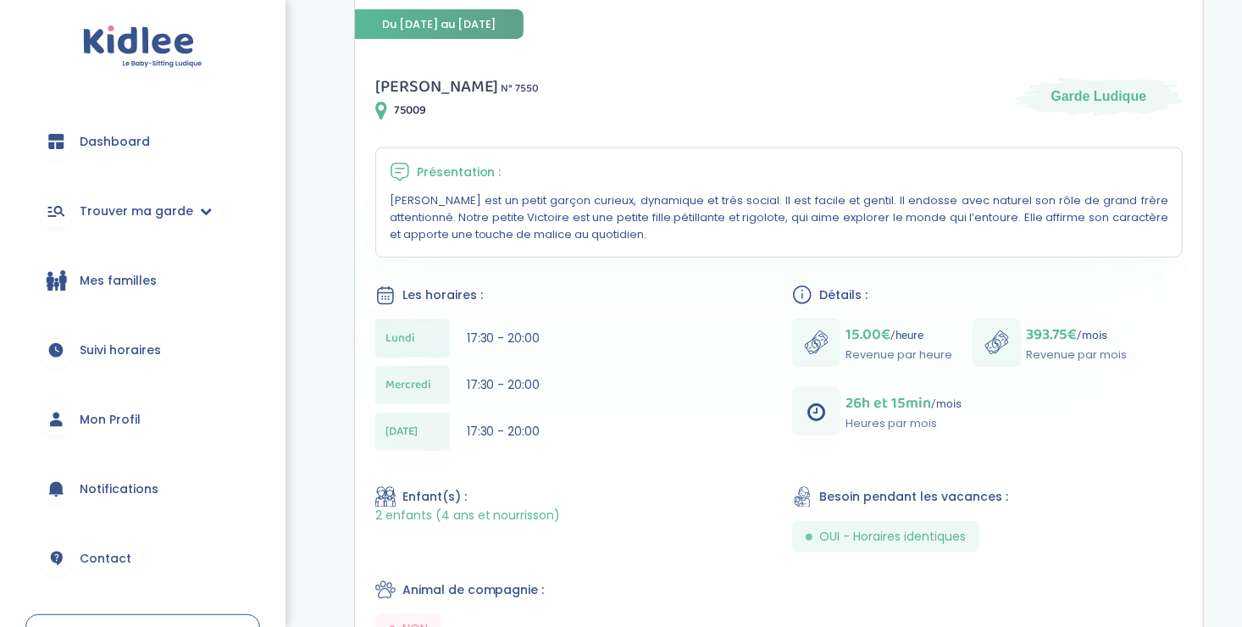
scroll to position [244, 0]
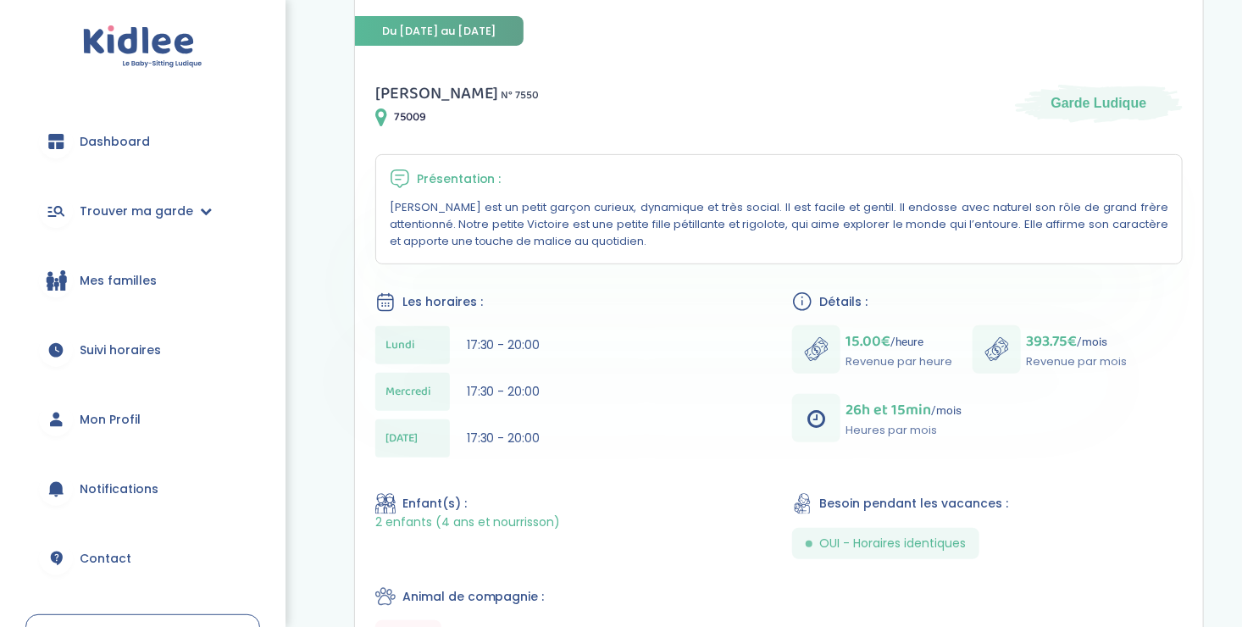
click at [416, 440] on div "[DATE]" at bounding box center [412, 438] width 75 height 38
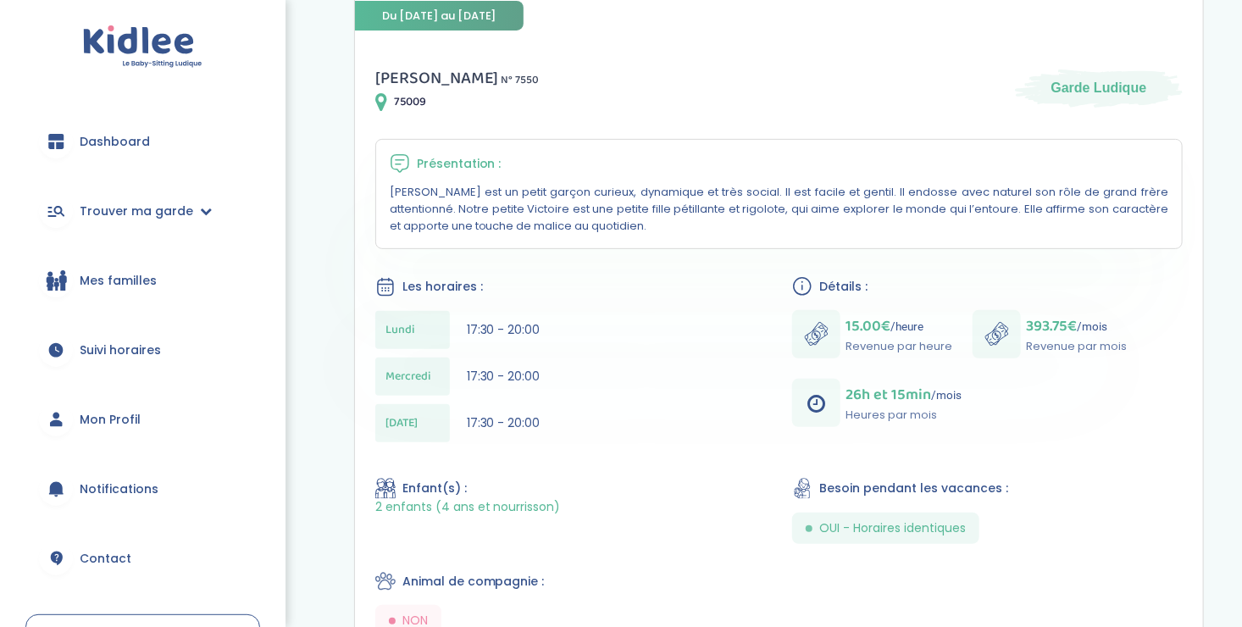
scroll to position [271, 0]
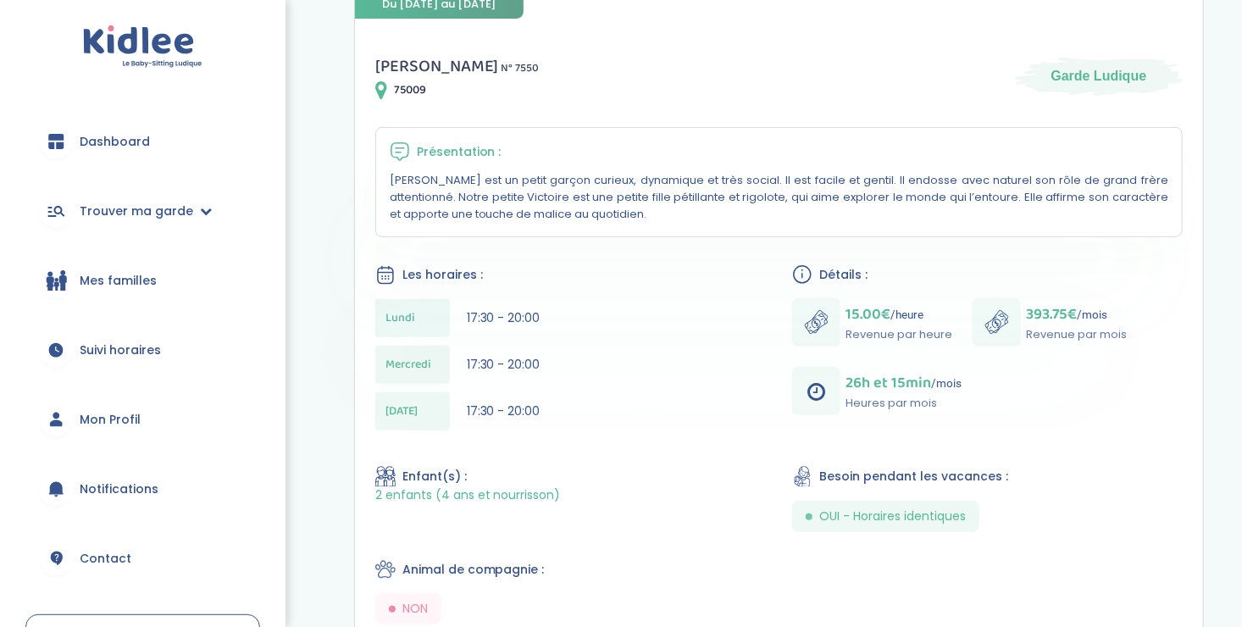
click at [695, 263] on div "Jin Z . N° 7550 75009 Garde Ludique Présentation : Alexandre est un petit garço…" at bounding box center [779, 529] width 848 height 994
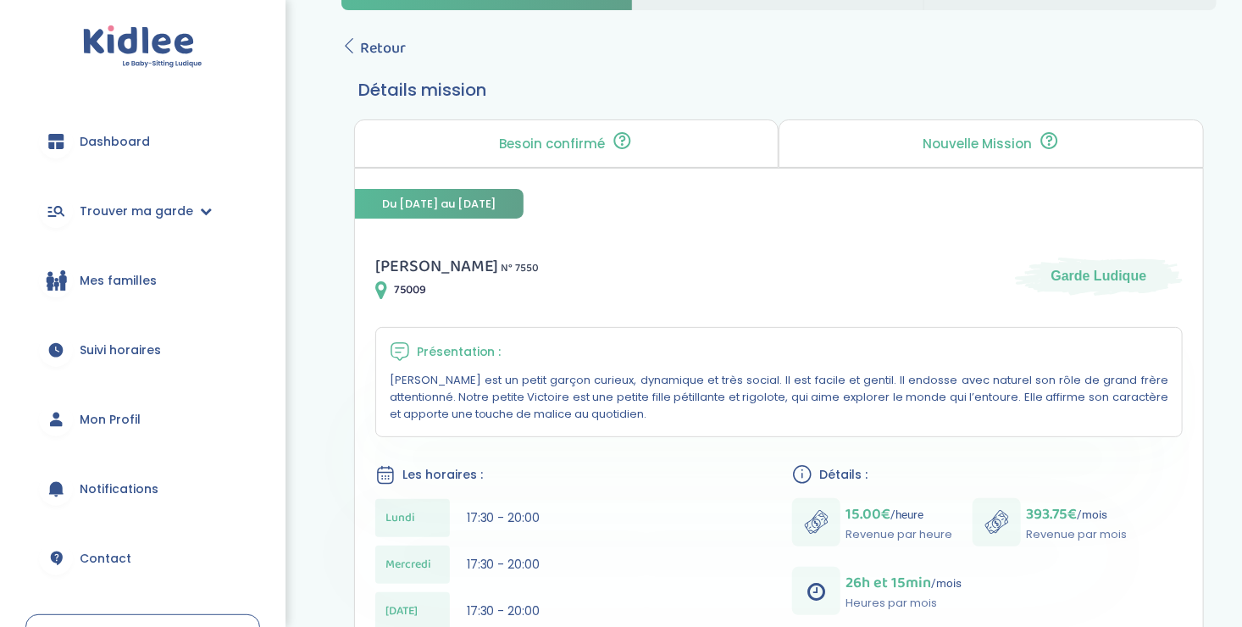
scroll to position [0, 0]
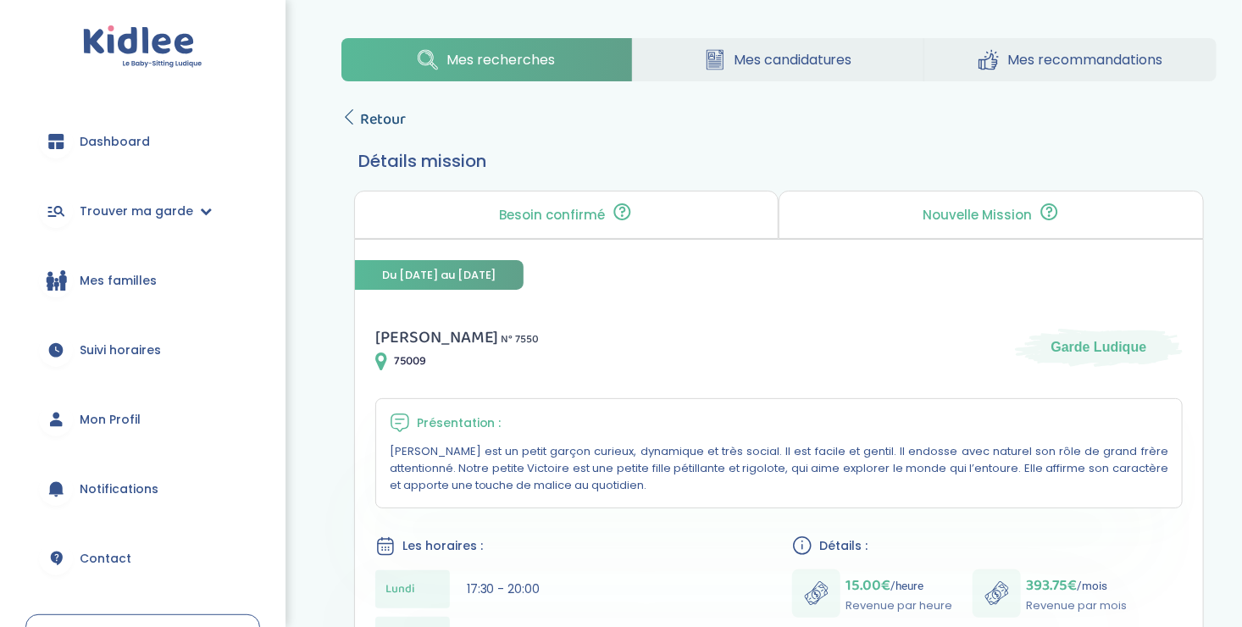
click at [360, 109] on span "Retour" at bounding box center [383, 120] width 46 height 24
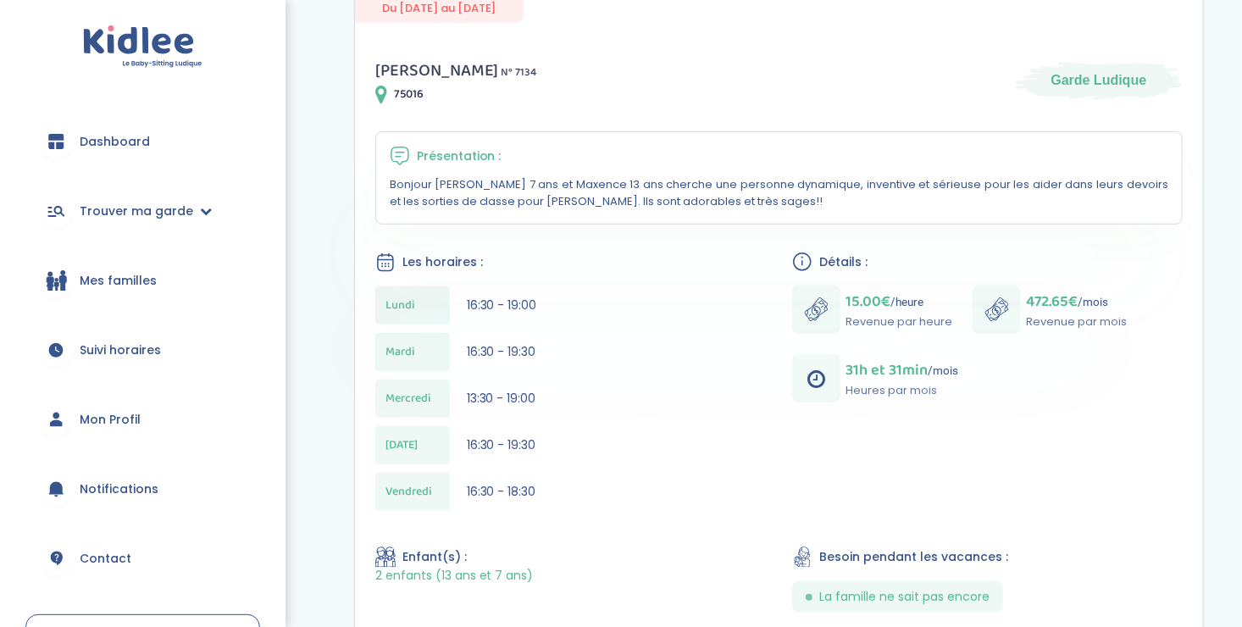
scroll to position [268, 0]
click at [536, 295] on div "[DATE] 16:30 - 19:00" at bounding box center [570, 304] width 390 height 38
click at [530, 308] on span "16:30 - 19:00" at bounding box center [502, 304] width 70 height 17
drag, startPoint x: 529, startPoint y: 323, endPoint x: 526, endPoint y: 350, distance: 27.2
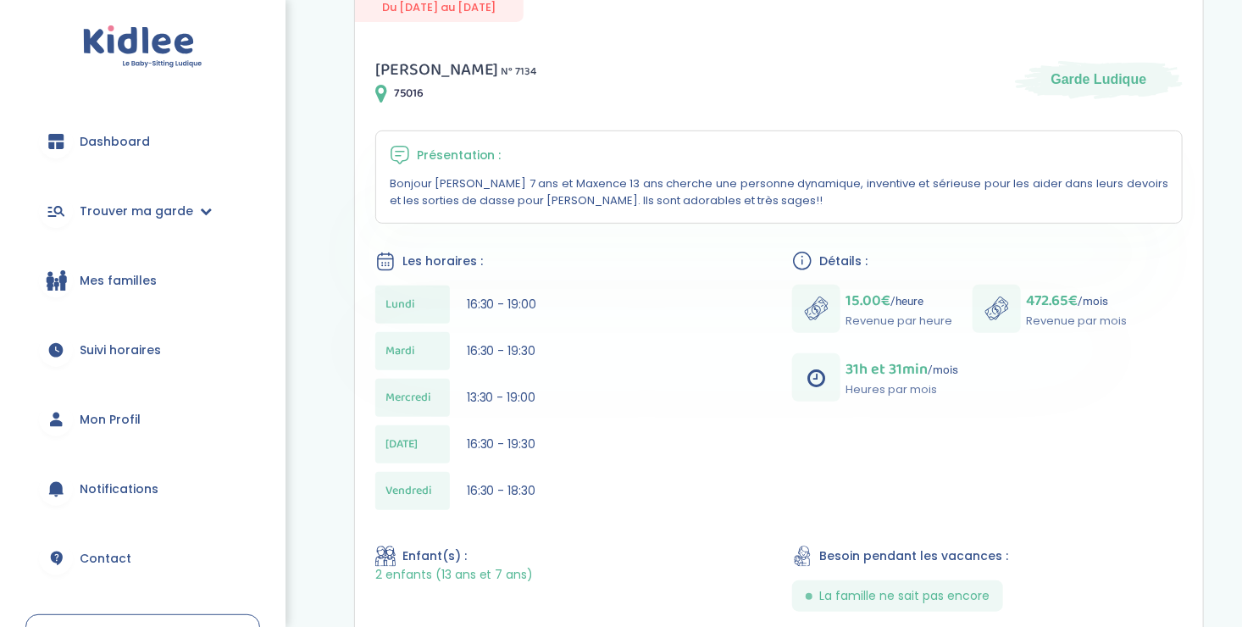
click at [526, 350] on div "Lundi 16:30 - 19:00 Mardi 16:30 - 19:30 Mercredi 13:30 - 19:00 Jeudi 16:30 - 19…" at bounding box center [570, 401] width 390 height 233
drag, startPoint x: 526, startPoint y: 350, endPoint x: 551, endPoint y: 366, distance: 29.4
click at [551, 366] on div "Mardi 16:30 - 19:30" at bounding box center [570, 351] width 390 height 38
drag, startPoint x: 526, startPoint y: 387, endPoint x: 532, endPoint y: 398, distance: 12.5
click at [532, 398] on span "13:30 - 19:00" at bounding box center [501, 397] width 69 height 17
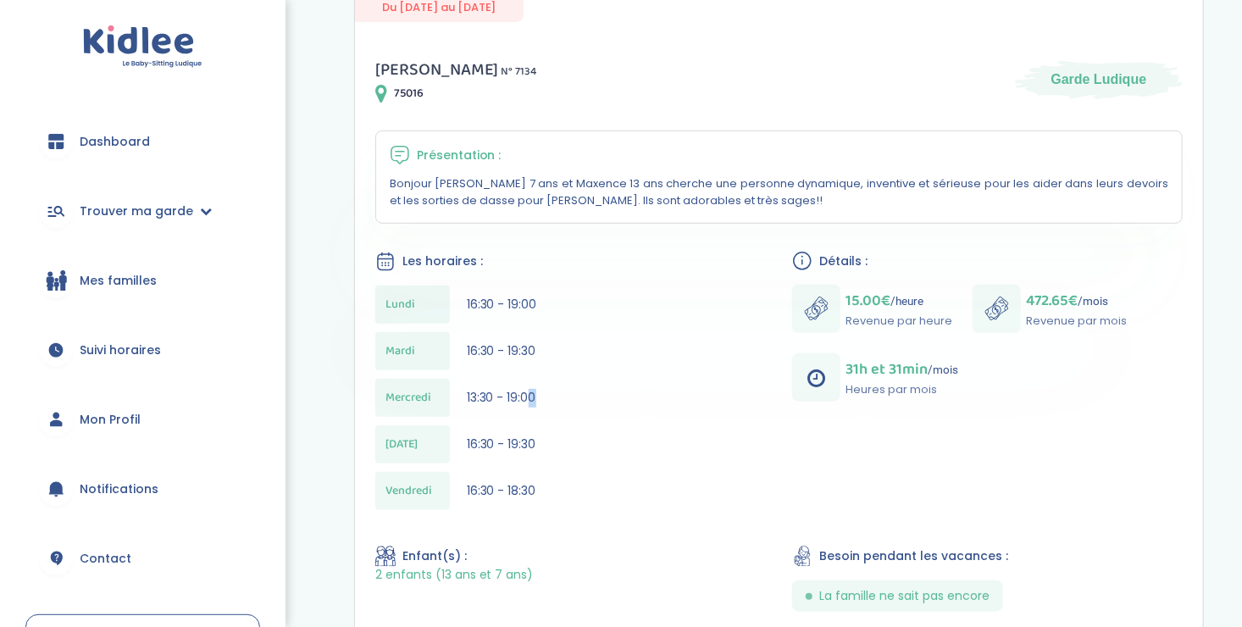
click at [532, 398] on span "13:30 - 19:00" at bounding box center [501, 397] width 69 height 17
click at [533, 447] on span "16:30 - 19:30" at bounding box center [501, 443] width 69 height 17
click at [520, 441] on span "16:30 - 19:30" at bounding box center [501, 443] width 69 height 17
drag, startPoint x: 520, startPoint y: 441, endPoint x: 536, endPoint y: 437, distance: 16.6
click at [536, 437] on div "Jeudi 16:30 - 19:30" at bounding box center [570, 444] width 390 height 38
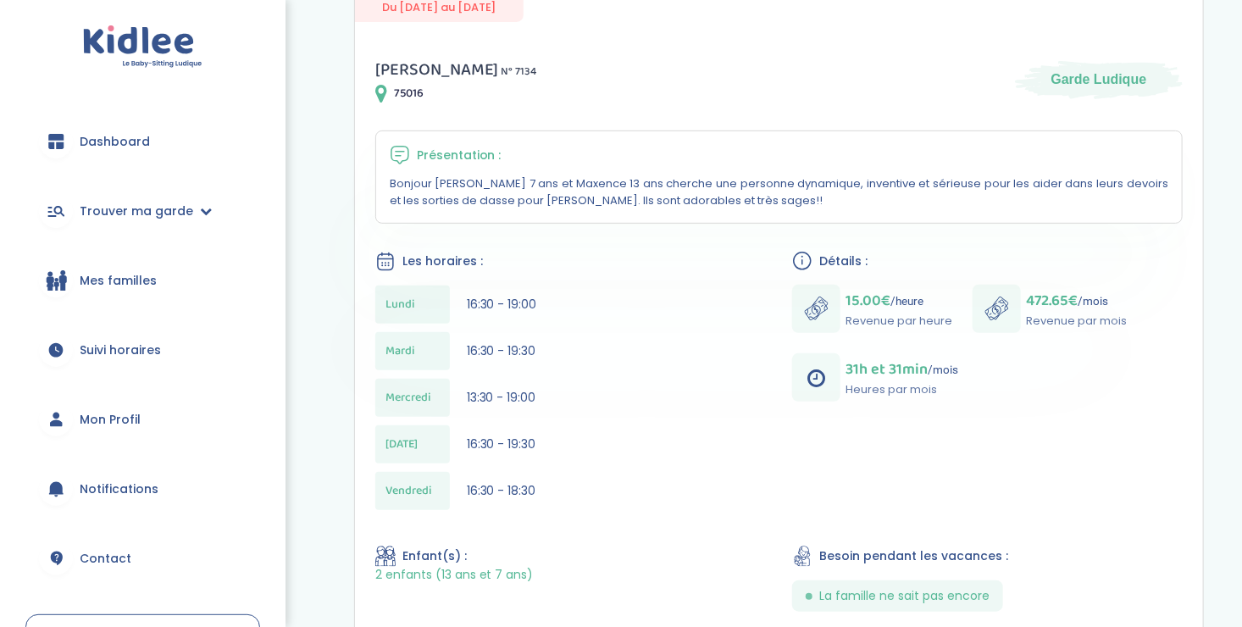
drag, startPoint x: 536, startPoint y: 437, endPoint x: 523, endPoint y: 486, distance: 50.7
click at [523, 486] on span "16:30 - 18:30" at bounding box center [501, 490] width 69 height 17
drag, startPoint x: 523, startPoint y: 486, endPoint x: 512, endPoint y: 485, distance: 11.1
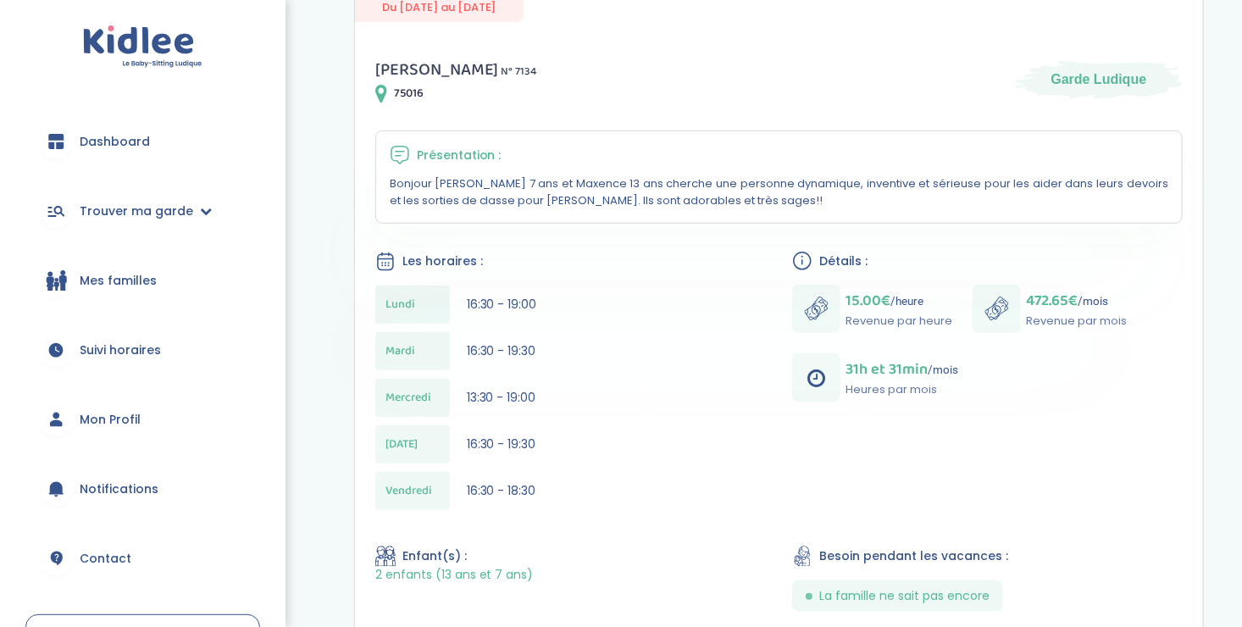
click at [512, 485] on span "16:30 - 18:30" at bounding box center [501, 490] width 69 height 17
drag, startPoint x: 512, startPoint y: 485, endPoint x: 523, endPoint y: 487, distance: 10.5
click at [523, 487] on span "16:30 - 18:30" at bounding box center [501, 490] width 69 height 17
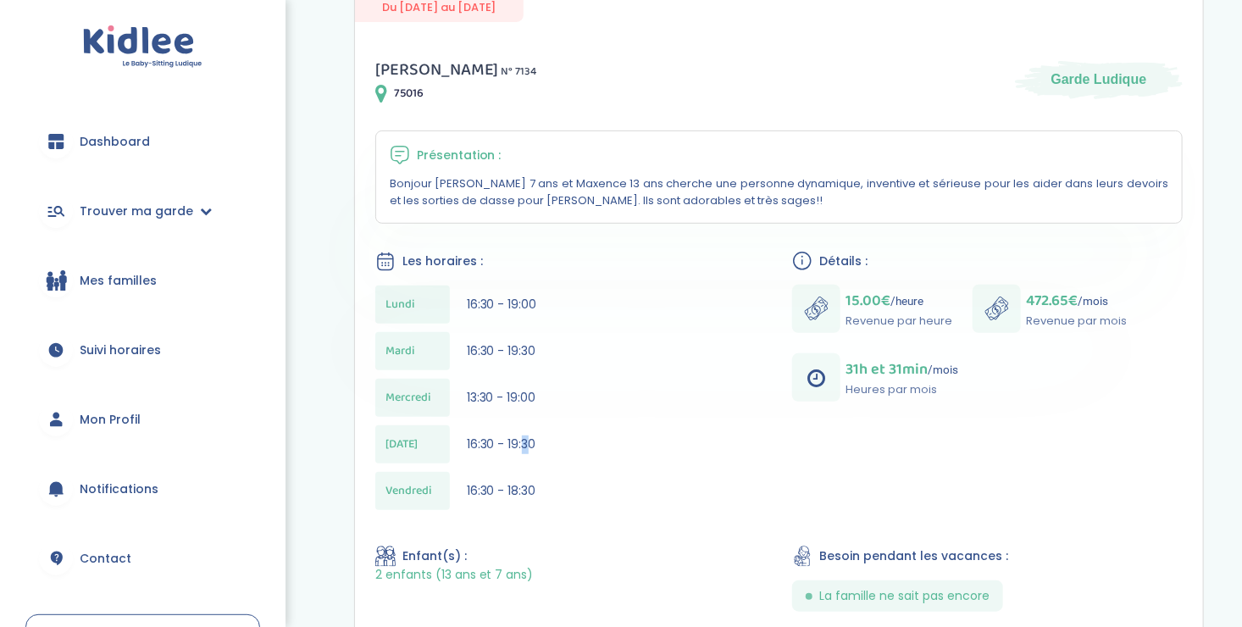
drag, startPoint x: 523, startPoint y: 487, endPoint x: 526, endPoint y: 441, distance: 45.9
click at [526, 441] on span "16:30 - 19:30" at bounding box center [501, 443] width 69 height 17
click at [531, 441] on span "16:30 - 19:30" at bounding box center [501, 443] width 69 height 17
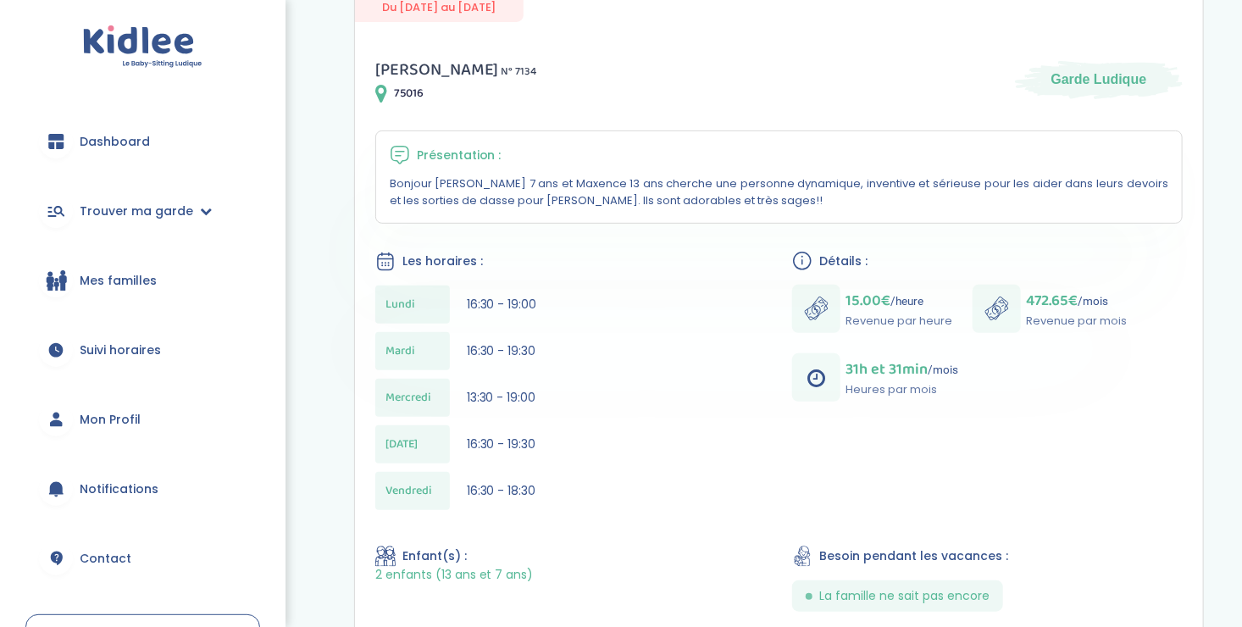
drag, startPoint x: 531, startPoint y: 441, endPoint x: 526, endPoint y: 394, distance: 47.7
click at [526, 394] on span "13:30 - 19:00" at bounding box center [501, 397] width 69 height 17
drag, startPoint x: 526, startPoint y: 394, endPoint x: 524, endPoint y: 350, distance: 44.1
click at [524, 350] on span "16:30 - 19:30" at bounding box center [501, 350] width 69 height 17
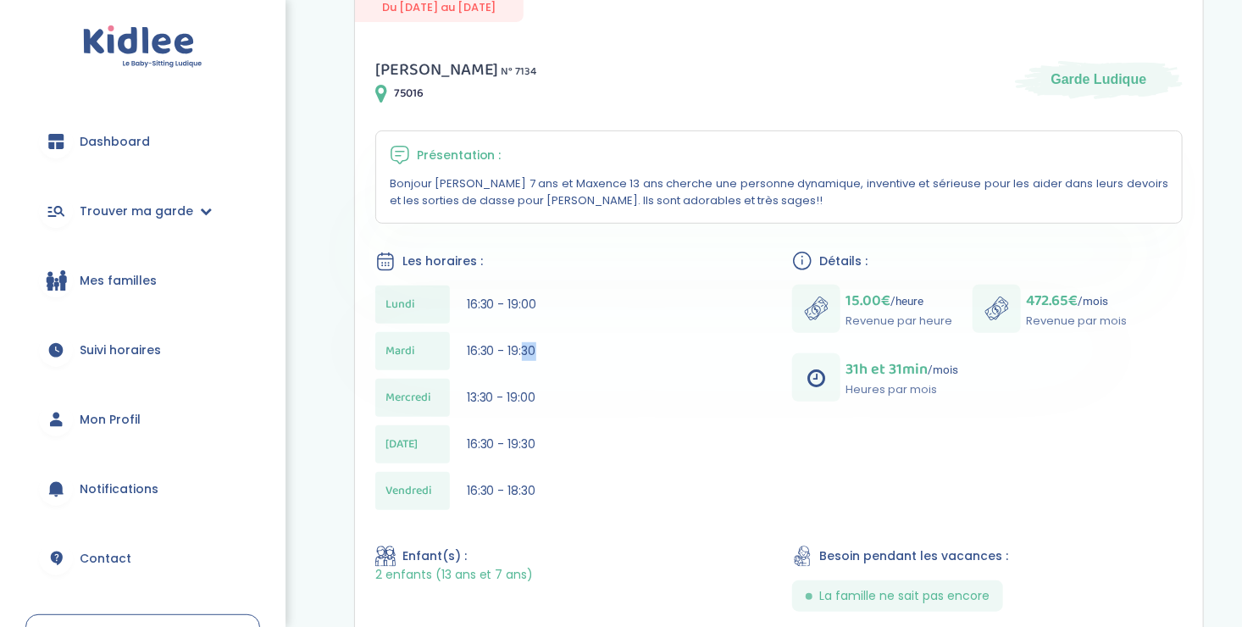
click at [524, 350] on span "16:30 - 19:30" at bounding box center [501, 350] width 69 height 17
drag, startPoint x: 524, startPoint y: 350, endPoint x: 521, endPoint y: 302, distance: 47.6
click at [521, 302] on span "16:30 - 19:00" at bounding box center [502, 304] width 70 height 17
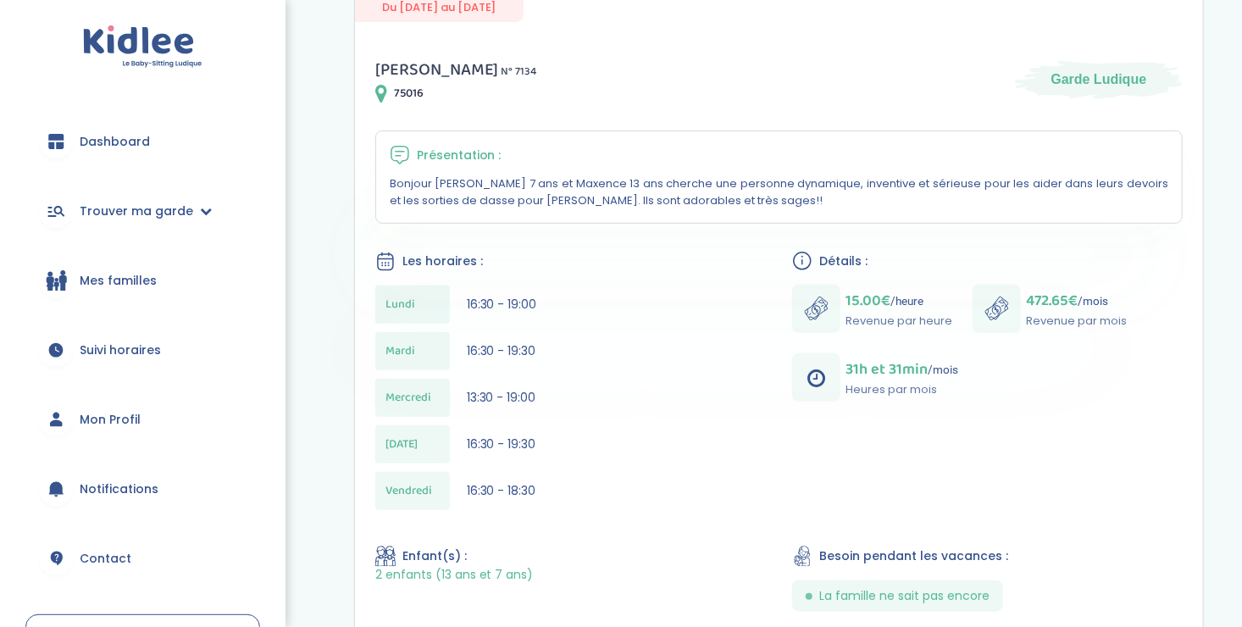
drag, startPoint x: 521, startPoint y: 302, endPoint x: 501, endPoint y: 347, distance: 49.3
click at [501, 347] on span "16:30 - 19:30" at bounding box center [501, 350] width 69 height 17
drag, startPoint x: 501, startPoint y: 347, endPoint x: 499, endPoint y: 391, distance: 44.1
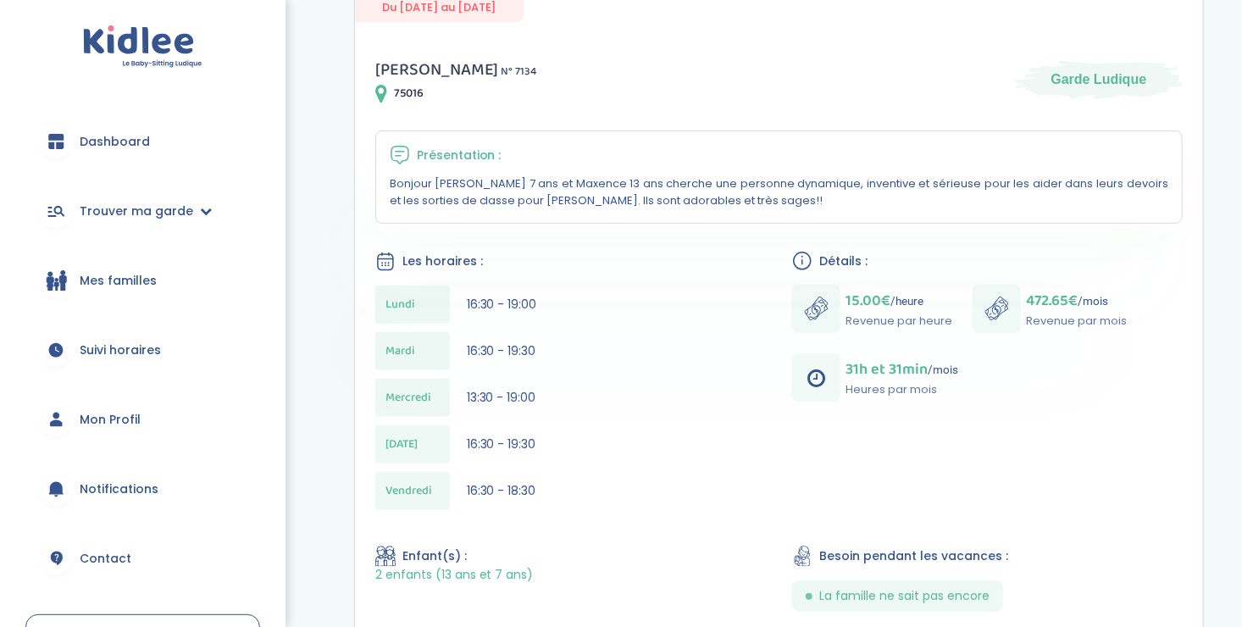
click at [499, 391] on span "13:30 - 19:00" at bounding box center [501, 397] width 69 height 17
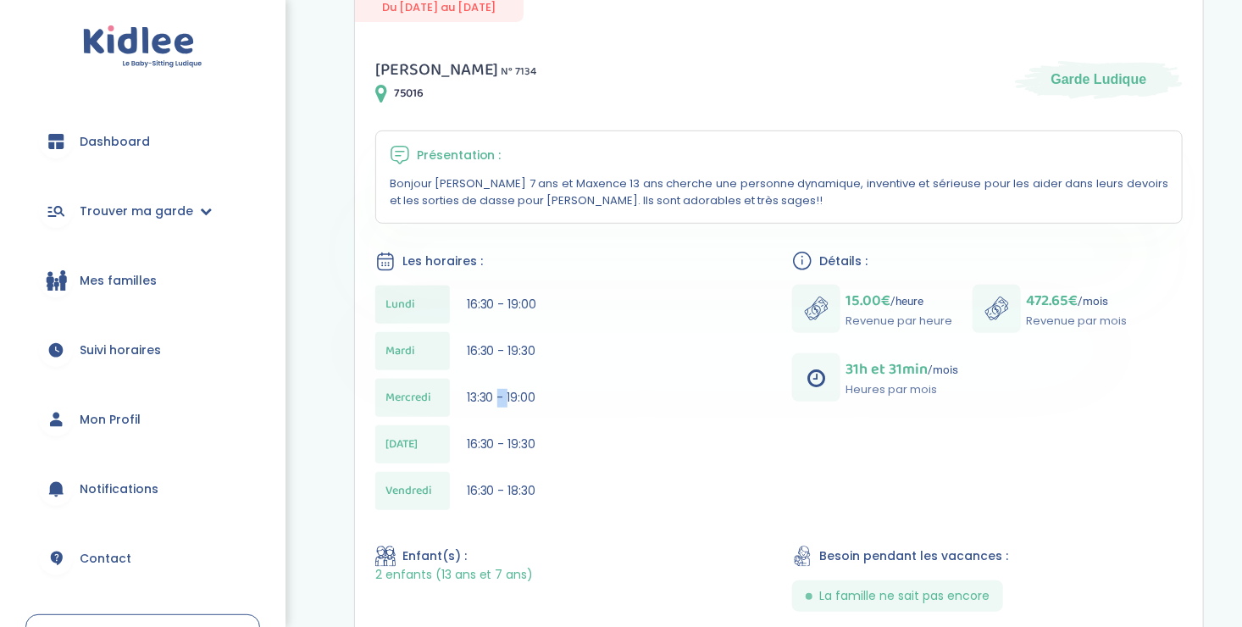
click at [499, 391] on span "13:30 - 19:00" at bounding box center [501, 397] width 69 height 17
click at [551, 450] on div "Jeudi 16:30 - 19:30" at bounding box center [570, 444] width 390 height 38
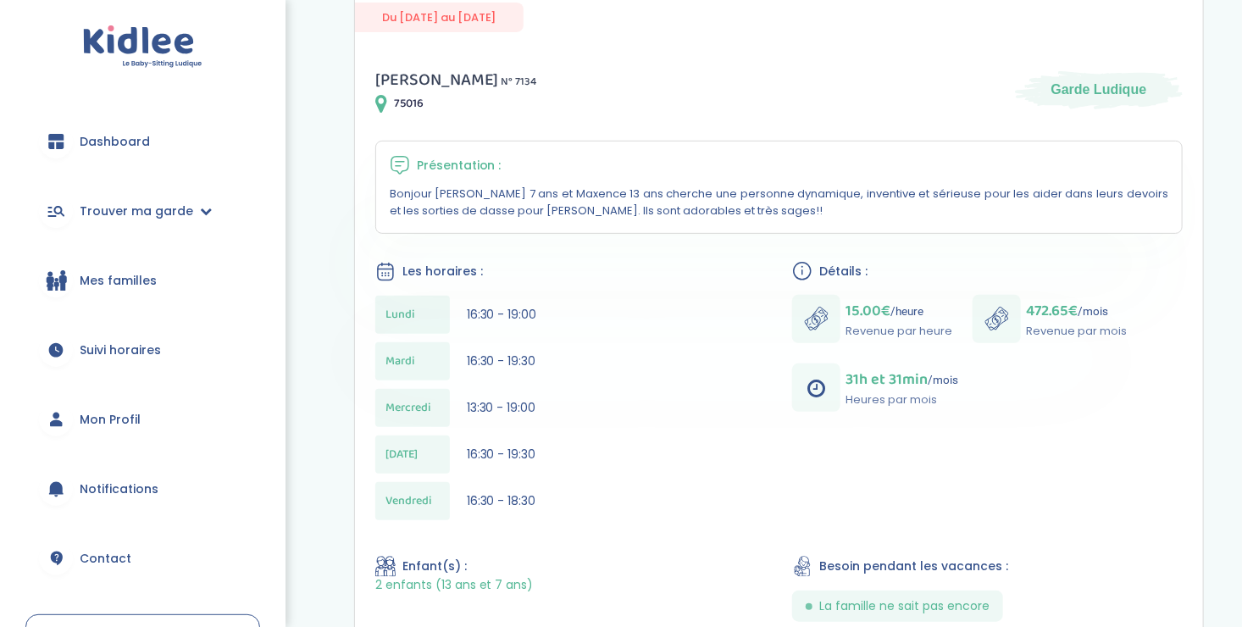
scroll to position [0, 0]
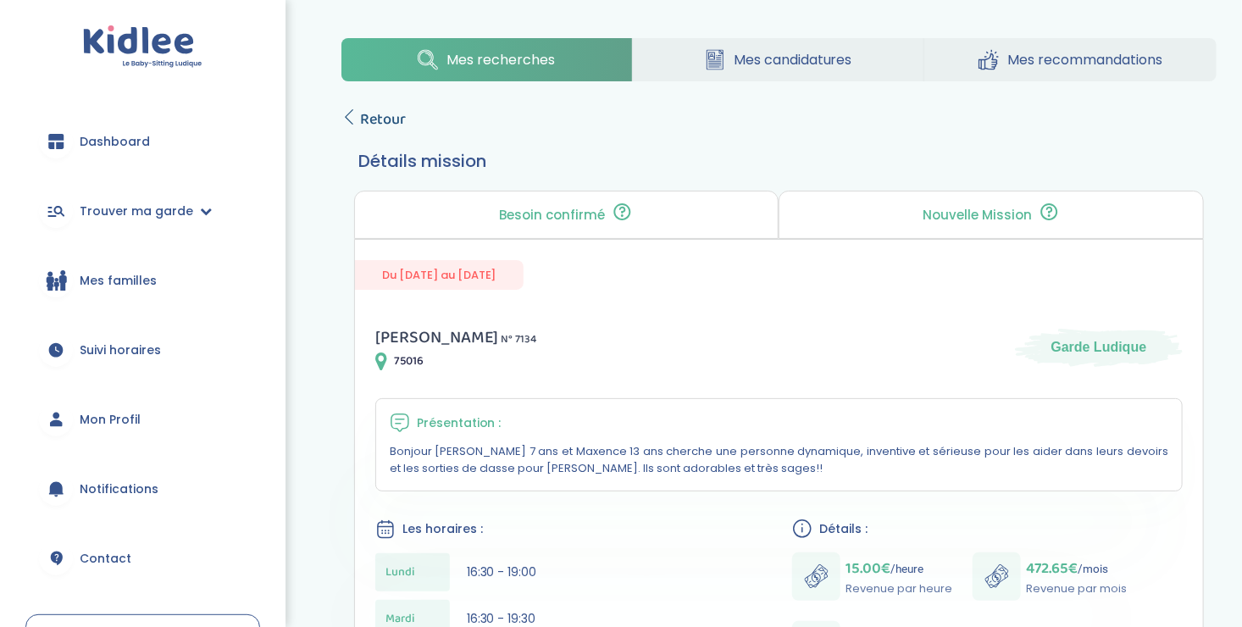
click at [353, 112] on icon at bounding box center [348, 116] width 15 height 15
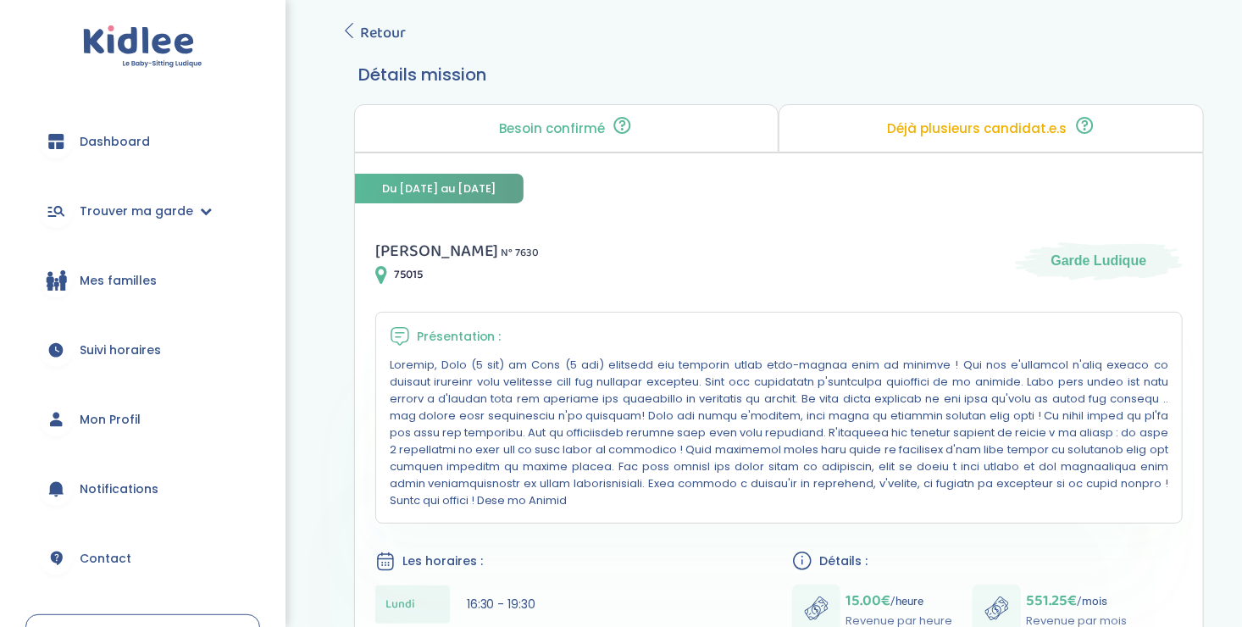
scroll to position [87, 0]
click at [352, 23] on icon at bounding box center [348, 29] width 15 height 15
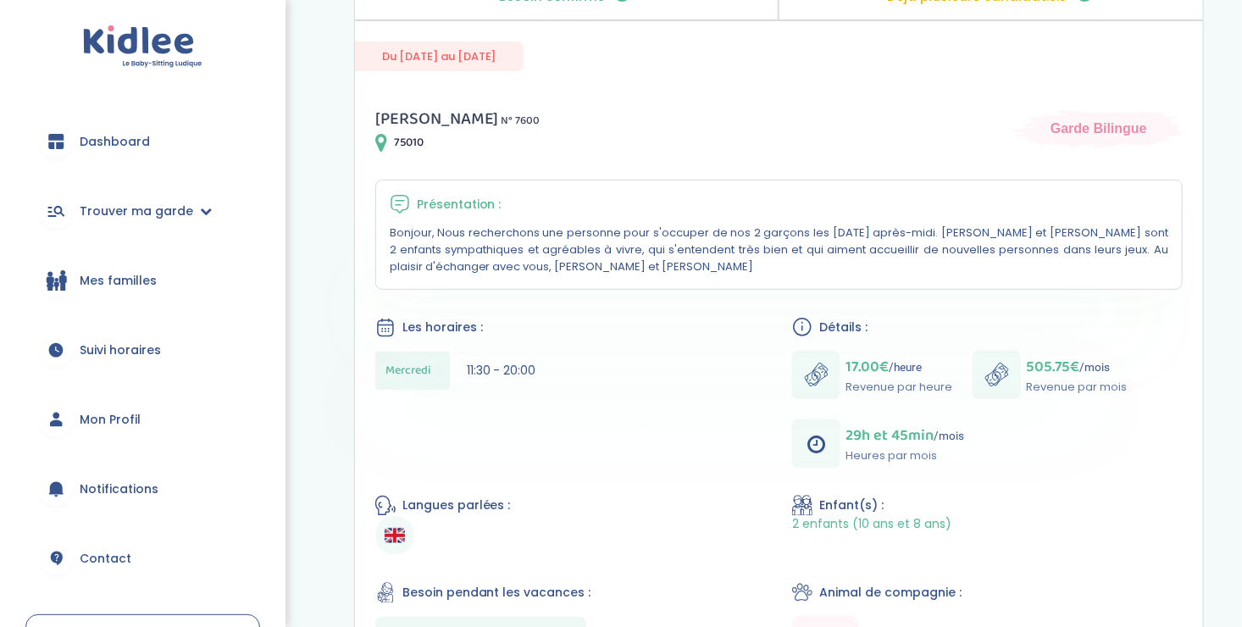
scroll to position [237, 0]
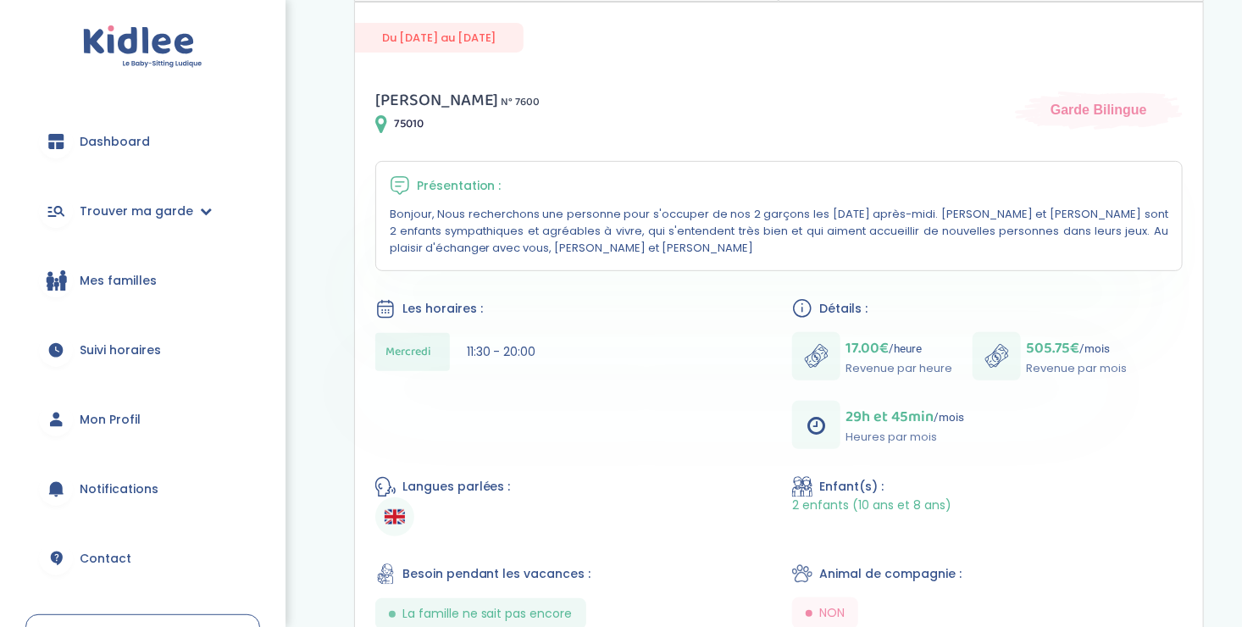
click at [1027, 346] on span "505.75€" at bounding box center [1052, 348] width 53 height 24
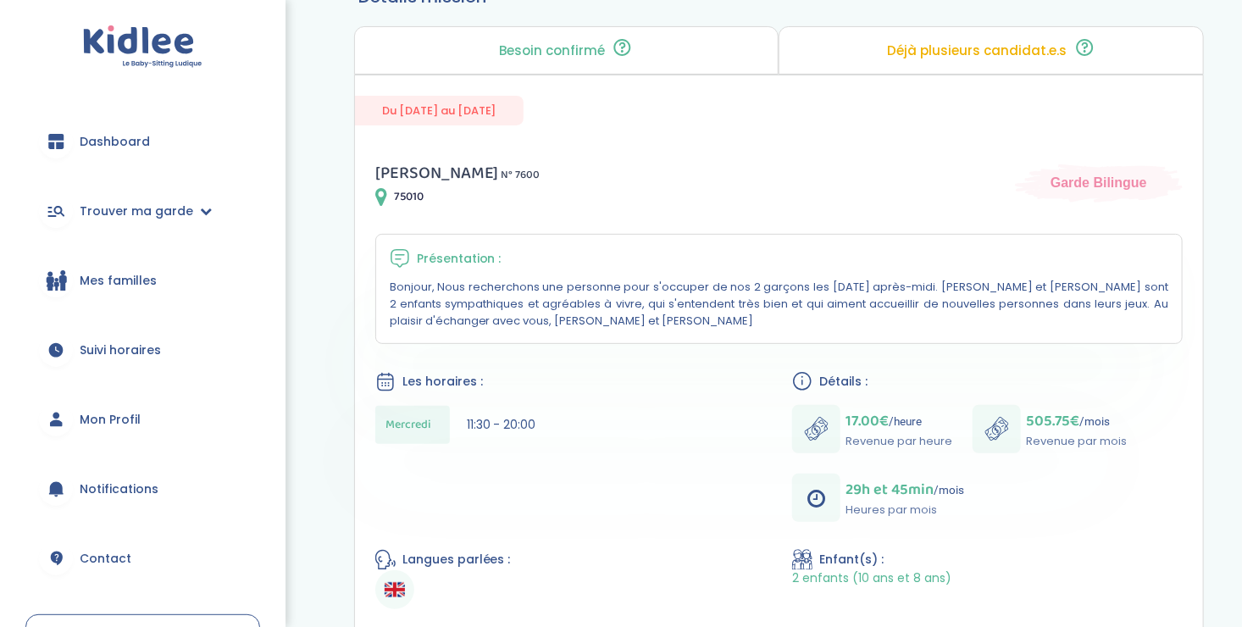
scroll to position [0, 0]
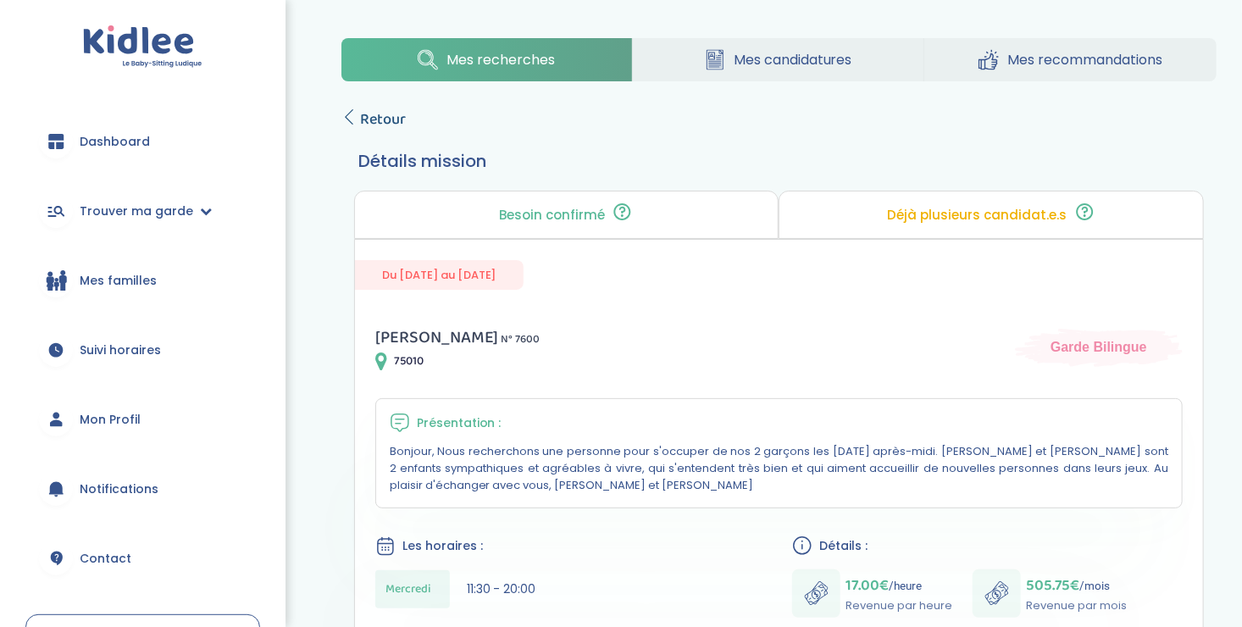
click at [348, 113] on icon at bounding box center [348, 116] width 15 height 15
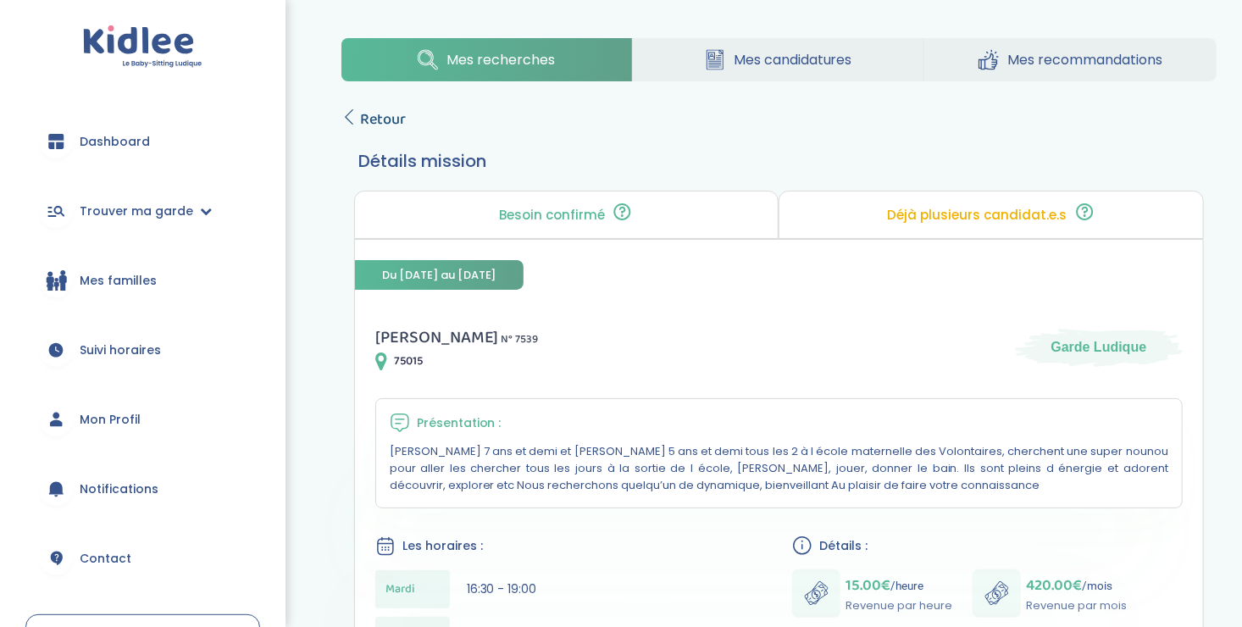
click at [351, 109] on icon at bounding box center [348, 116] width 15 height 15
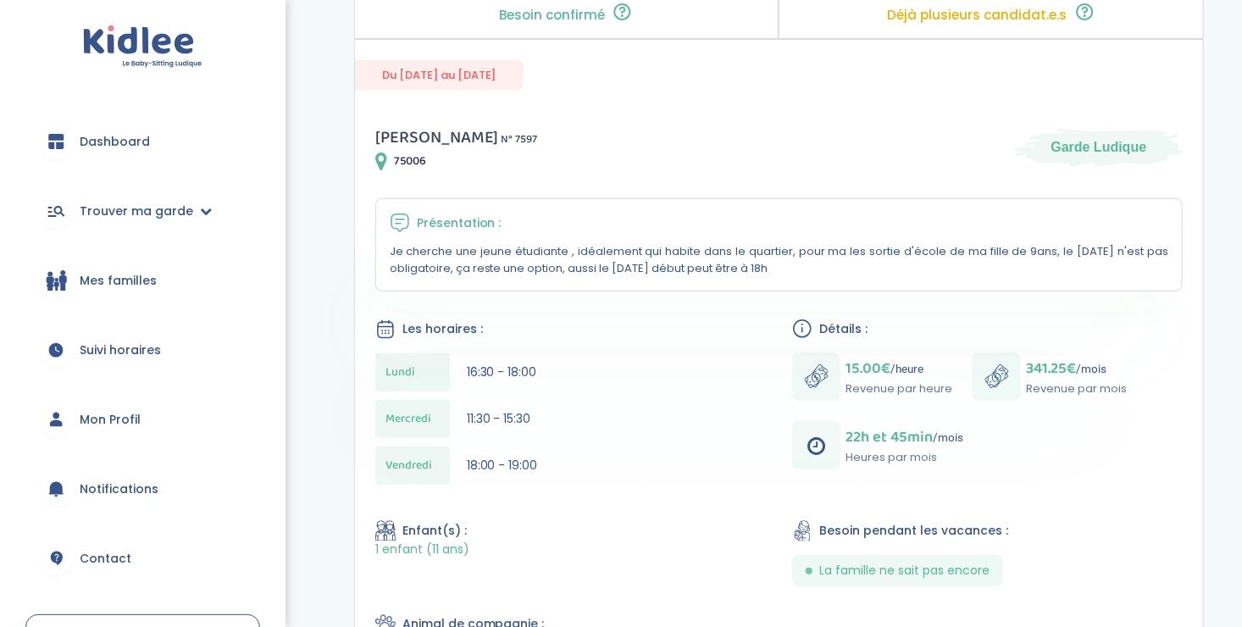
scroll to position [200, 0]
